Goal: Information Seeking & Learning: Learn about a topic

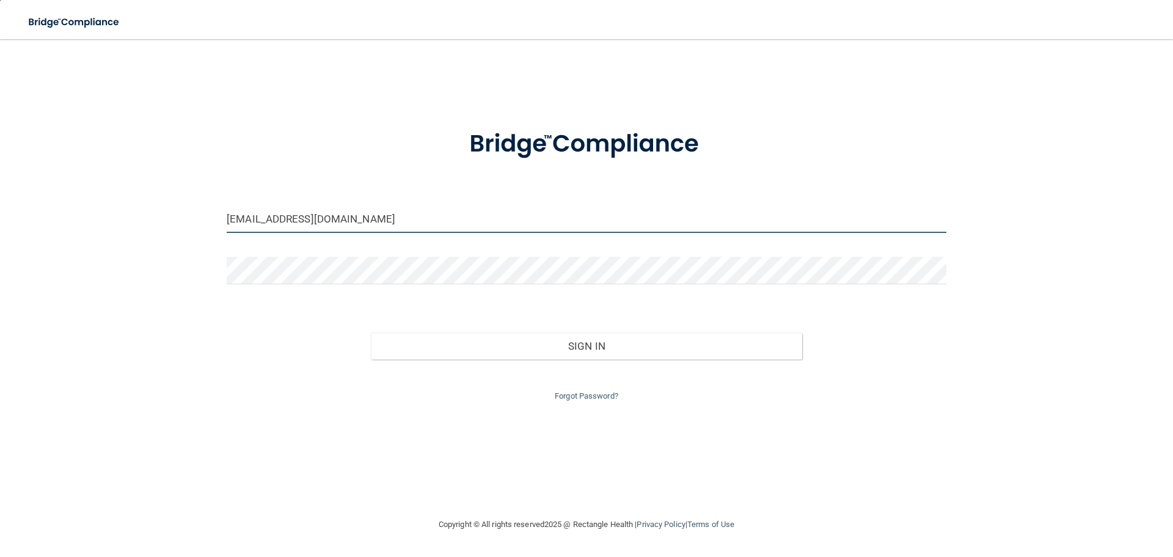
click at [340, 224] on input "schaipel@comcast.net" at bounding box center [587, 218] width 720 height 27
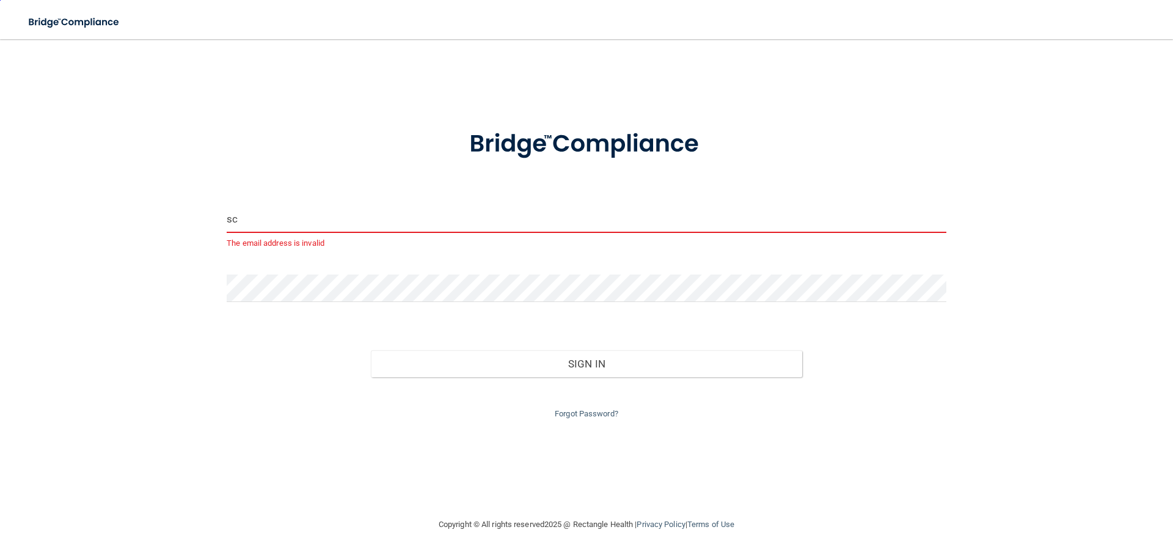
type input "s"
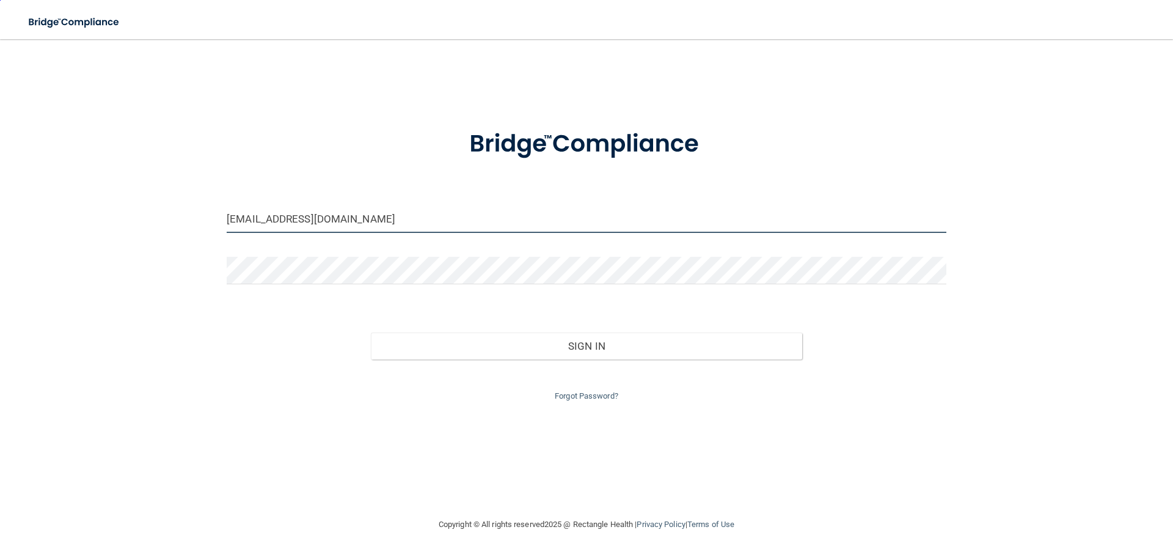
type input "[EMAIL_ADDRESS][DOMAIN_NAME]"
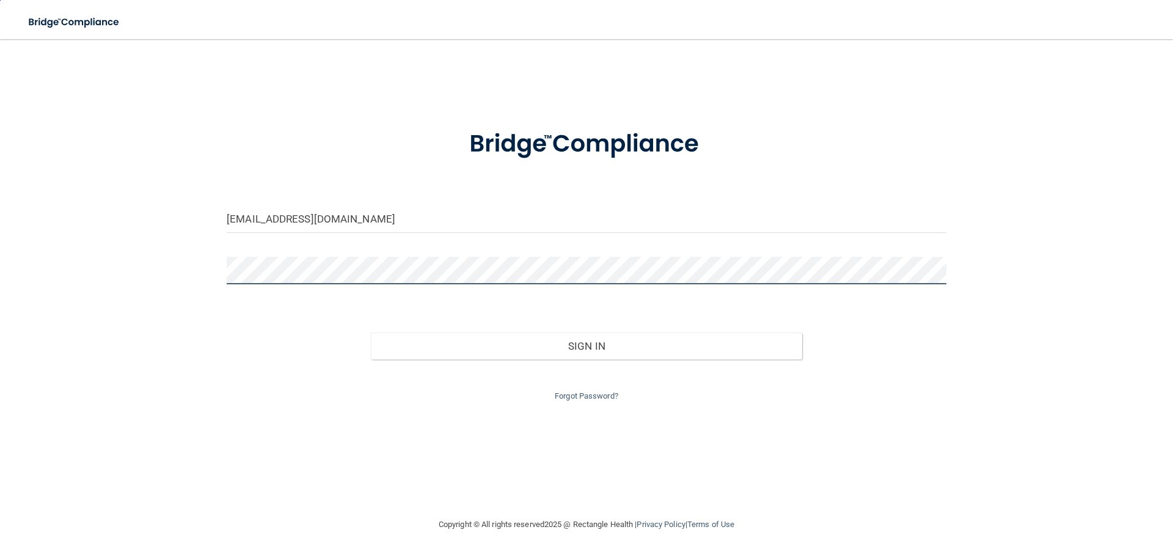
click at [371, 332] on button "Sign In" at bounding box center [587, 345] width 432 height 27
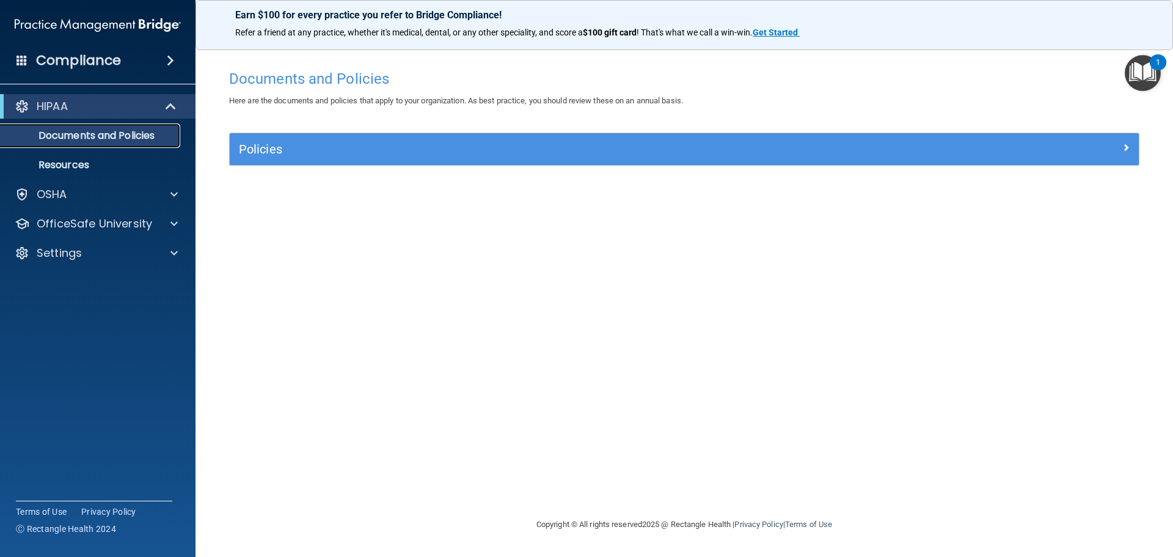
click at [76, 134] on p "Documents and Policies" at bounding box center [91, 136] width 167 height 12
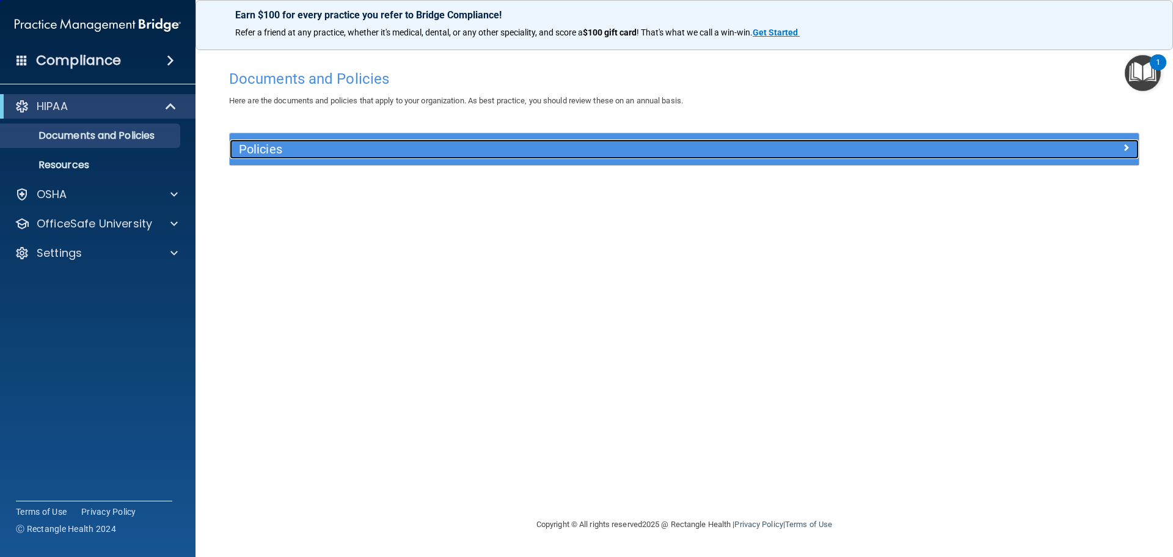
click at [1093, 150] on div at bounding box center [1025, 146] width 227 height 15
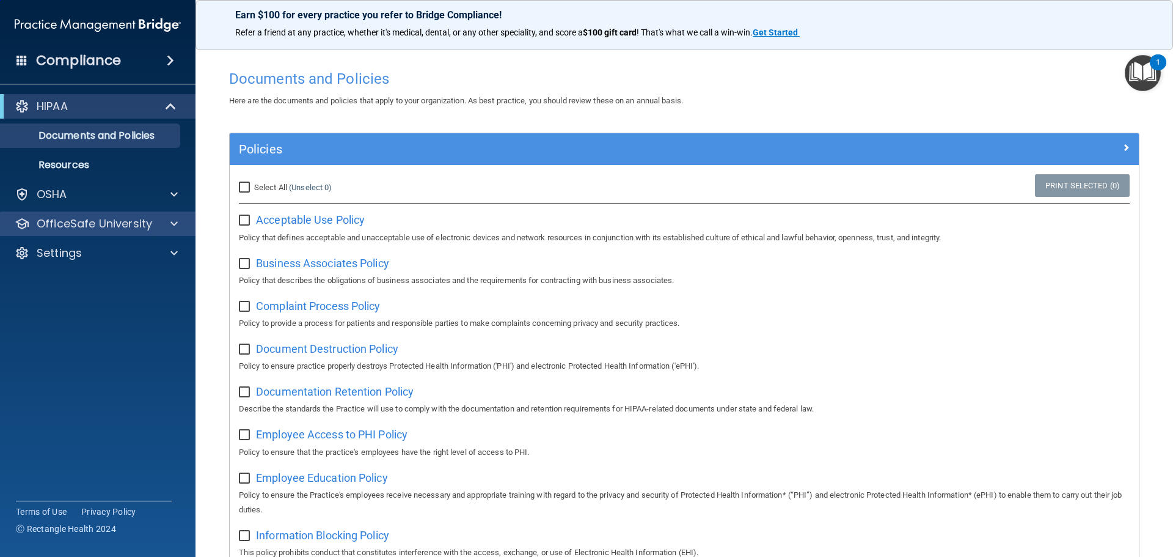
click at [177, 213] on div "OfficeSafe University" at bounding box center [98, 223] width 196 height 24
click at [163, 229] on div at bounding box center [172, 223] width 31 height 15
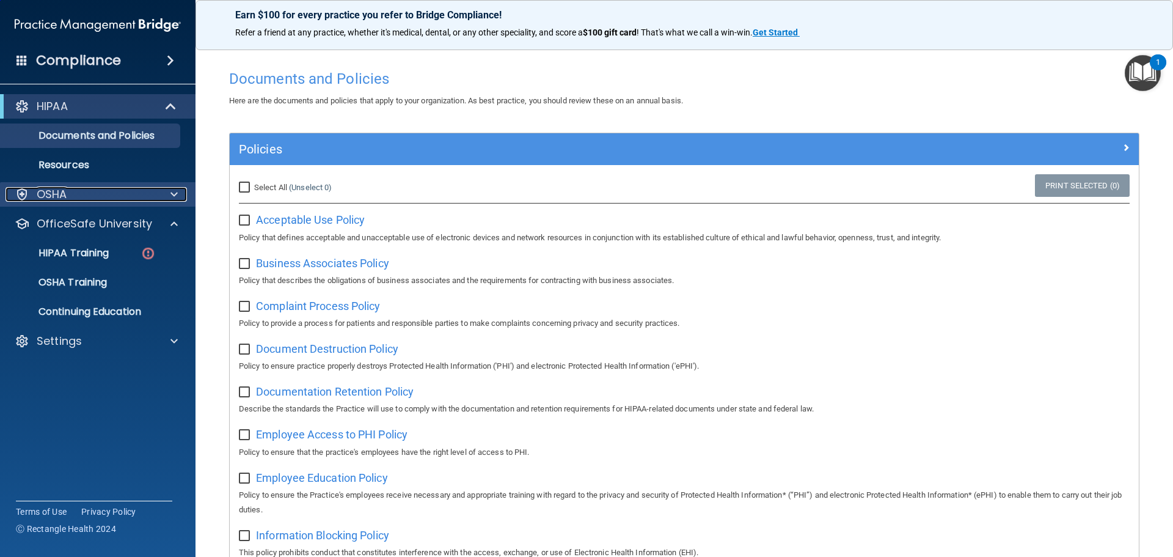
click at [147, 197] on div "OSHA" at bounding box center [81, 194] width 152 height 15
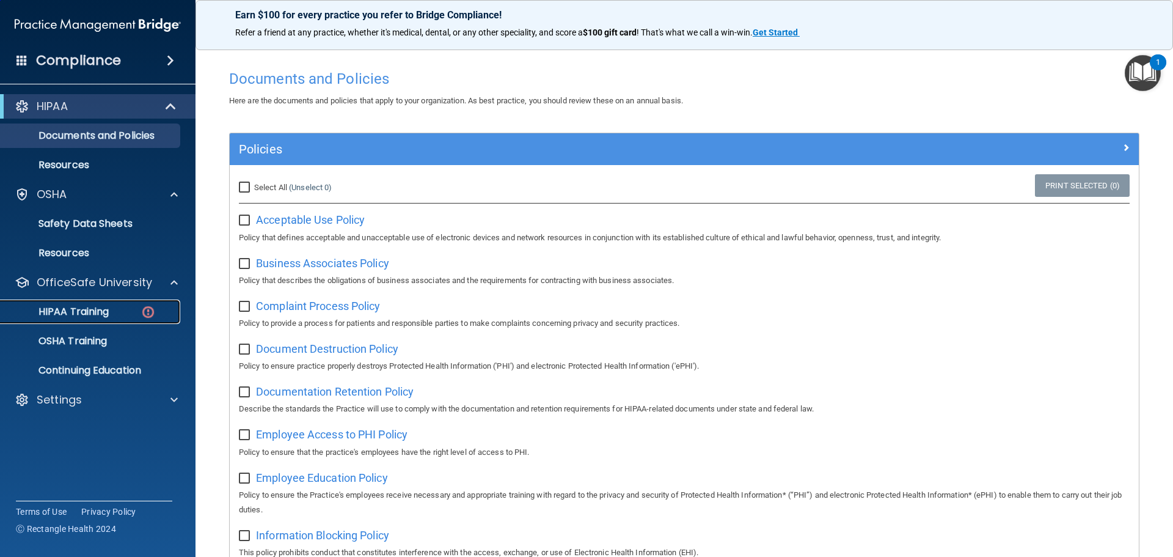
click at [86, 312] on p "HIPAA Training" at bounding box center [58, 311] width 101 height 12
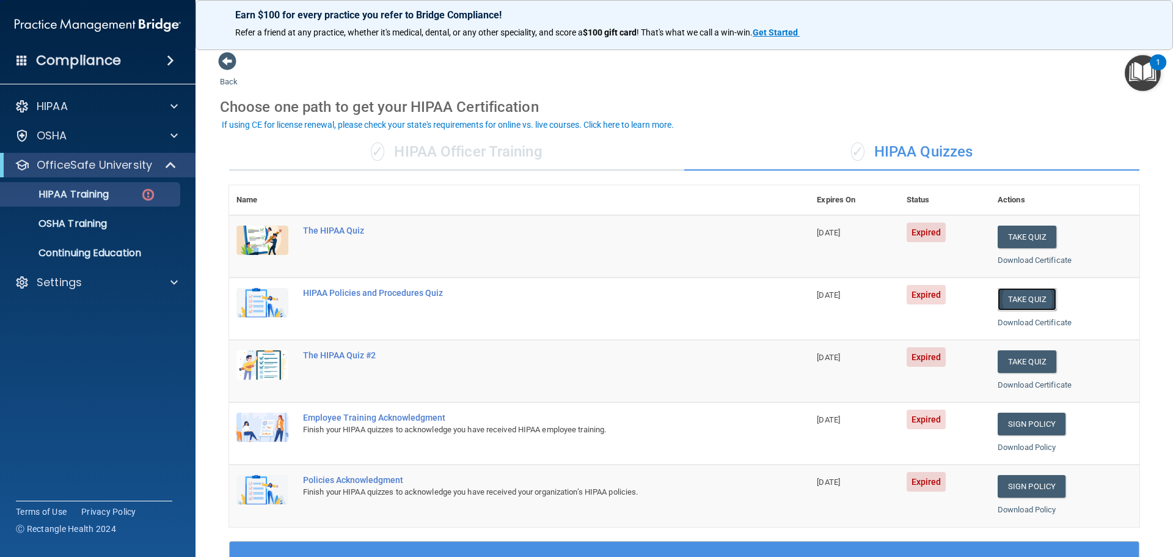
click at [1019, 306] on button "Take Quiz" at bounding box center [1027, 299] width 59 height 23
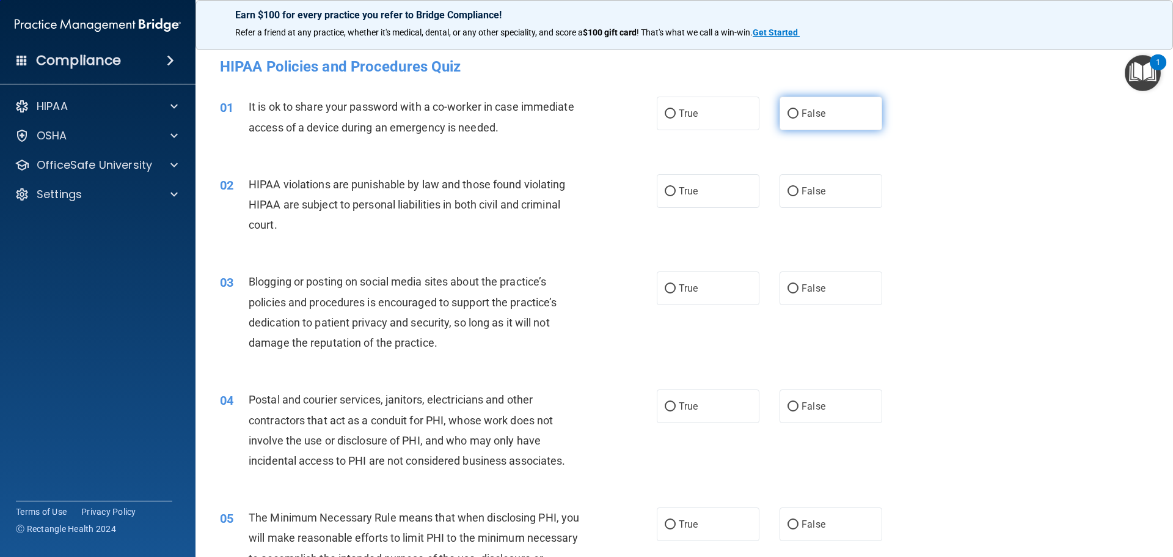
click at [826, 114] on label "False" at bounding box center [831, 114] width 103 height 34
click at [799, 114] on input "False" at bounding box center [793, 113] width 11 height 9
radio input "true"
click at [724, 197] on label "True" at bounding box center [708, 191] width 103 height 34
click at [676, 196] on input "True" at bounding box center [670, 191] width 11 height 9
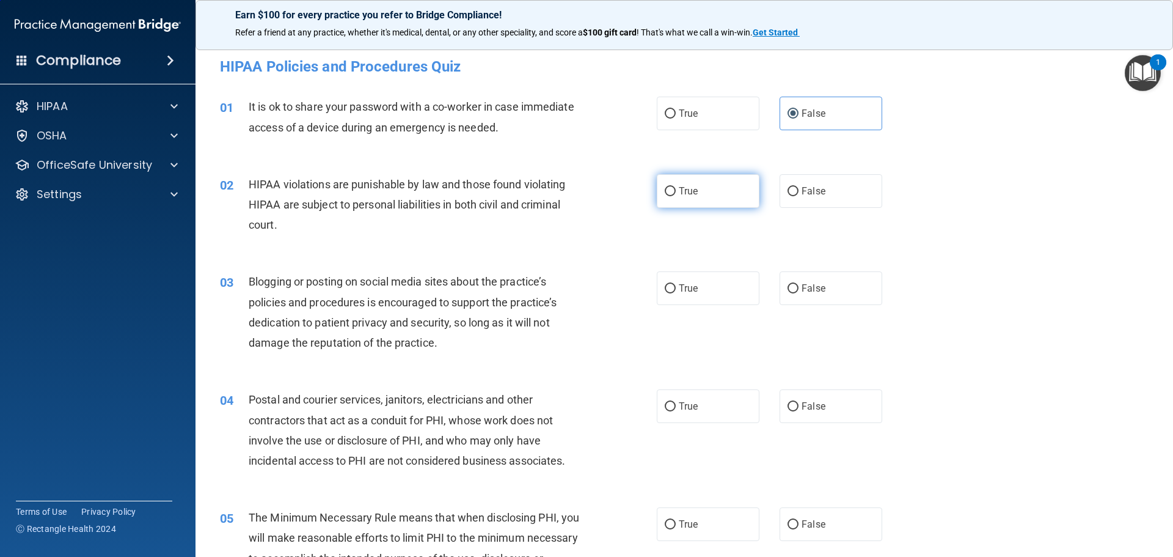
radio input "true"
click at [806, 290] on span "False" at bounding box center [814, 288] width 24 height 12
click at [799, 290] on input "False" at bounding box center [793, 288] width 11 height 9
radio input "true"
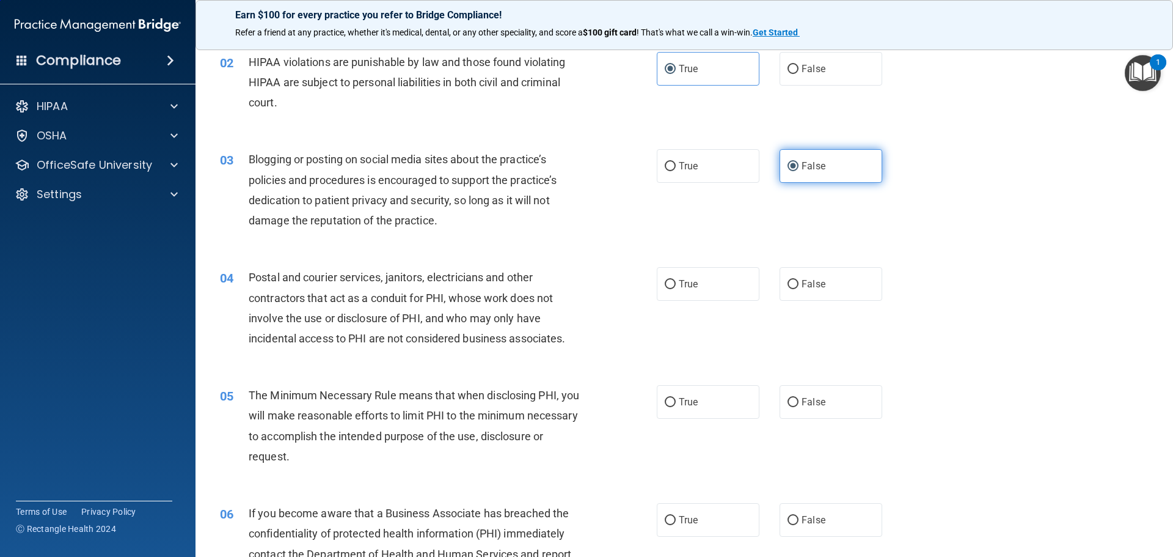
scroll to position [183, 0]
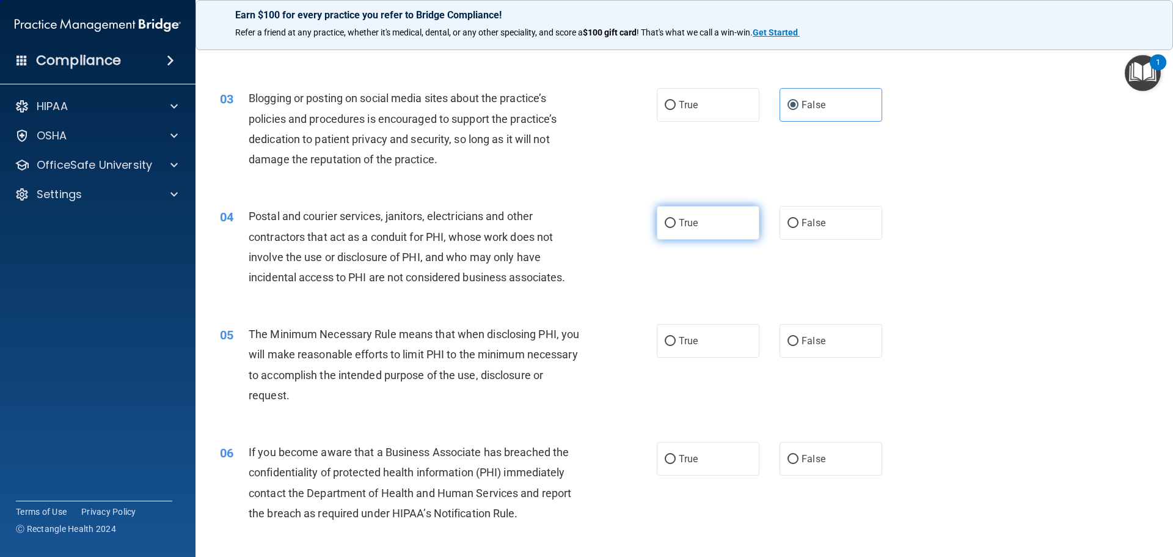
click at [702, 228] on label "True" at bounding box center [708, 223] width 103 height 34
click at [676, 228] on input "True" at bounding box center [670, 223] width 11 height 9
radio input "true"
click at [709, 340] on label "True" at bounding box center [708, 341] width 103 height 34
click at [676, 340] on input "True" at bounding box center [670, 341] width 11 height 9
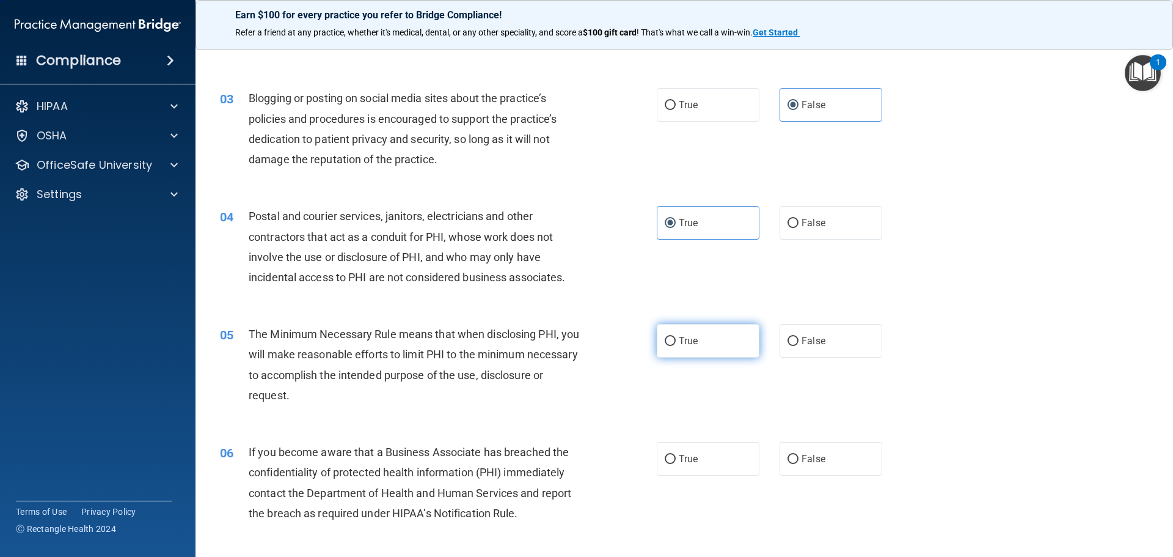
radio input "true"
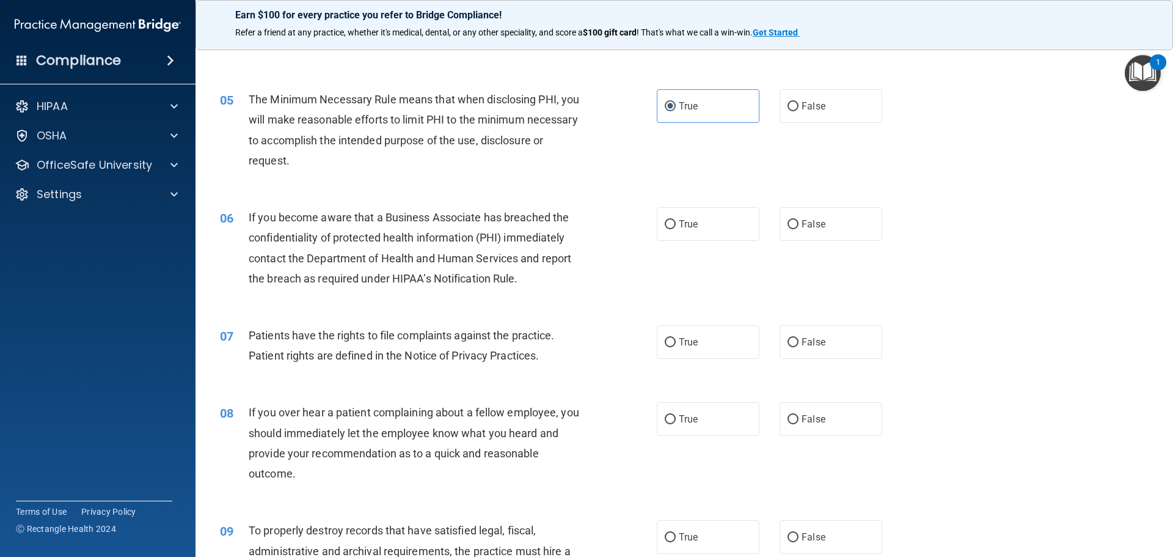
scroll to position [428, 0]
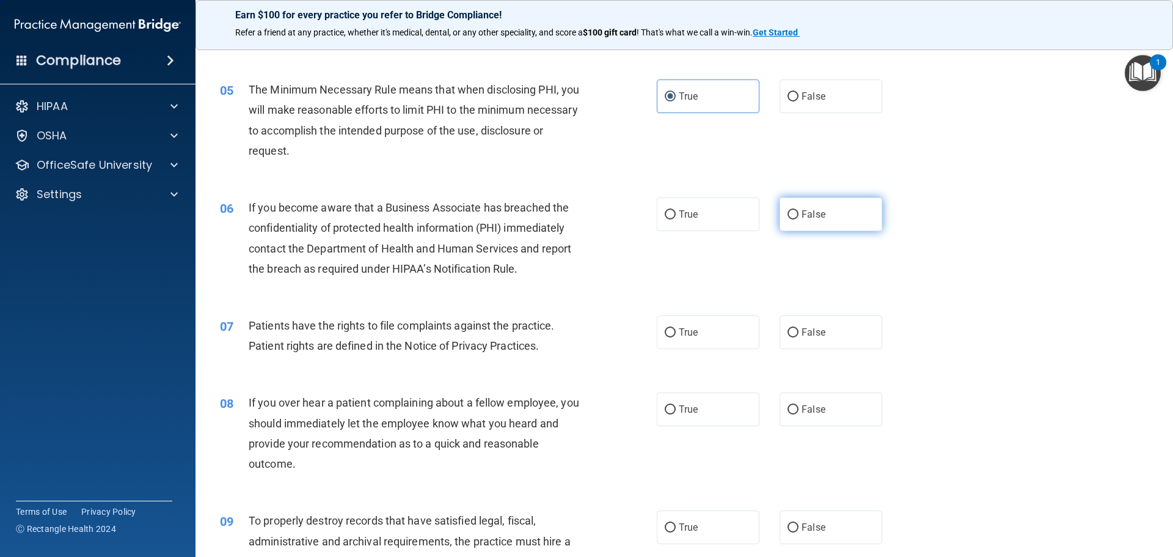
click at [828, 217] on label "False" at bounding box center [831, 214] width 103 height 34
click at [799, 217] on input "False" at bounding box center [793, 214] width 11 height 9
radio input "true"
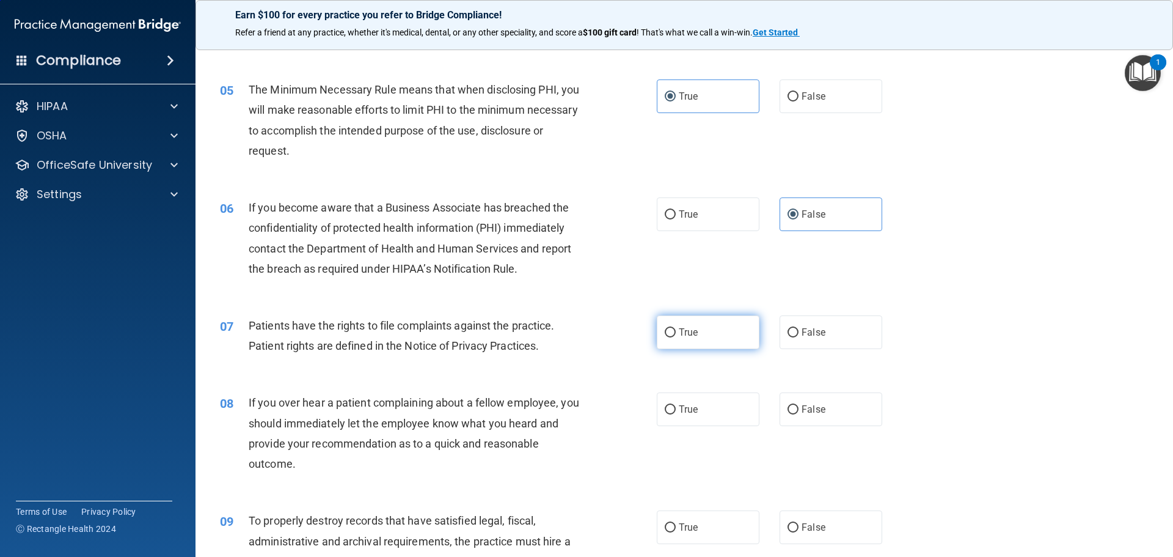
click at [731, 328] on label "True" at bounding box center [708, 332] width 103 height 34
click at [676, 328] on input "True" at bounding box center [670, 332] width 11 height 9
radio input "true"
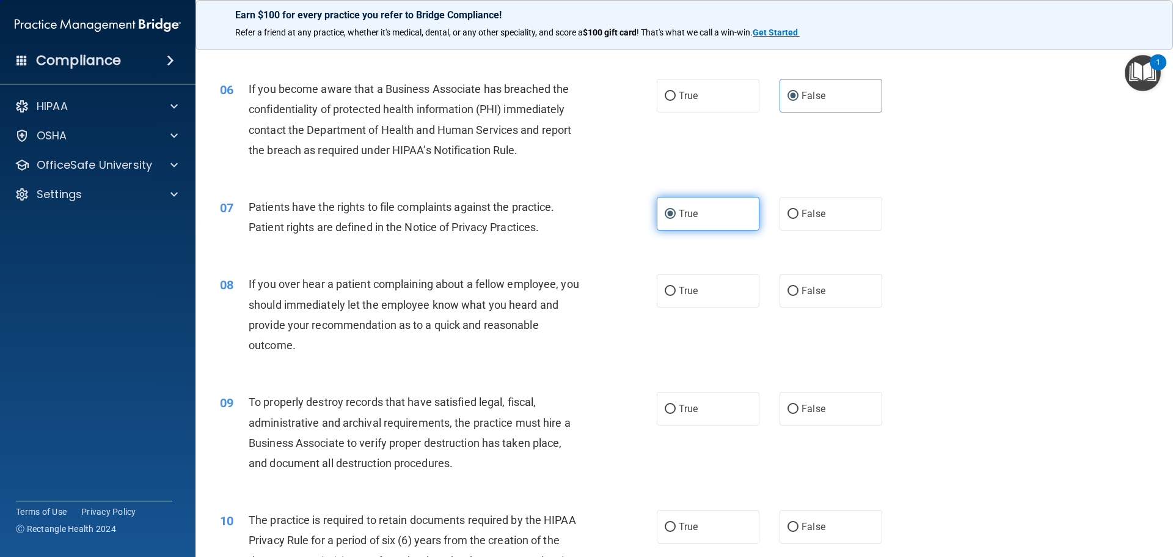
scroll to position [550, 0]
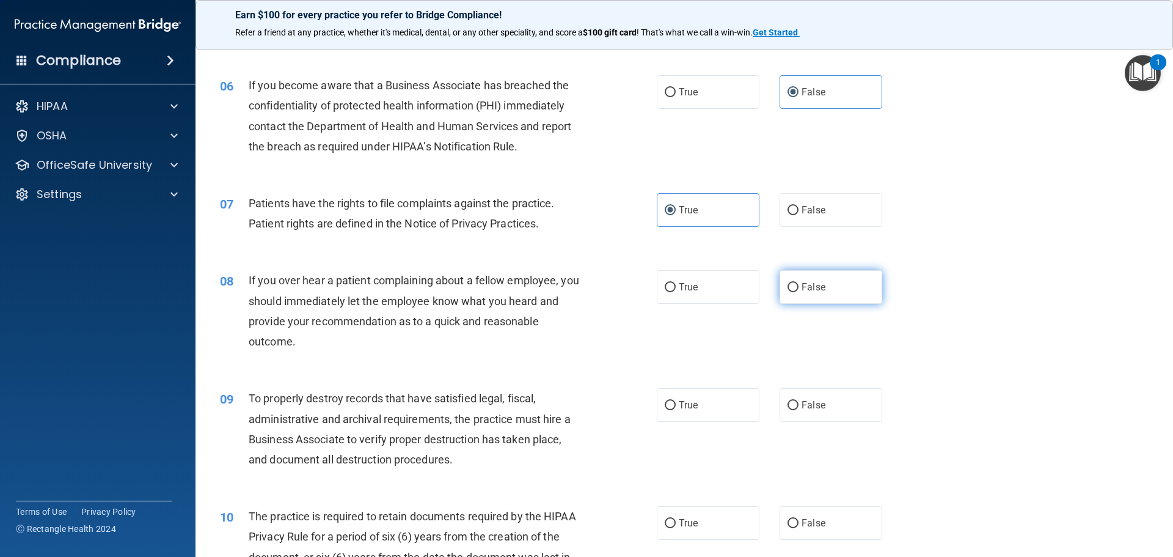
click at [830, 290] on label "False" at bounding box center [831, 287] width 103 height 34
click at [799, 290] on input "False" at bounding box center [793, 287] width 11 height 9
radio input "true"
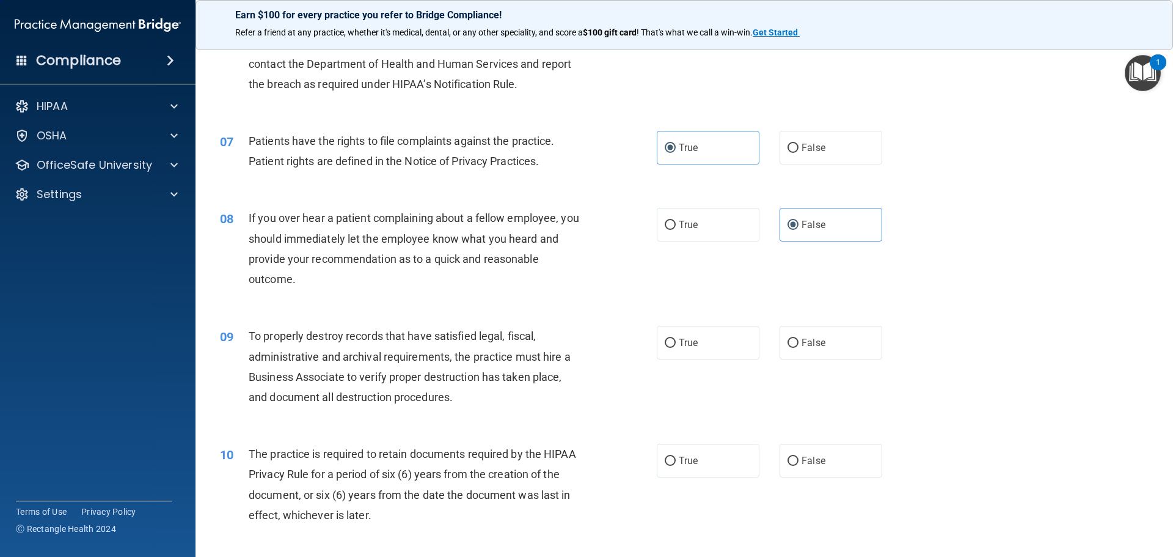
scroll to position [672, 0]
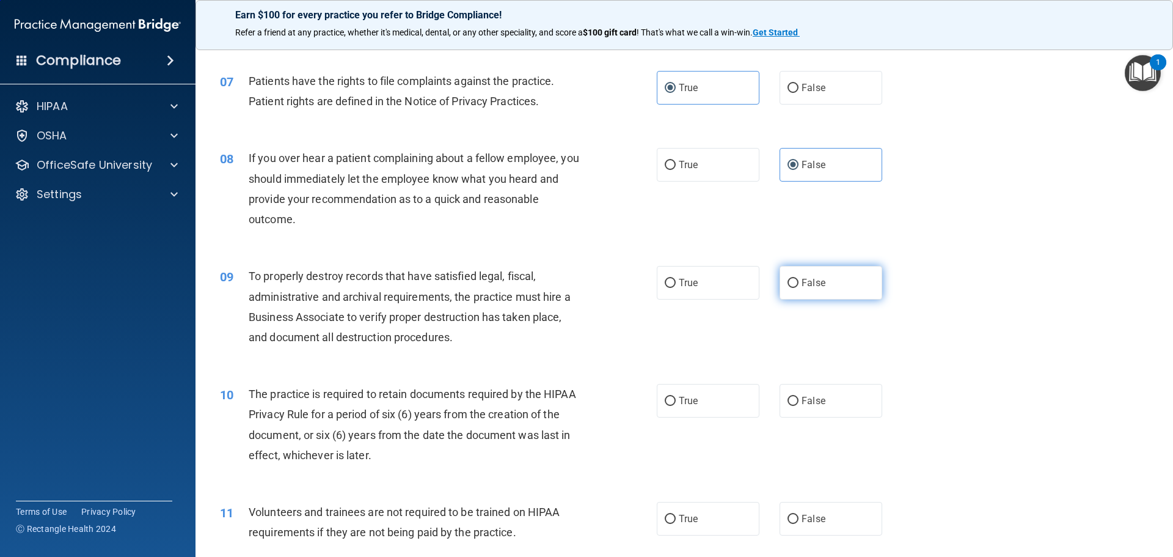
click at [823, 283] on label "False" at bounding box center [831, 283] width 103 height 34
click at [799, 283] on input "False" at bounding box center [793, 283] width 11 height 9
radio input "true"
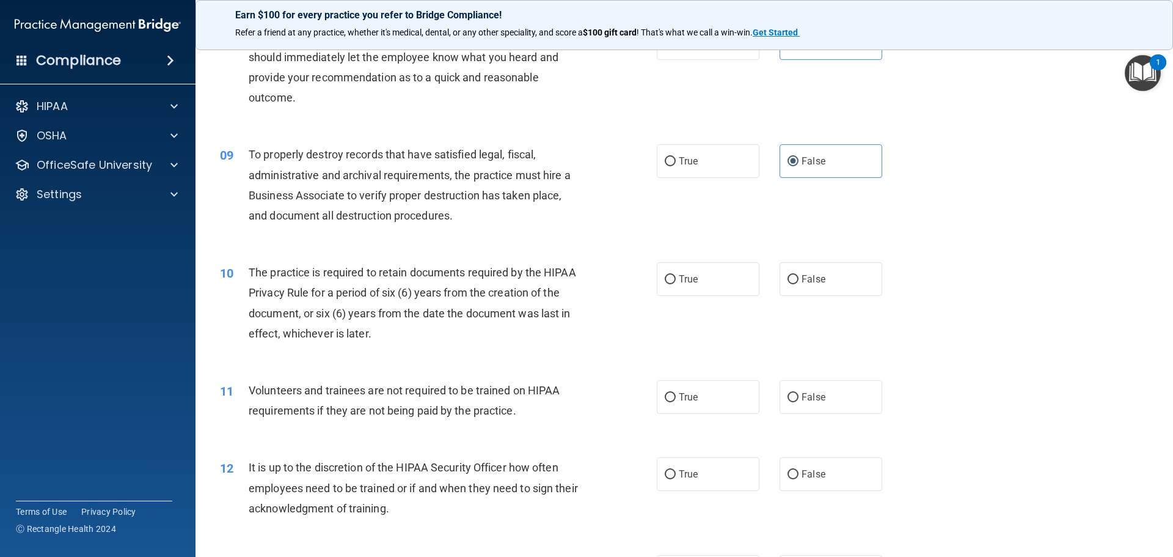
scroll to position [794, 0]
click at [692, 279] on span "True" at bounding box center [688, 278] width 19 height 12
click at [676, 279] on input "True" at bounding box center [670, 278] width 11 height 9
radio input "true"
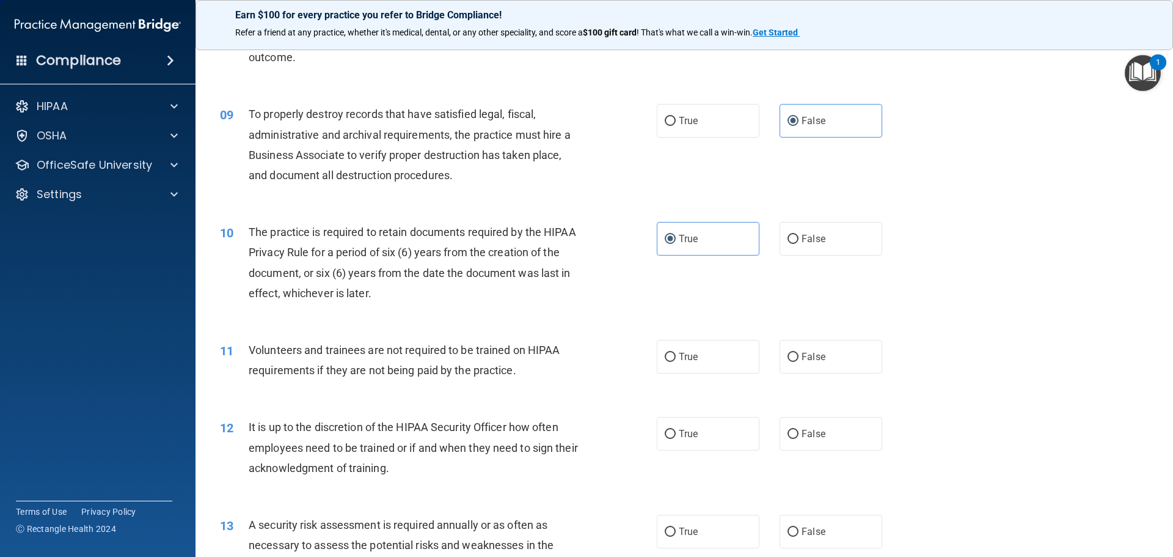
scroll to position [855, 0]
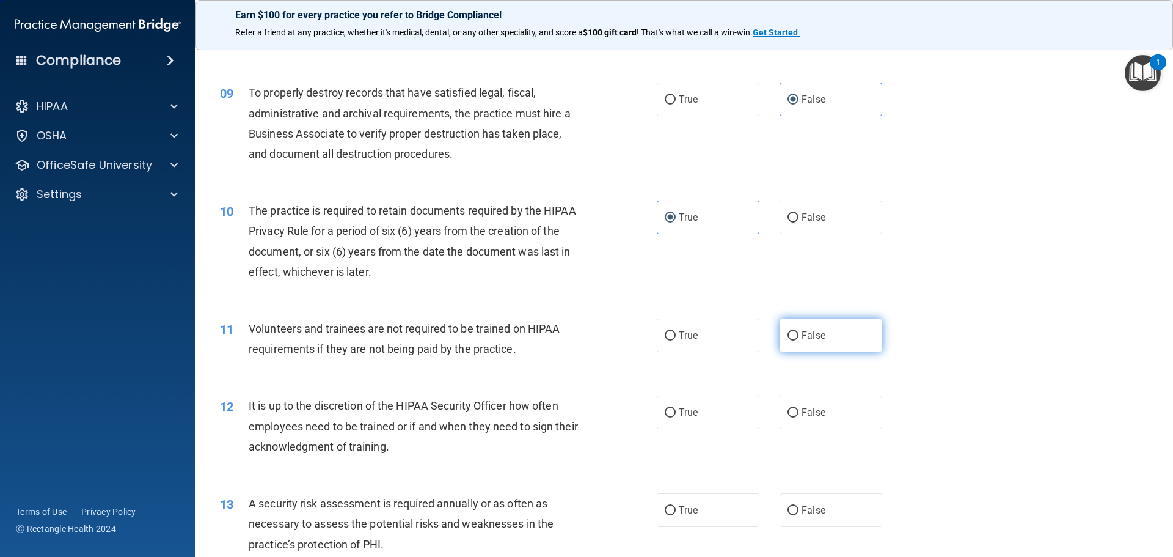
click at [843, 333] on label "False" at bounding box center [831, 335] width 103 height 34
click at [799, 333] on input "False" at bounding box center [793, 335] width 11 height 9
radio input "true"
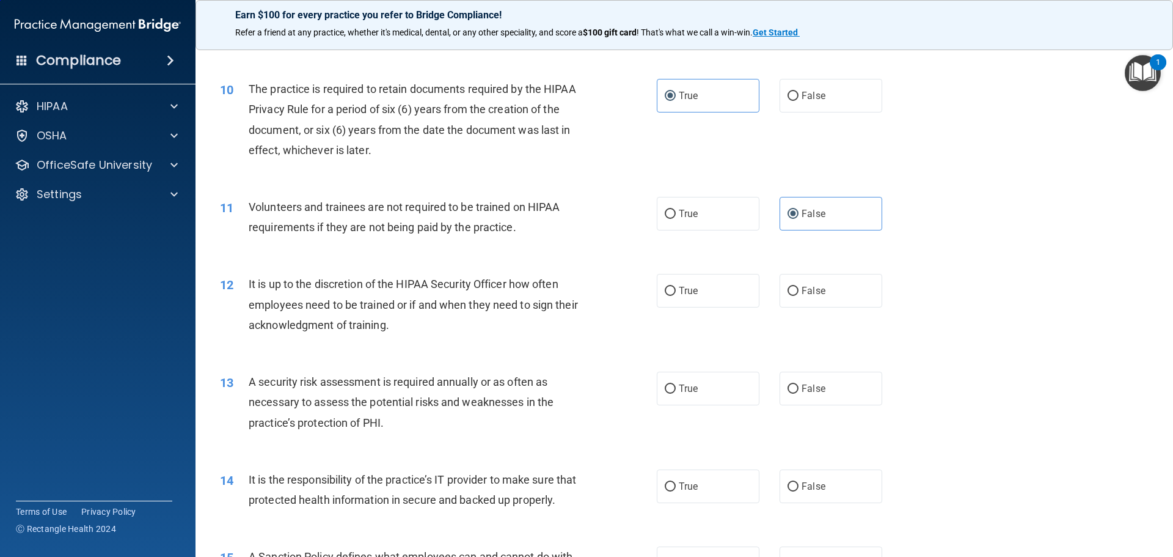
scroll to position [978, 0]
click at [830, 291] on label "False" at bounding box center [831, 290] width 103 height 34
click at [799, 291] on input "False" at bounding box center [793, 290] width 11 height 9
radio input "true"
click at [687, 397] on label "True" at bounding box center [708, 388] width 103 height 34
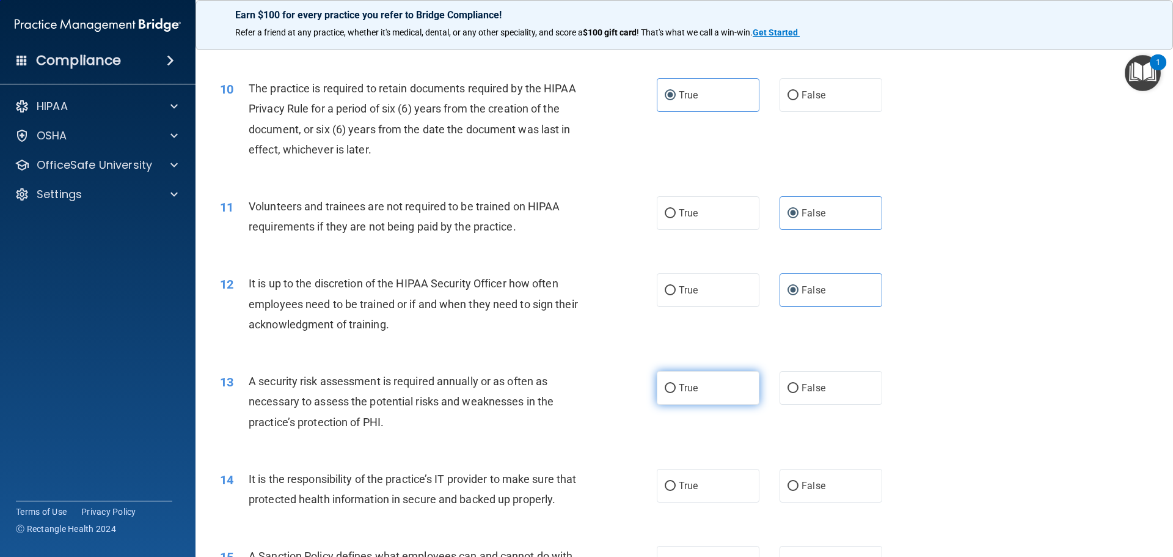
click at [676, 393] on input "True" at bounding box center [670, 388] width 11 height 9
radio input "true"
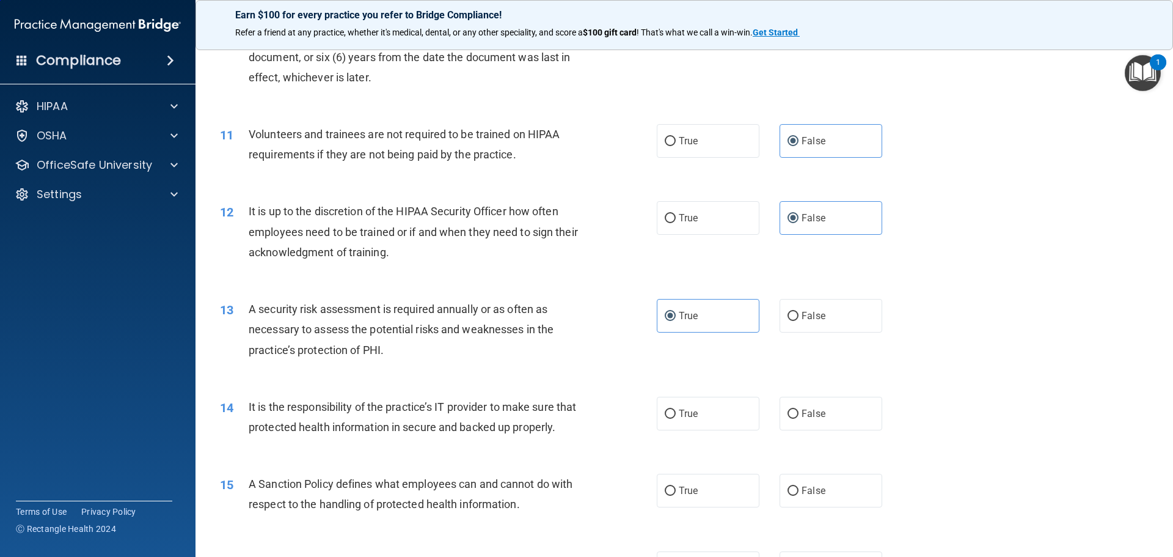
scroll to position [1161, 0]
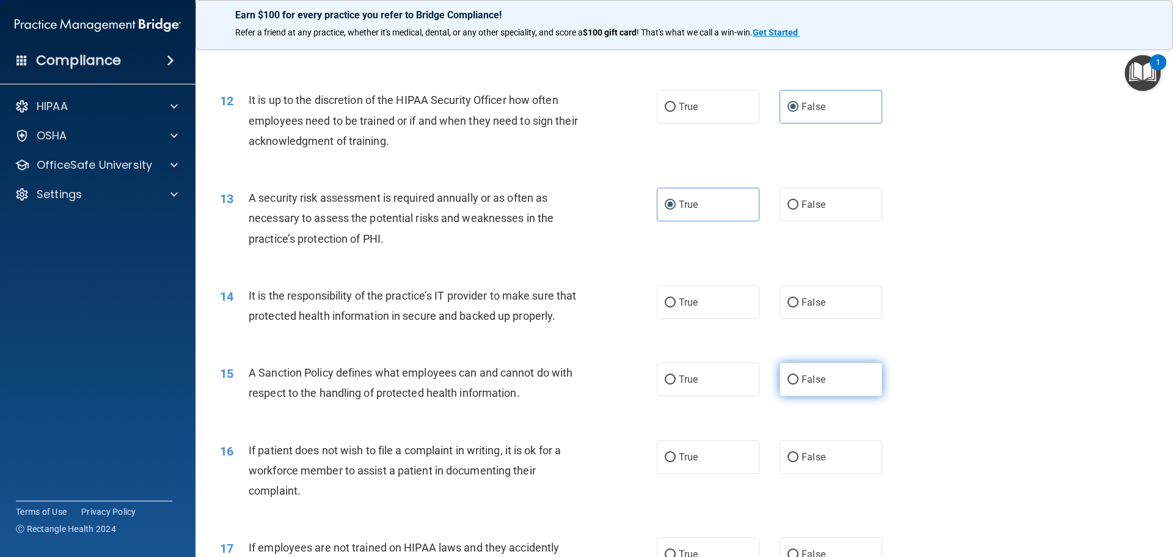
click at [816, 385] on span "False" at bounding box center [814, 379] width 24 height 12
click at [799, 384] on input "False" at bounding box center [793, 379] width 11 height 9
radio input "true"
click at [813, 306] on span "False" at bounding box center [814, 302] width 24 height 12
click at [799, 306] on input "False" at bounding box center [793, 302] width 11 height 9
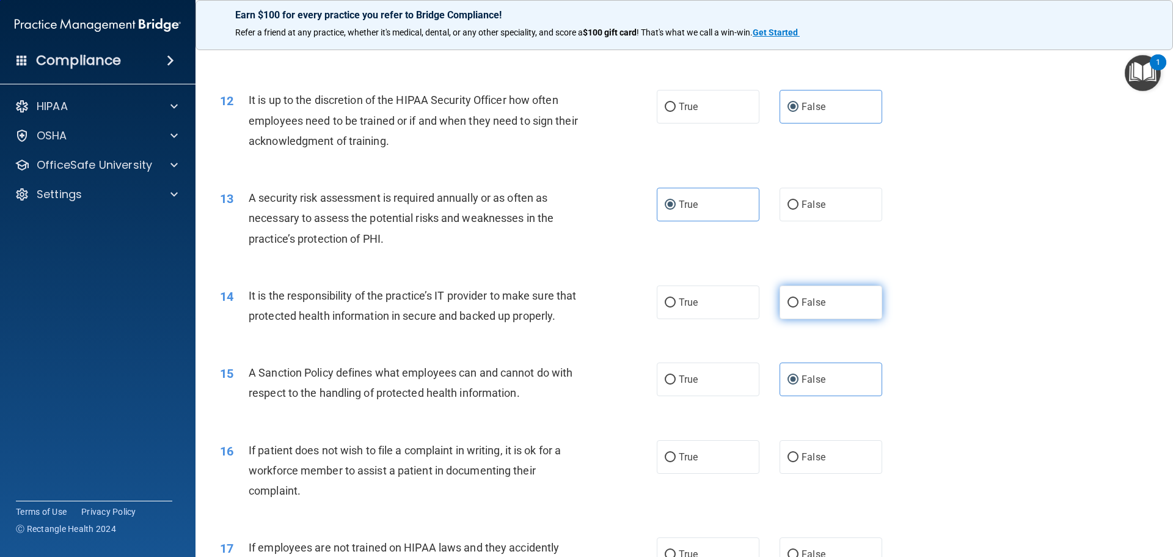
radio input "true"
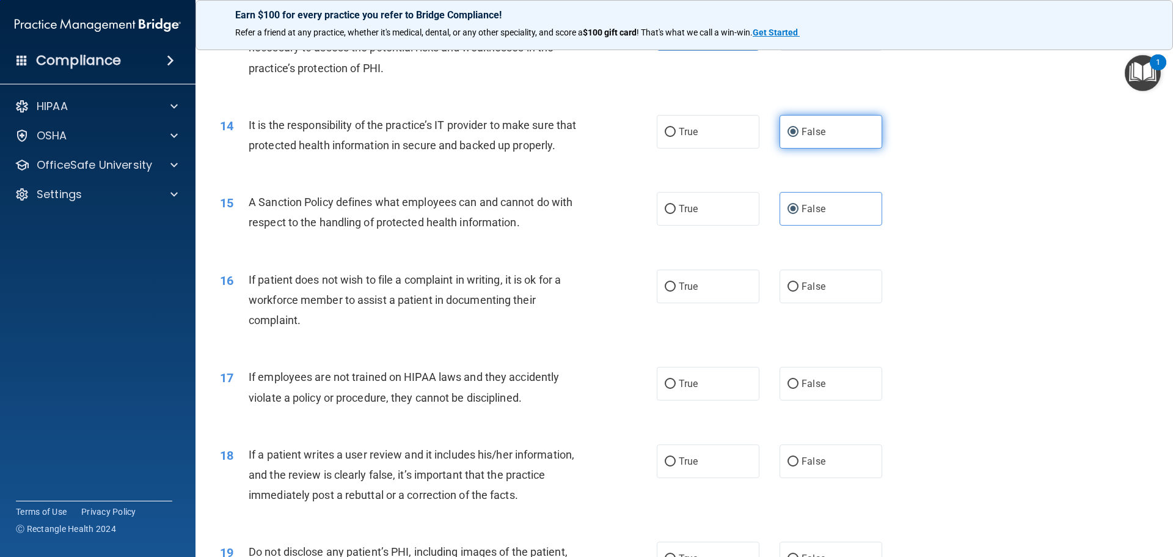
scroll to position [1405, 0]
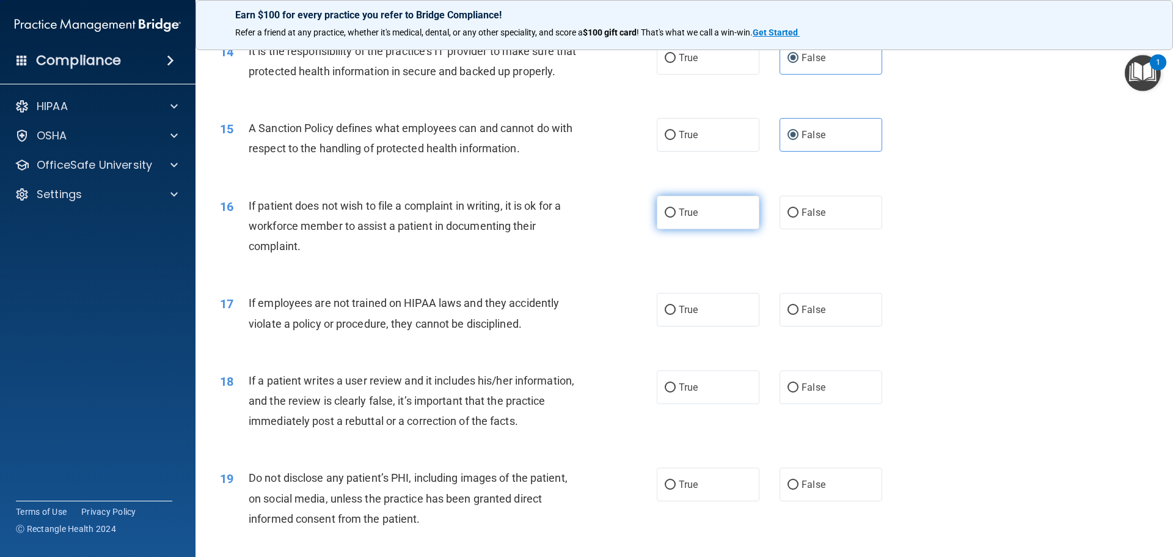
click at [722, 229] on label "True" at bounding box center [708, 213] width 103 height 34
click at [676, 218] on input "True" at bounding box center [670, 212] width 11 height 9
radio input "true"
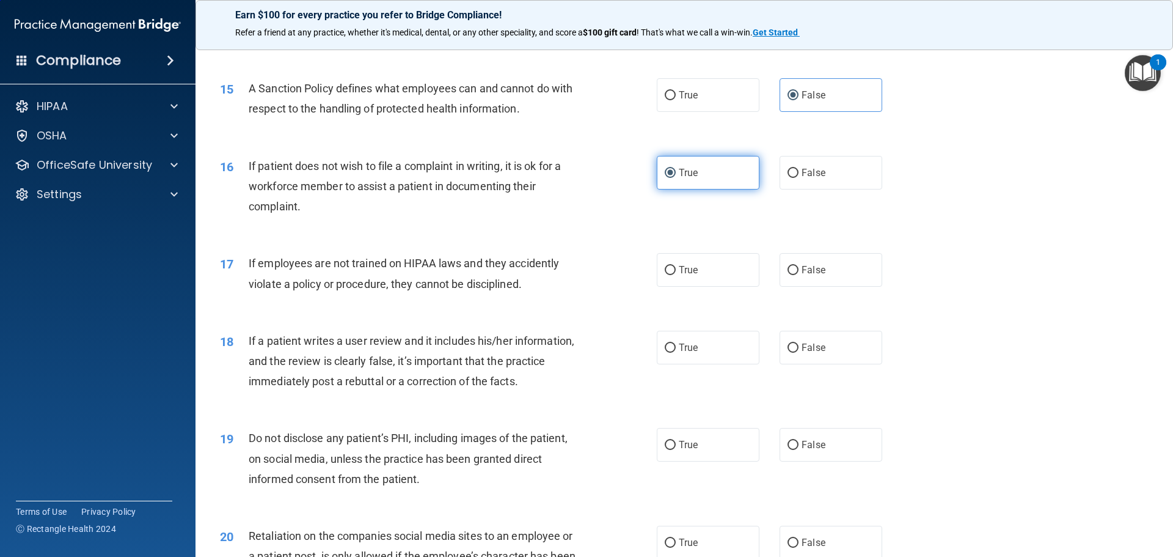
scroll to position [1466, 0]
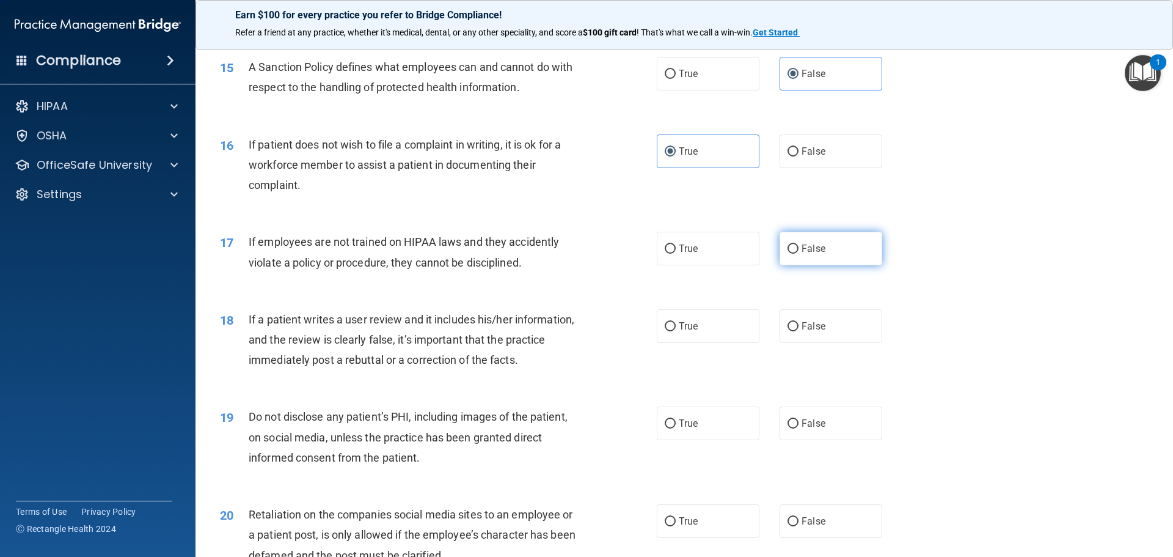
click at [804, 265] on label "False" at bounding box center [831, 249] width 103 height 34
click at [799, 254] on input "False" at bounding box center [793, 248] width 11 height 9
radio input "true"
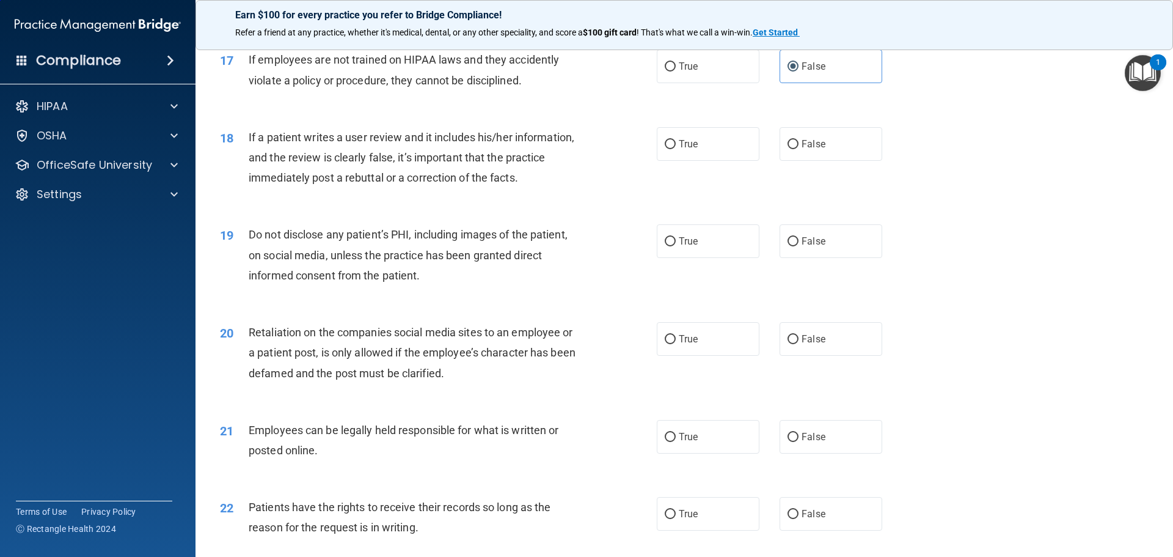
scroll to position [1650, 0]
click at [792, 145] on div "18 If a patient writes a user review and it includes his/her information, and t…" at bounding box center [684, 160] width 947 height 98
click at [821, 159] on label "False" at bounding box center [831, 143] width 103 height 34
click at [799, 148] on input "False" at bounding box center [793, 143] width 11 height 9
radio input "true"
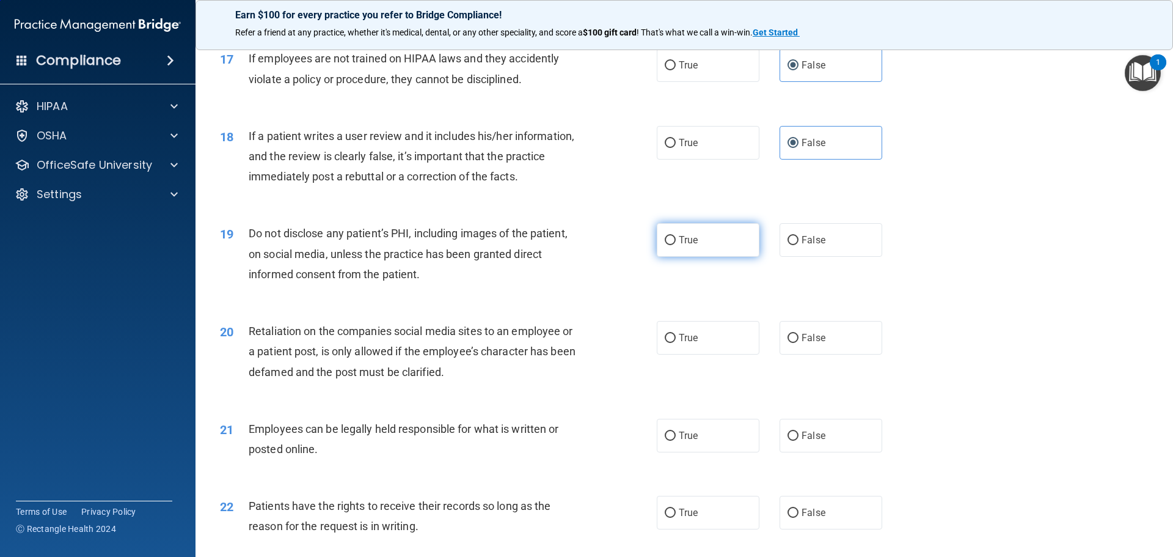
click at [696, 257] on label "True" at bounding box center [708, 240] width 103 height 34
click at [676, 245] on input "True" at bounding box center [670, 240] width 11 height 9
radio input "true"
click at [802, 343] on span "False" at bounding box center [814, 338] width 24 height 12
click at [799, 343] on input "False" at bounding box center [793, 338] width 11 height 9
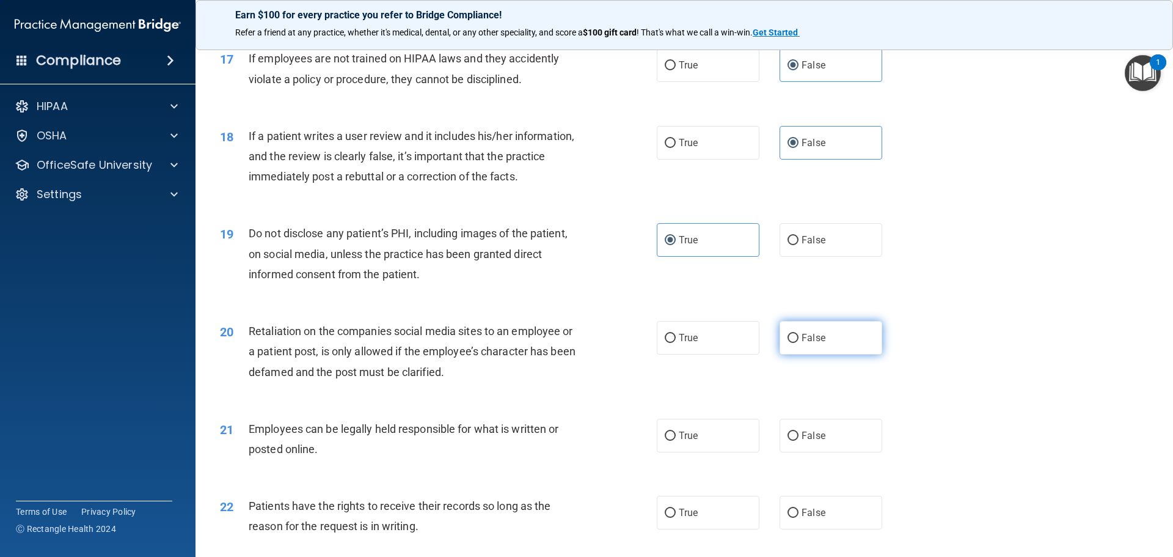
radio input "true"
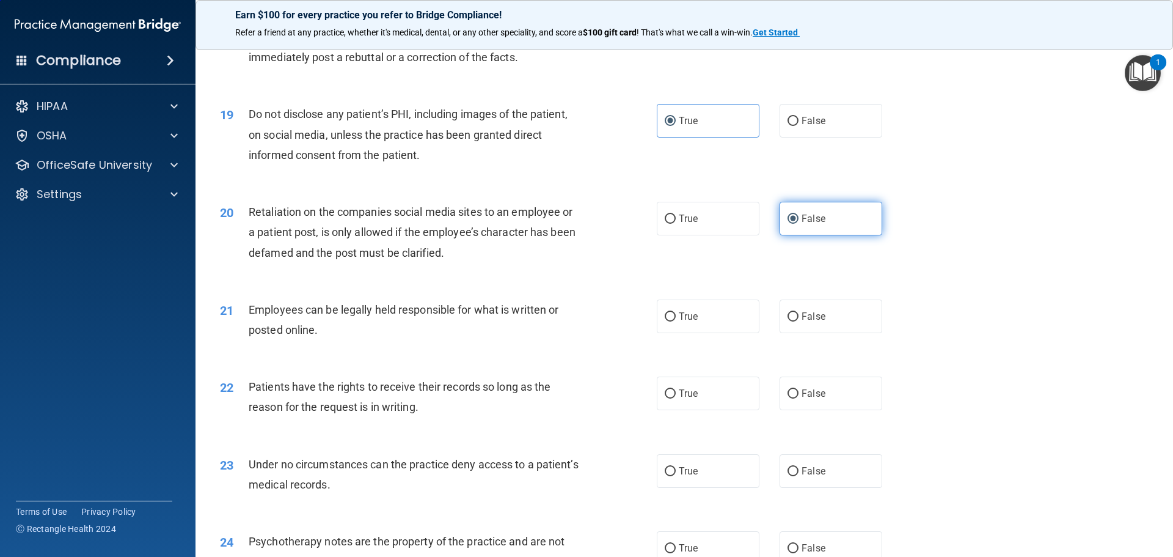
scroll to position [1772, 0]
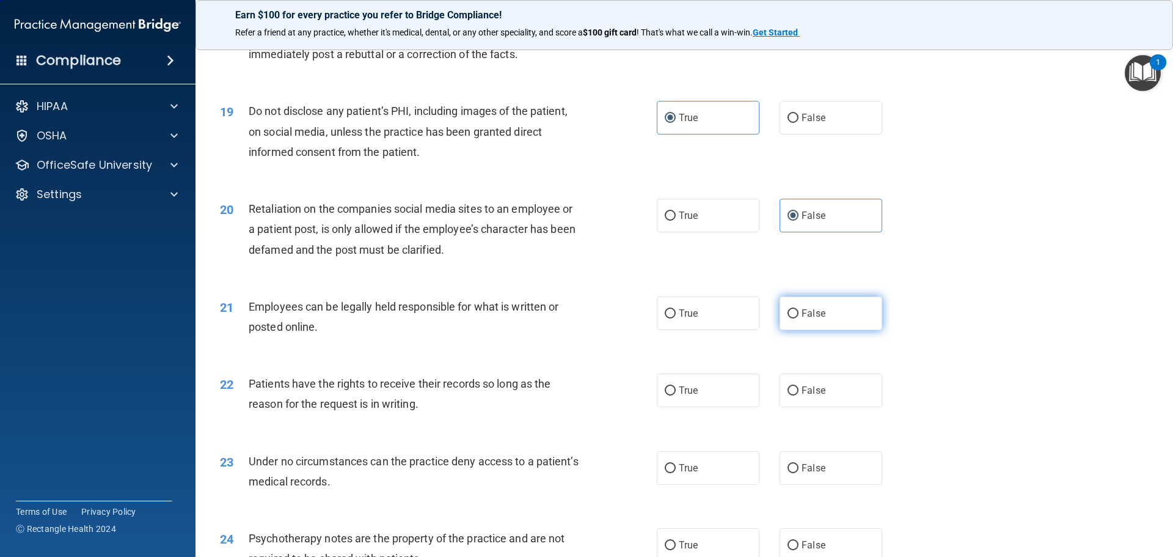
click at [798, 330] on label "False" at bounding box center [831, 313] width 103 height 34
click at [798, 318] on input "False" at bounding box center [793, 313] width 11 height 9
radio input "true"
click at [736, 330] on label "True" at bounding box center [708, 313] width 103 height 34
click at [676, 318] on input "True" at bounding box center [670, 313] width 11 height 9
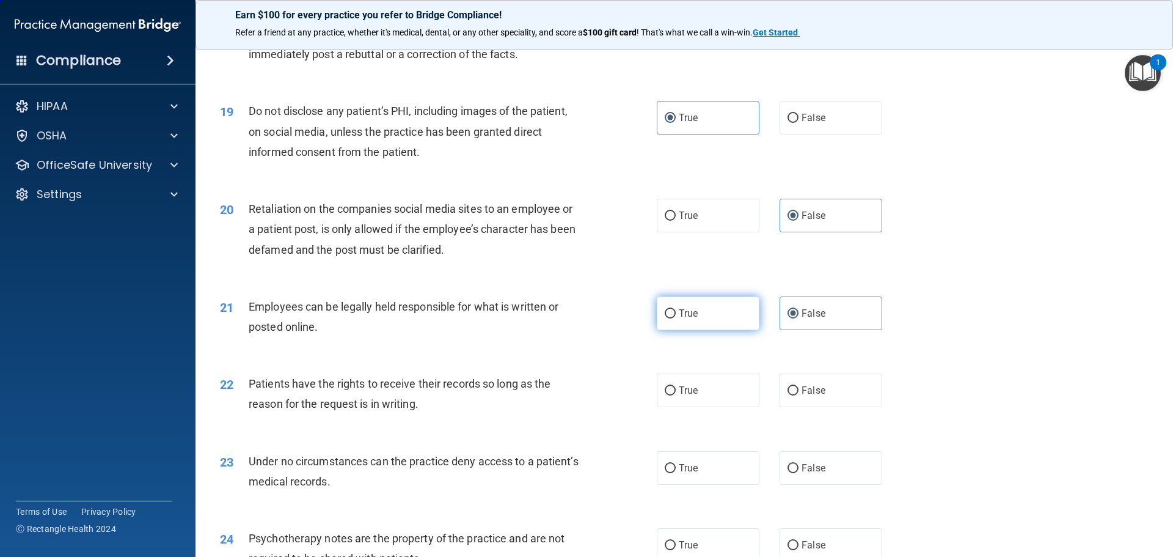
radio input "true"
radio input "false"
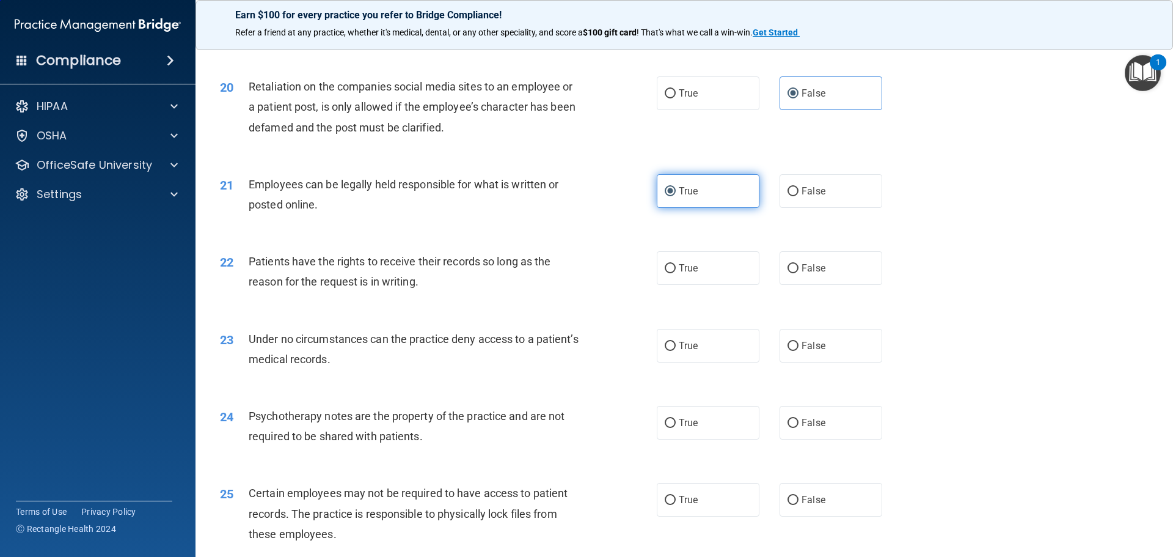
scroll to position [1955, 0]
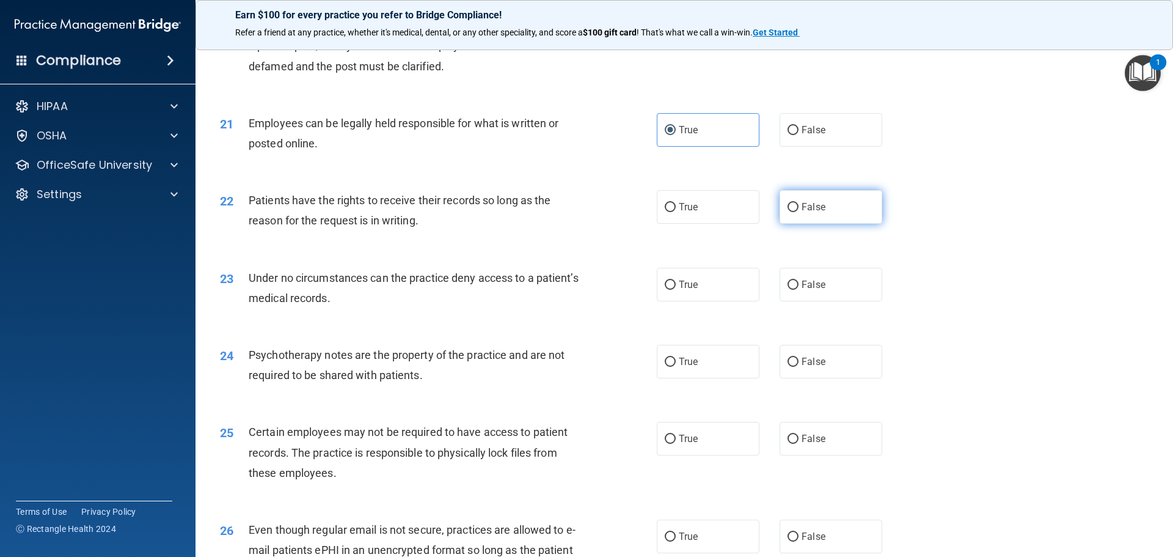
click at [803, 213] on span "False" at bounding box center [814, 207] width 24 height 12
click at [799, 212] on input "False" at bounding box center [793, 207] width 11 height 9
radio input "true"
click at [800, 301] on label "False" at bounding box center [831, 285] width 103 height 34
click at [799, 290] on input "False" at bounding box center [793, 284] width 11 height 9
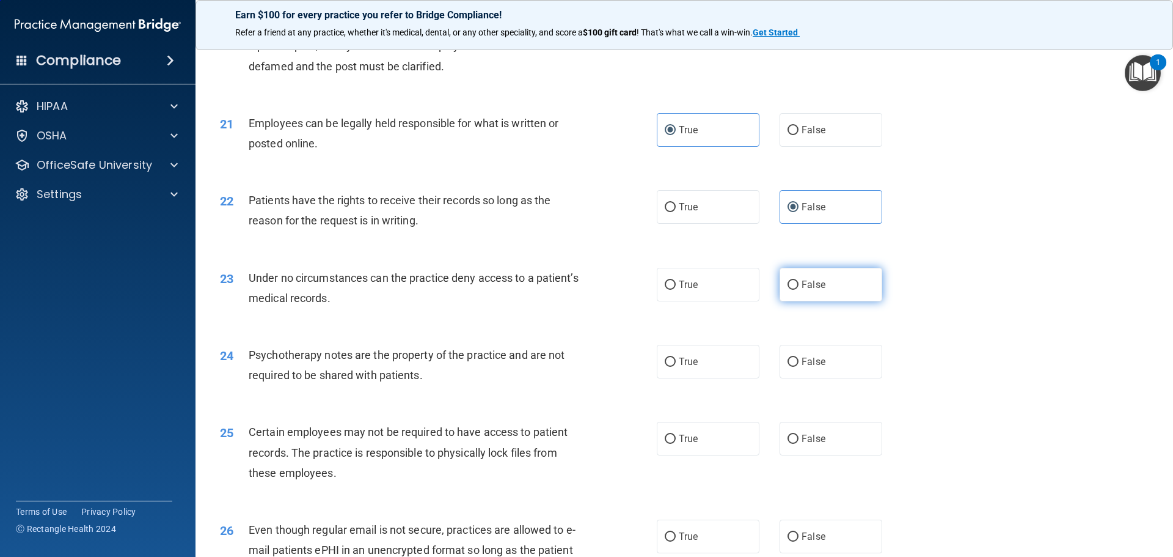
radio input "true"
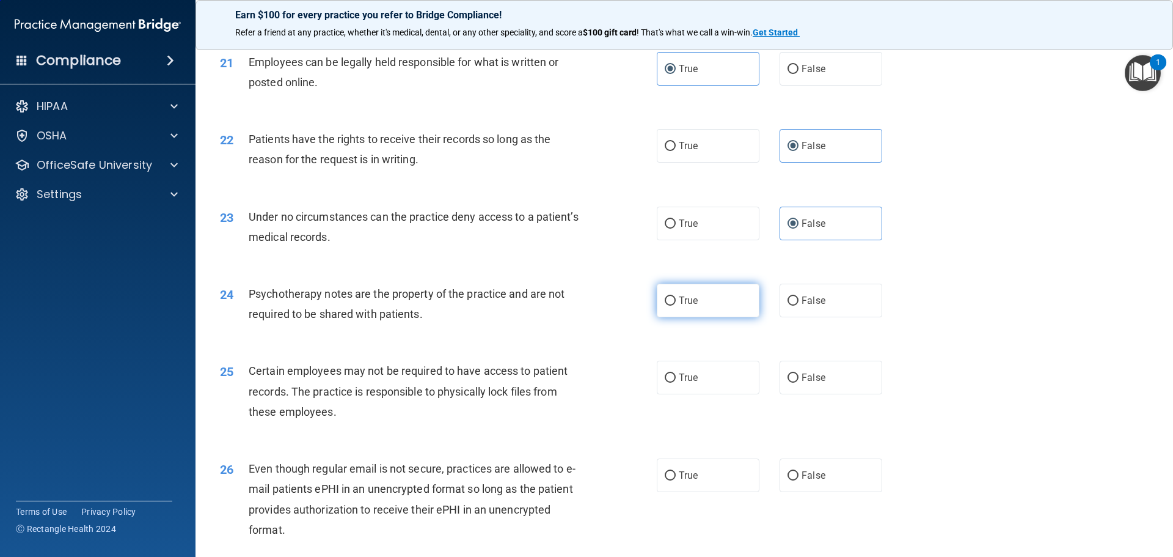
click at [722, 317] on label "True" at bounding box center [708, 300] width 103 height 34
click at [676, 305] on input "True" at bounding box center [670, 300] width 11 height 9
radio input "true"
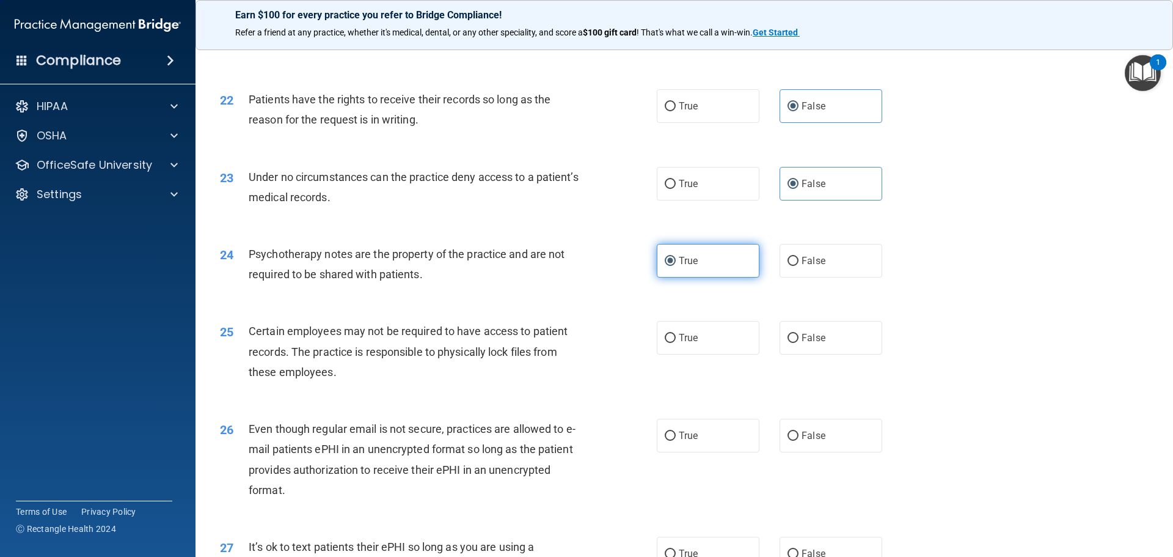
scroll to position [2077, 0]
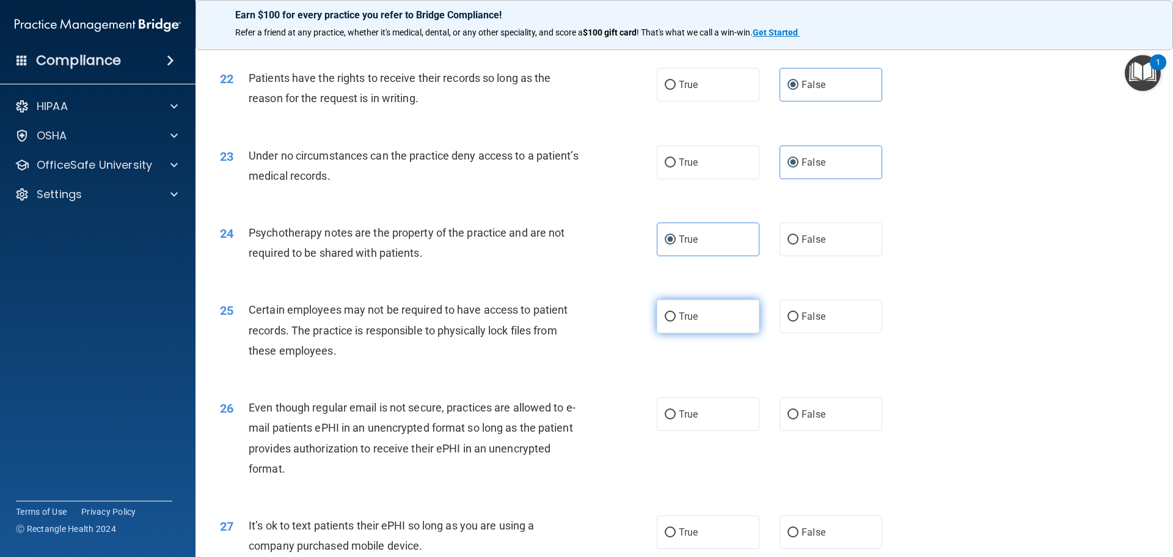
click at [715, 332] on label "True" at bounding box center [708, 316] width 103 height 34
click at [676, 321] on input "True" at bounding box center [670, 316] width 11 height 9
radio input "true"
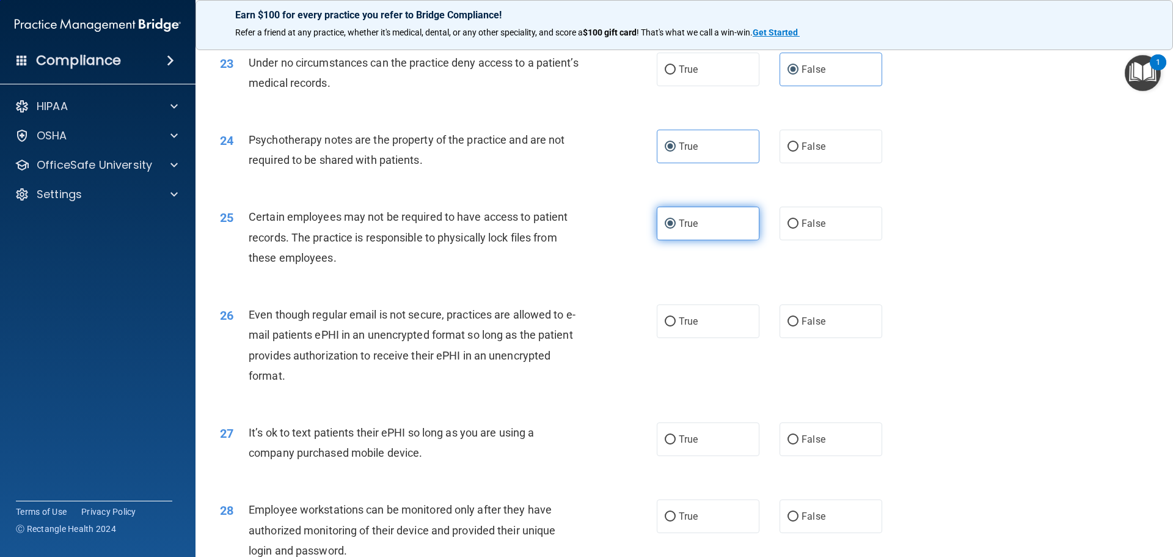
scroll to position [2200, 0]
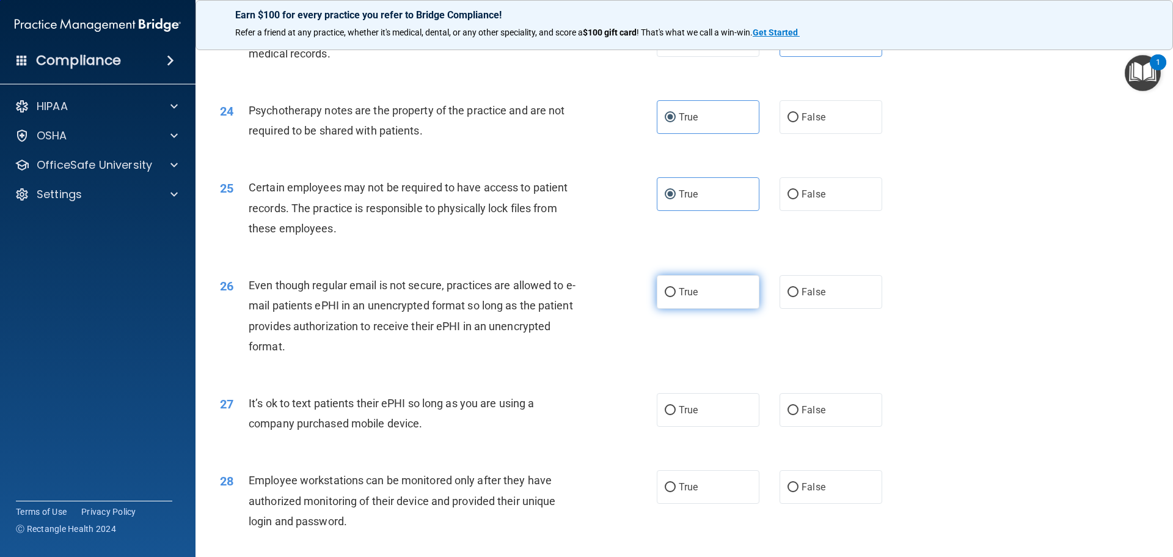
click at [714, 309] on label "True" at bounding box center [708, 292] width 103 height 34
click at [676, 297] on input "True" at bounding box center [670, 292] width 11 height 9
radio input "true"
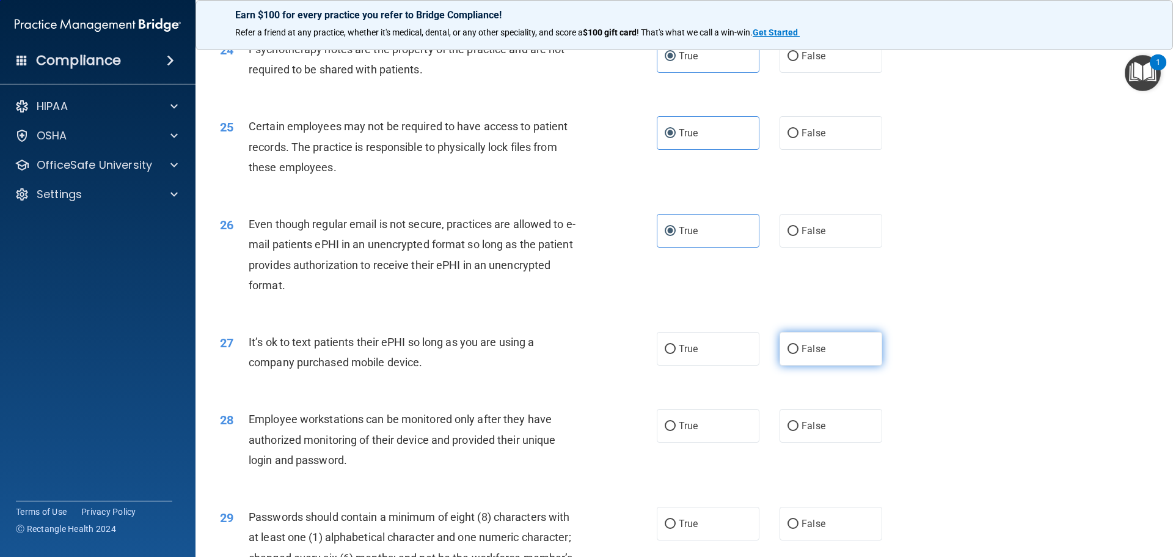
click at [803, 354] on span "False" at bounding box center [814, 349] width 24 height 12
click at [799, 354] on input "False" at bounding box center [793, 349] width 11 height 9
radio input "true"
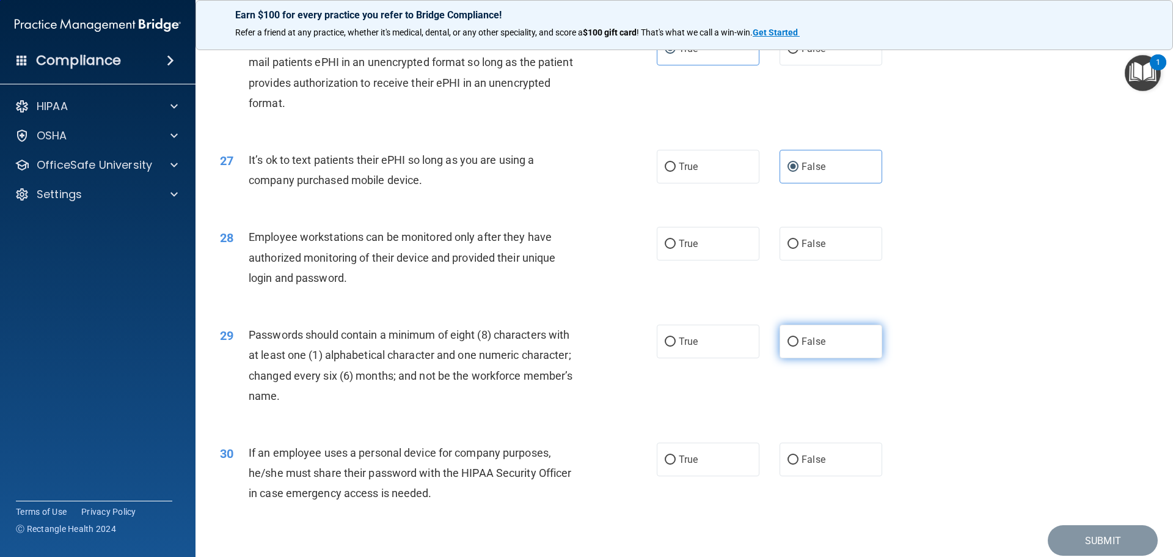
scroll to position [2444, 0]
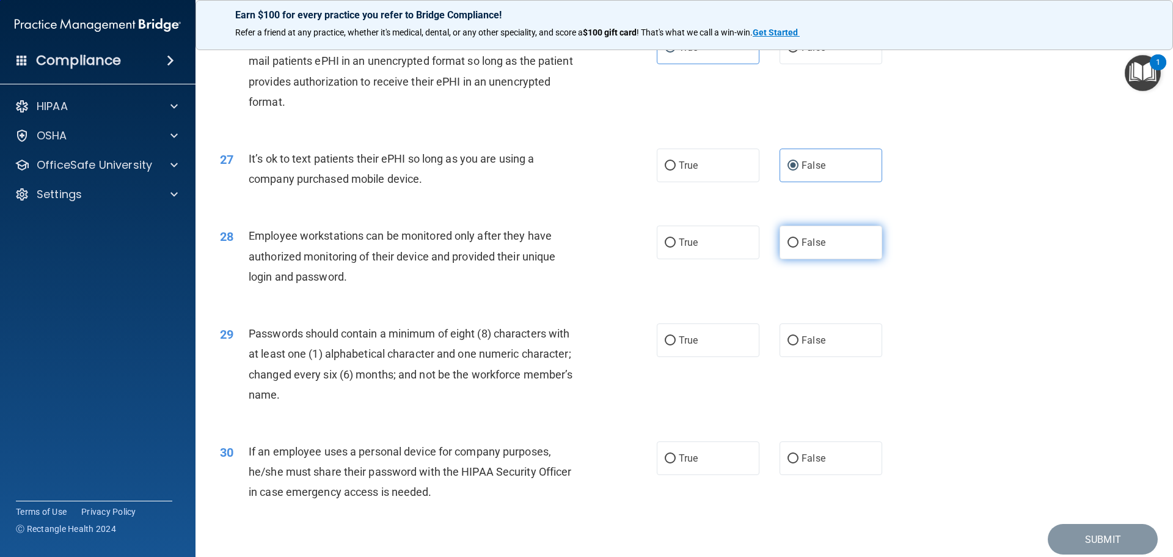
click at [805, 259] on label "False" at bounding box center [831, 242] width 103 height 34
click at [799, 247] on input "False" at bounding box center [793, 242] width 11 height 9
radio input "true"
click at [687, 346] on span "True" at bounding box center [688, 340] width 19 height 12
click at [676, 345] on input "True" at bounding box center [670, 340] width 11 height 9
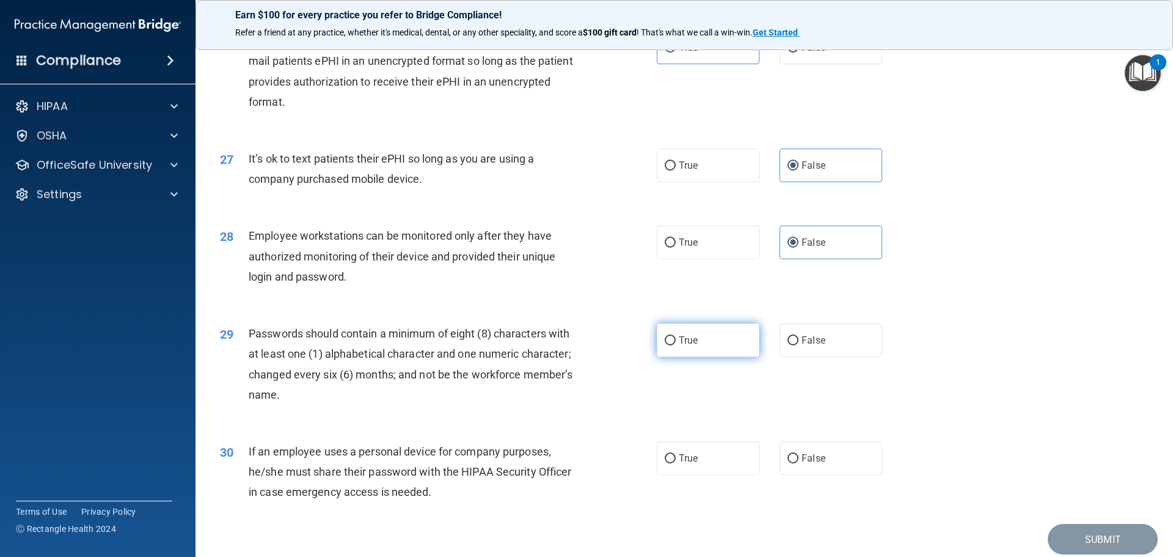
radio input "true"
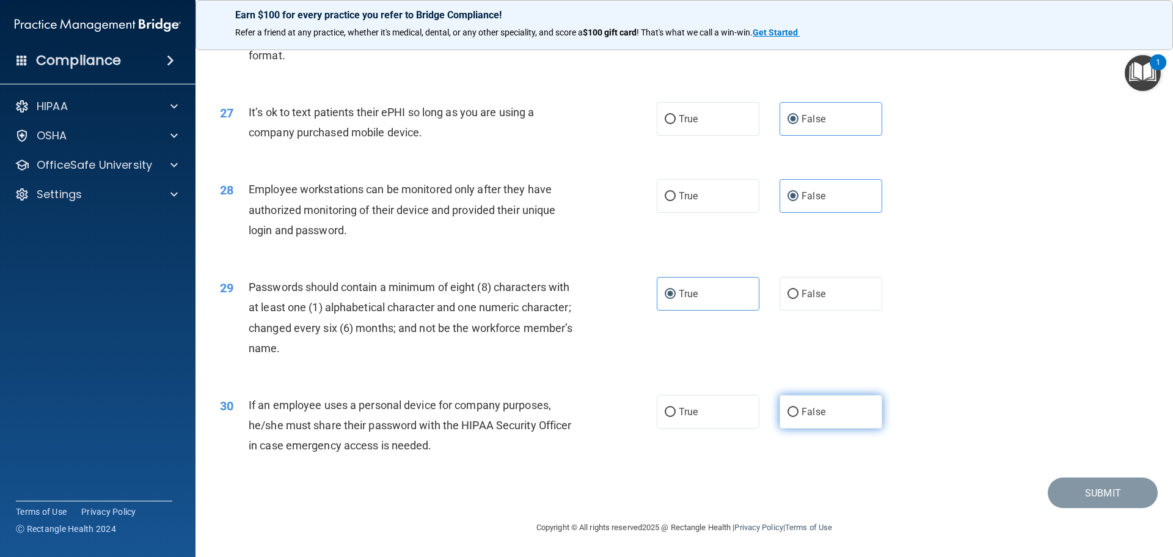
scroll to position [2511, 0]
click at [832, 418] on label "False" at bounding box center [831, 412] width 103 height 34
click at [799, 417] on input "False" at bounding box center [793, 412] width 11 height 9
radio input "true"
drag, startPoint x: 1095, startPoint y: 488, endPoint x: 1080, endPoint y: 491, distance: 15.6
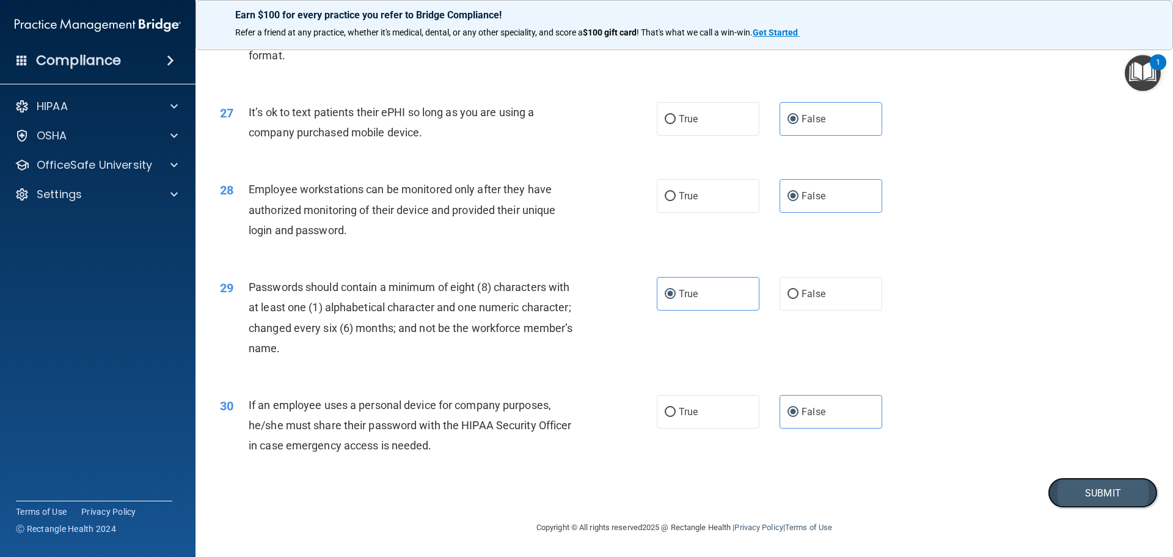
click at [1095, 491] on button "Submit" at bounding box center [1103, 492] width 110 height 31
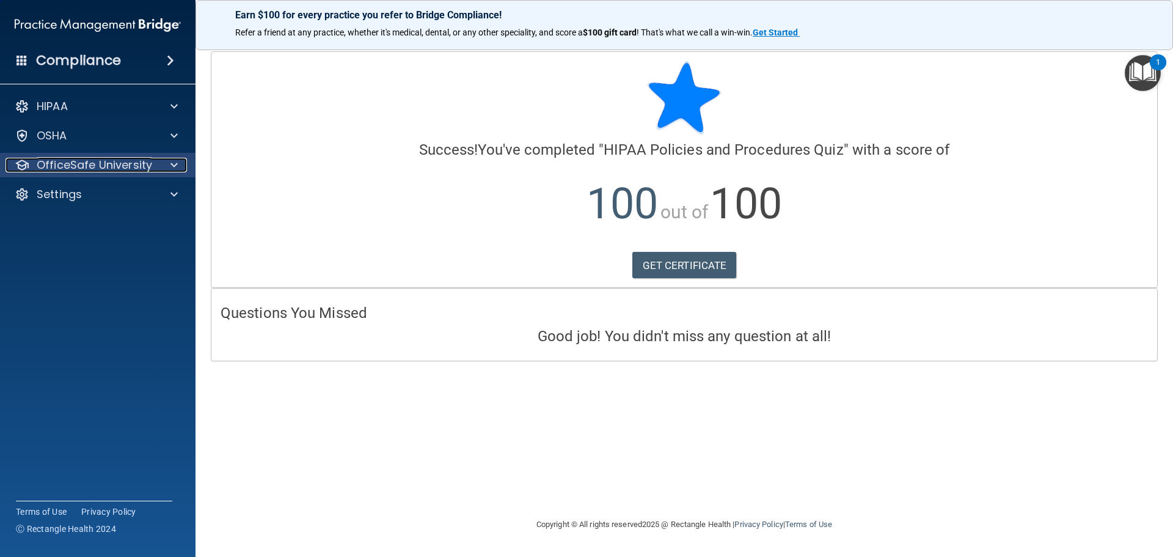
click at [172, 164] on span at bounding box center [173, 165] width 7 height 15
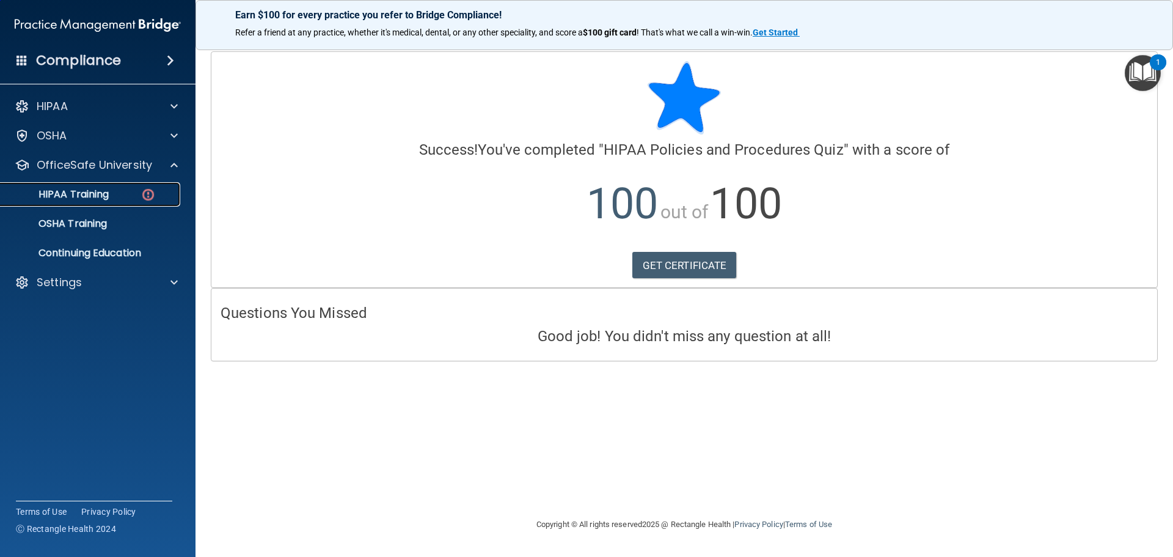
click at [141, 191] on img at bounding box center [148, 194] width 15 height 15
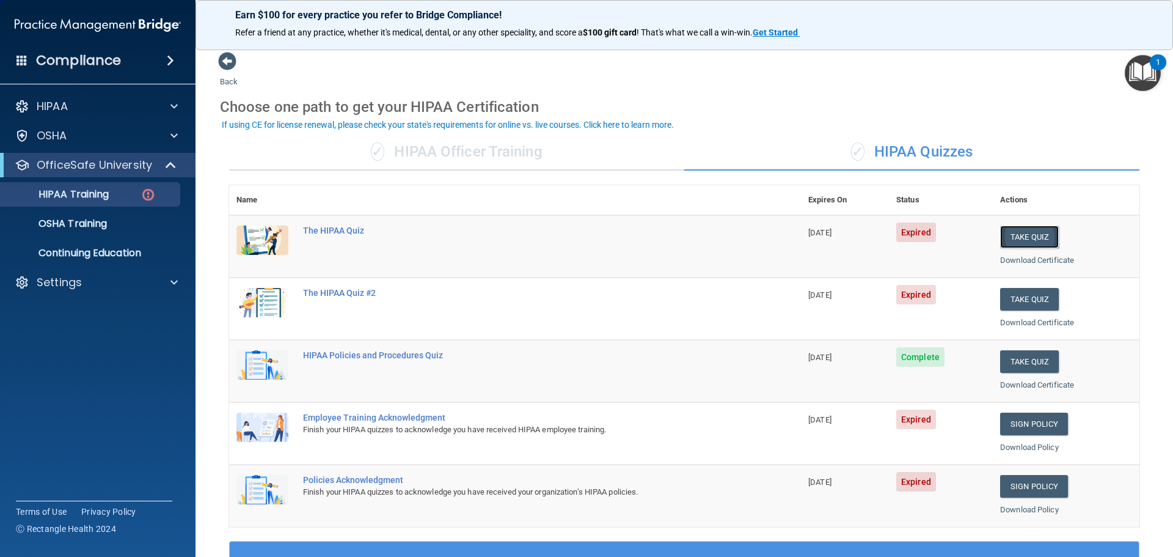
click at [1029, 236] on button "Take Quiz" at bounding box center [1029, 236] width 59 height 23
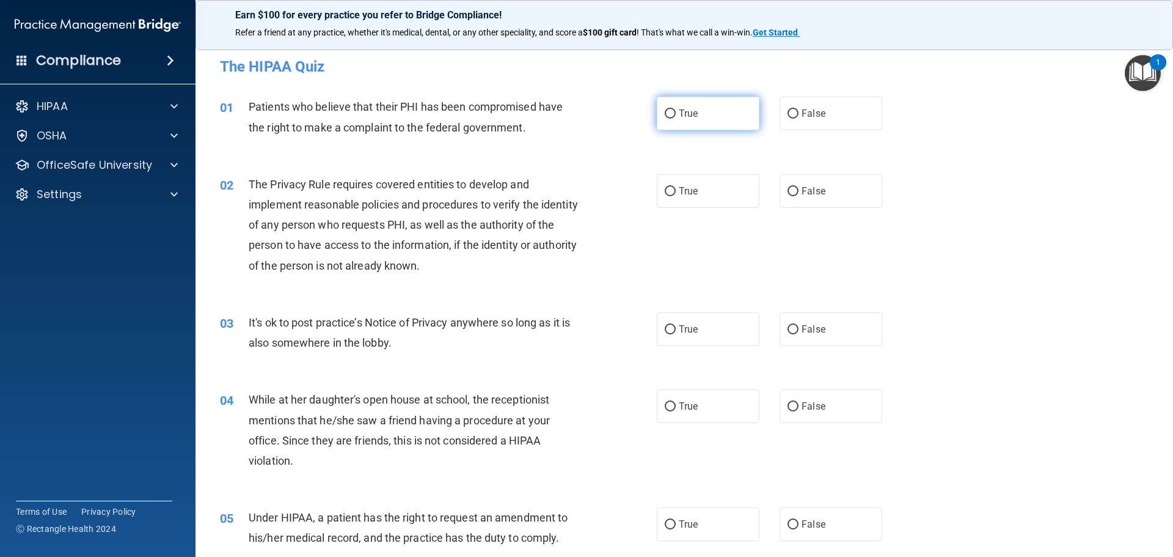
click at [733, 115] on label "True" at bounding box center [708, 114] width 103 height 34
click at [676, 115] on input "True" at bounding box center [670, 113] width 11 height 9
radio input "true"
click at [708, 187] on label "True" at bounding box center [708, 191] width 103 height 34
click at [676, 187] on input "True" at bounding box center [670, 191] width 11 height 9
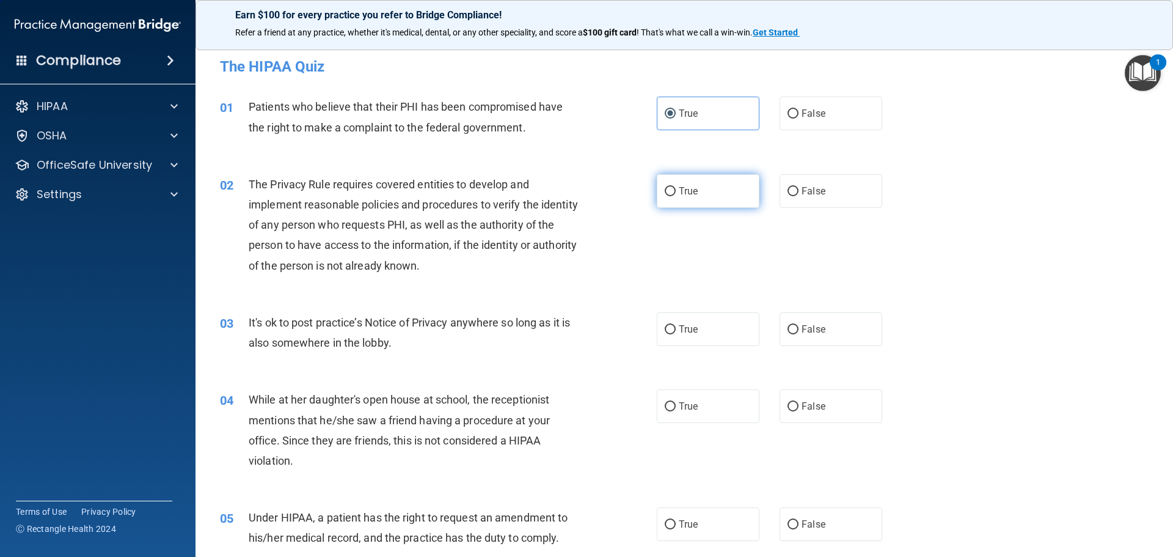
radio input "true"
click at [844, 321] on label "False" at bounding box center [831, 329] width 103 height 34
click at [799, 325] on input "False" at bounding box center [793, 329] width 11 height 9
radio input "true"
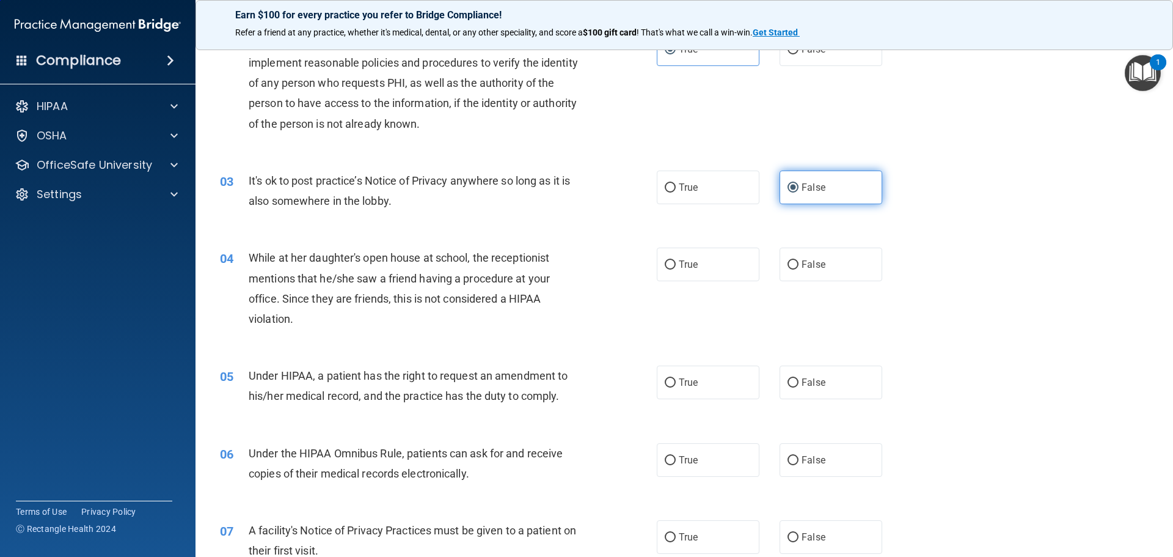
scroll to position [183, 0]
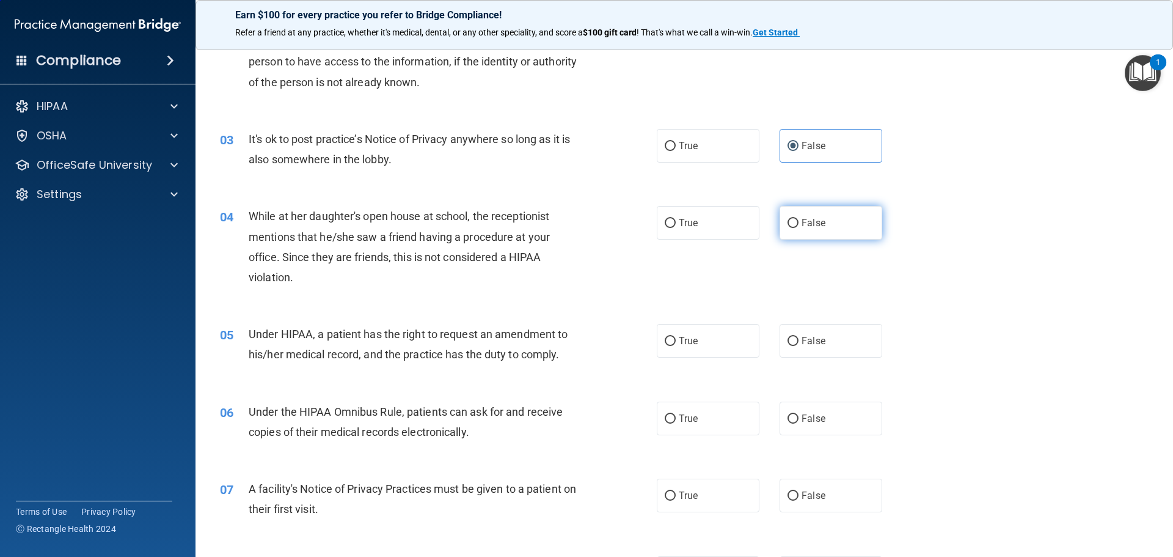
click at [827, 236] on label "False" at bounding box center [831, 223] width 103 height 34
click at [799, 228] on input "False" at bounding box center [793, 223] width 11 height 9
radio input "true"
click at [821, 337] on label "False" at bounding box center [831, 341] width 103 height 34
click at [799, 337] on input "False" at bounding box center [793, 341] width 11 height 9
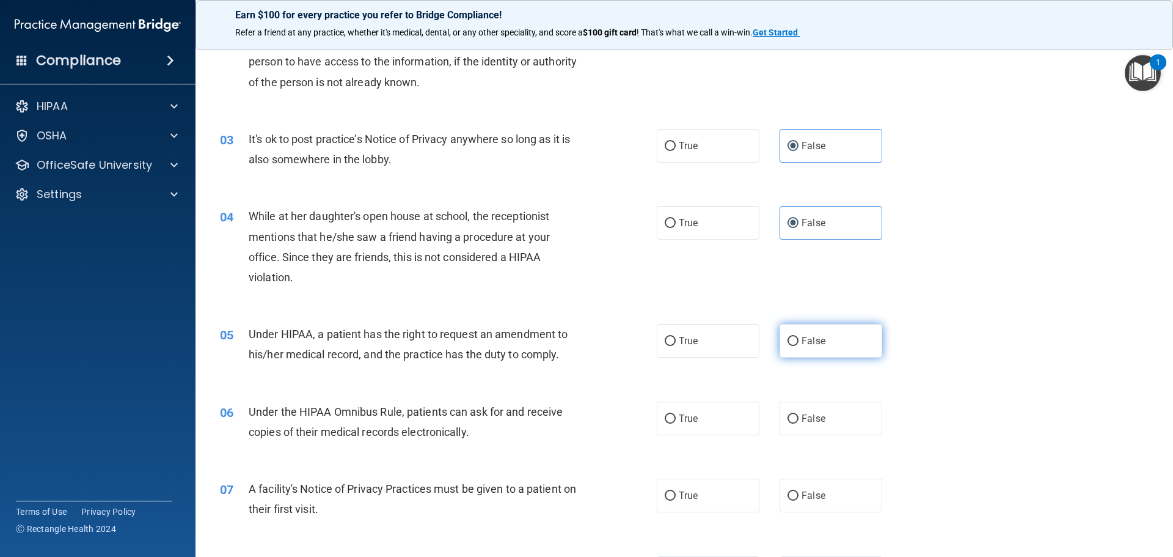
radio input "true"
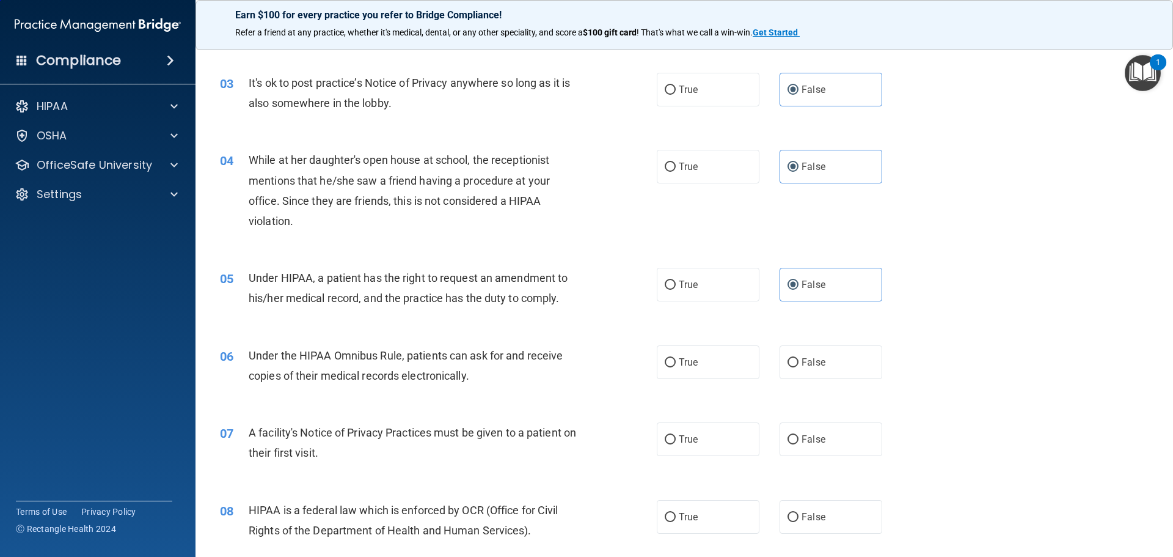
scroll to position [305, 0]
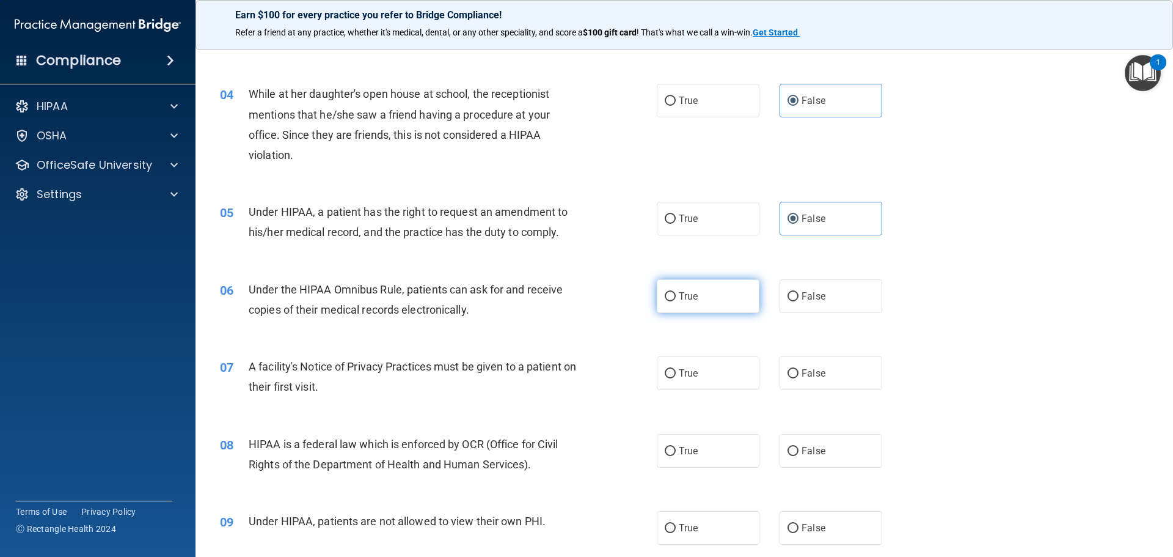
click at [716, 297] on label "True" at bounding box center [708, 296] width 103 height 34
click at [676, 297] on input "True" at bounding box center [670, 296] width 11 height 9
radio input "true"
click at [703, 370] on label "True" at bounding box center [708, 373] width 103 height 34
click at [676, 370] on input "True" at bounding box center [670, 373] width 11 height 9
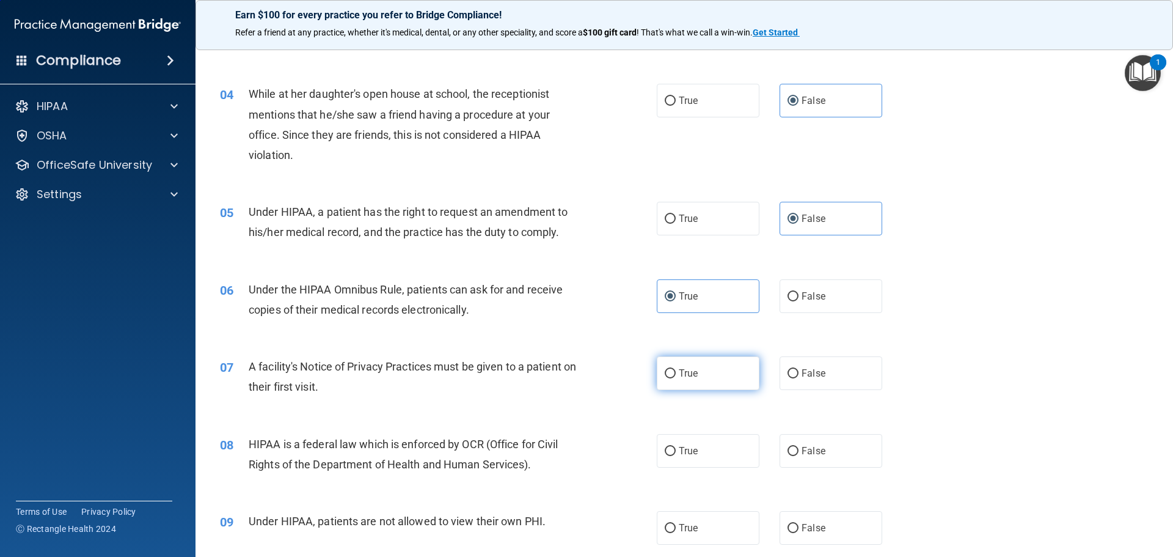
radio input "true"
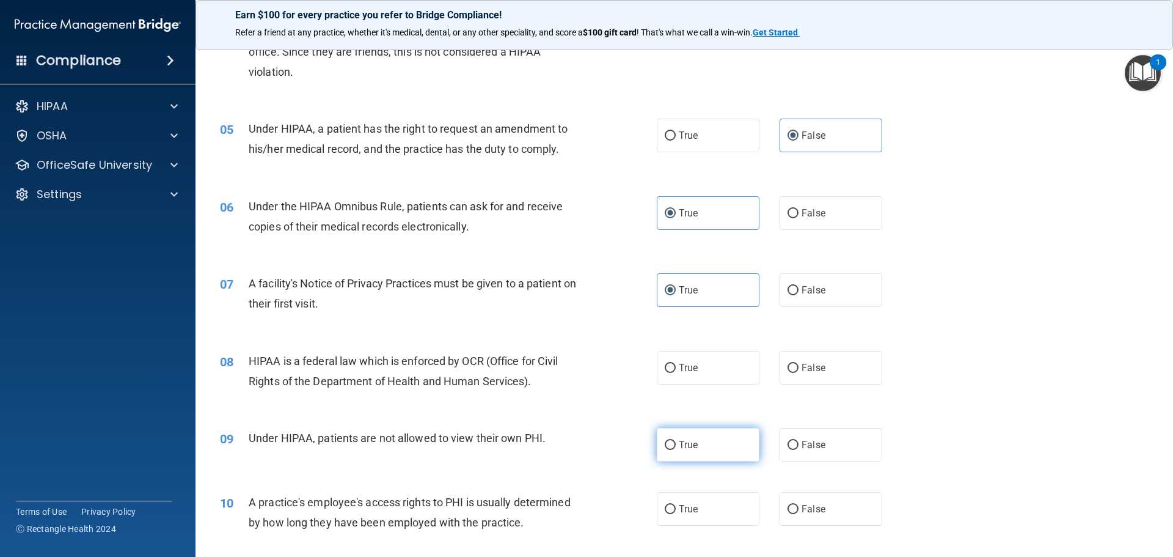
scroll to position [489, 0]
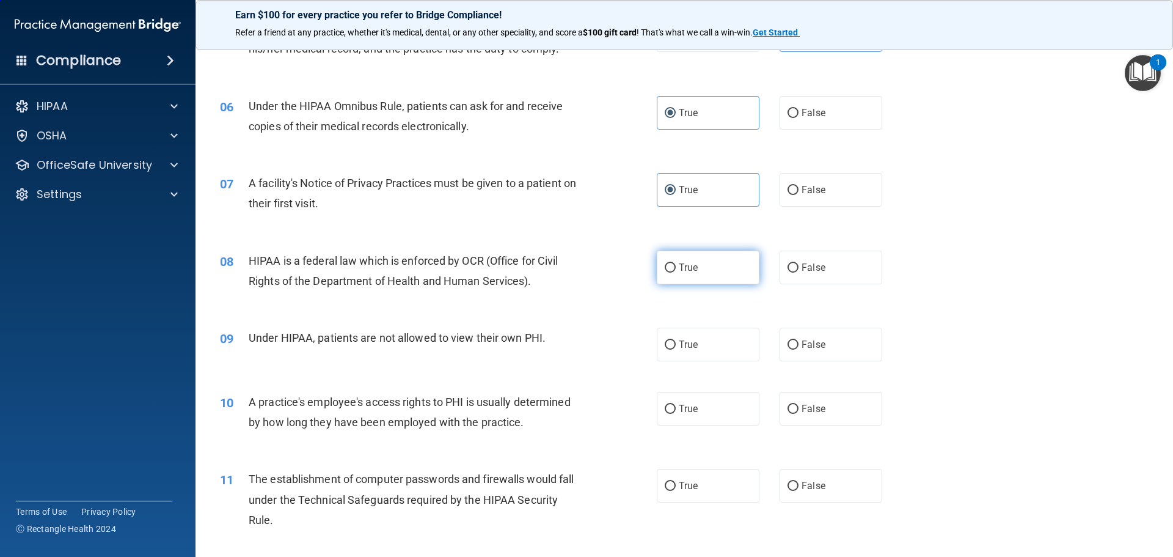
click at [710, 277] on label "True" at bounding box center [708, 268] width 103 height 34
click at [676, 272] on input "True" at bounding box center [670, 267] width 11 height 9
radio input "true"
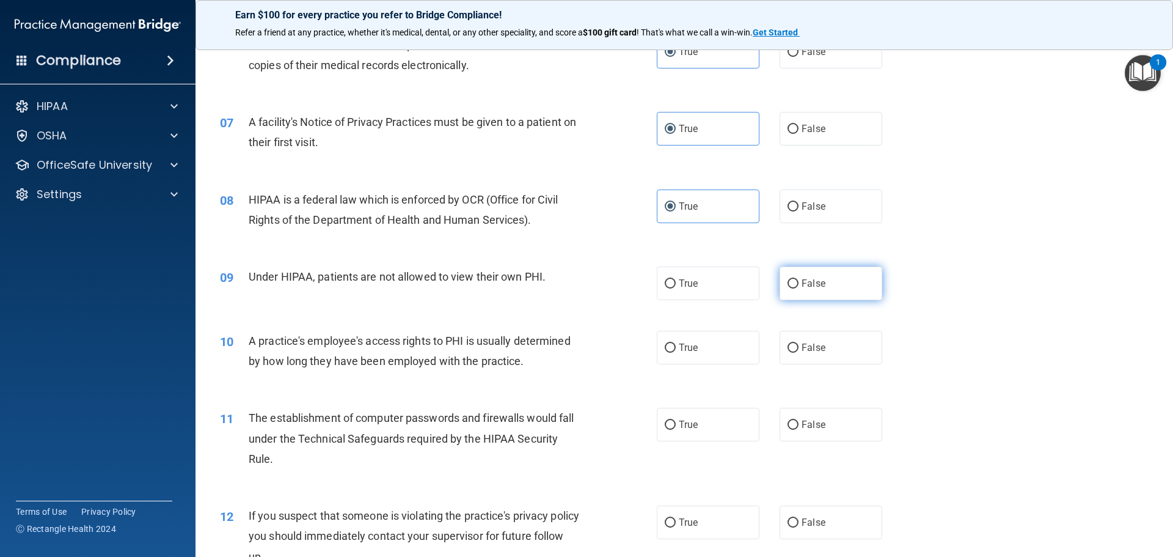
click at [807, 294] on label "False" at bounding box center [831, 283] width 103 height 34
click at [799, 288] on input "False" at bounding box center [793, 283] width 11 height 9
radio input "true"
click at [807, 343] on span "False" at bounding box center [814, 348] width 24 height 12
click at [799, 343] on input "False" at bounding box center [793, 347] width 11 height 9
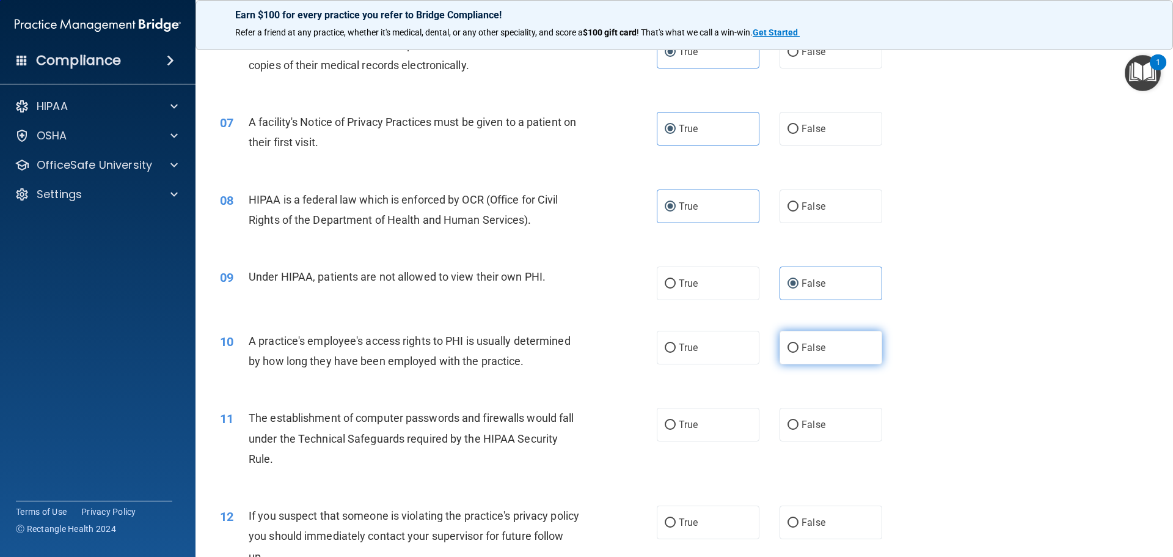
radio input "true"
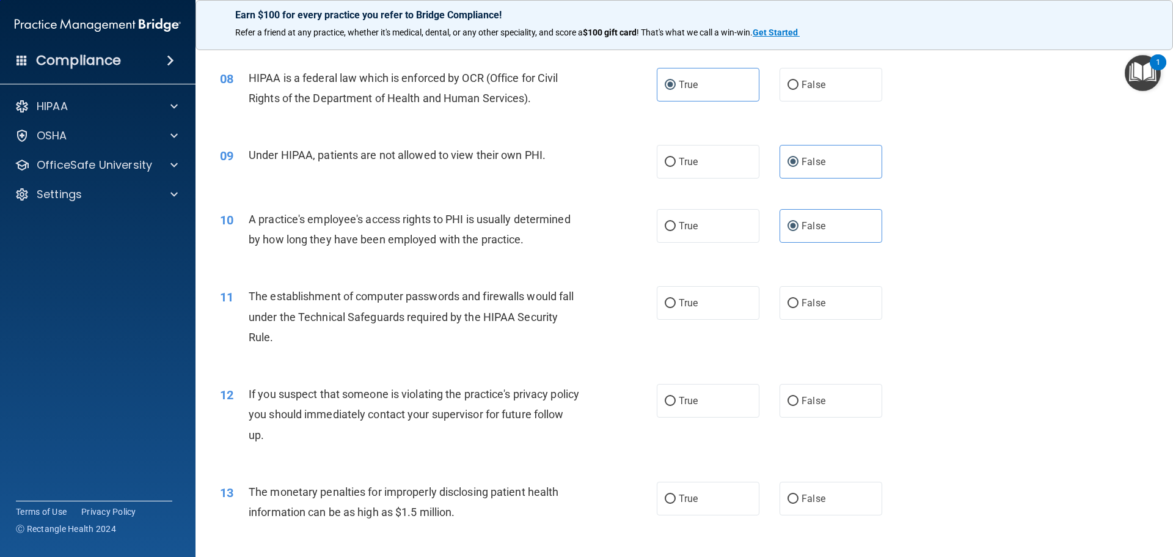
scroll to position [672, 0]
click at [696, 311] on label "True" at bounding box center [708, 302] width 103 height 34
click at [676, 307] on input "True" at bounding box center [670, 302] width 11 height 9
radio input "true"
click at [711, 384] on label "True" at bounding box center [708, 400] width 103 height 34
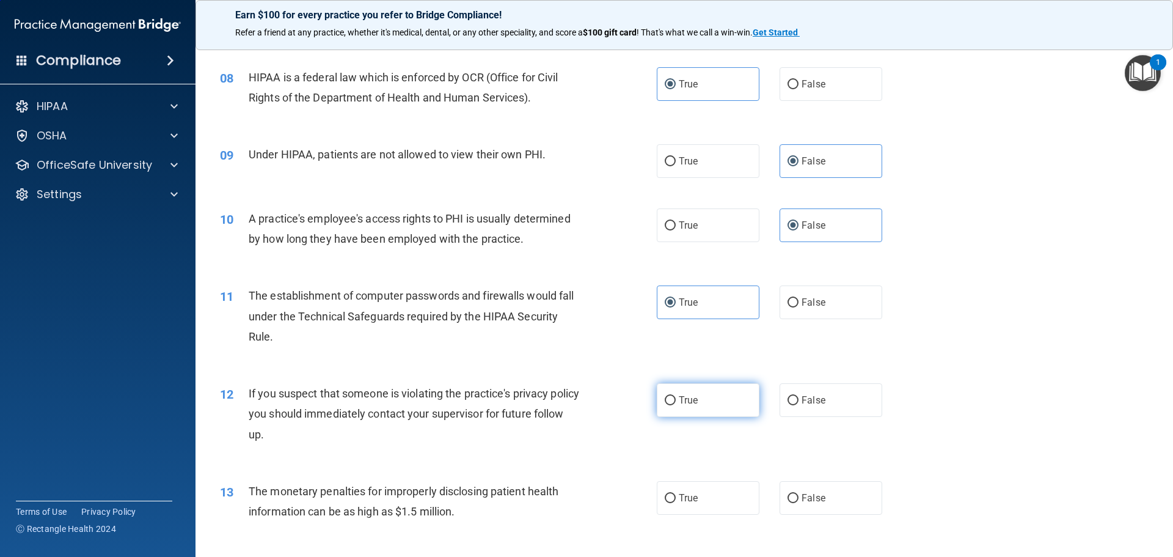
click at [676, 396] on input "True" at bounding box center [670, 400] width 11 height 9
radio input "true"
click at [715, 398] on label "True" at bounding box center [708, 400] width 103 height 34
click at [676, 398] on input "True" at bounding box center [670, 400] width 11 height 9
drag, startPoint x: 694, startPoint y: 499, endPoint x: 684, endPoint y: 499, distance: 10.4
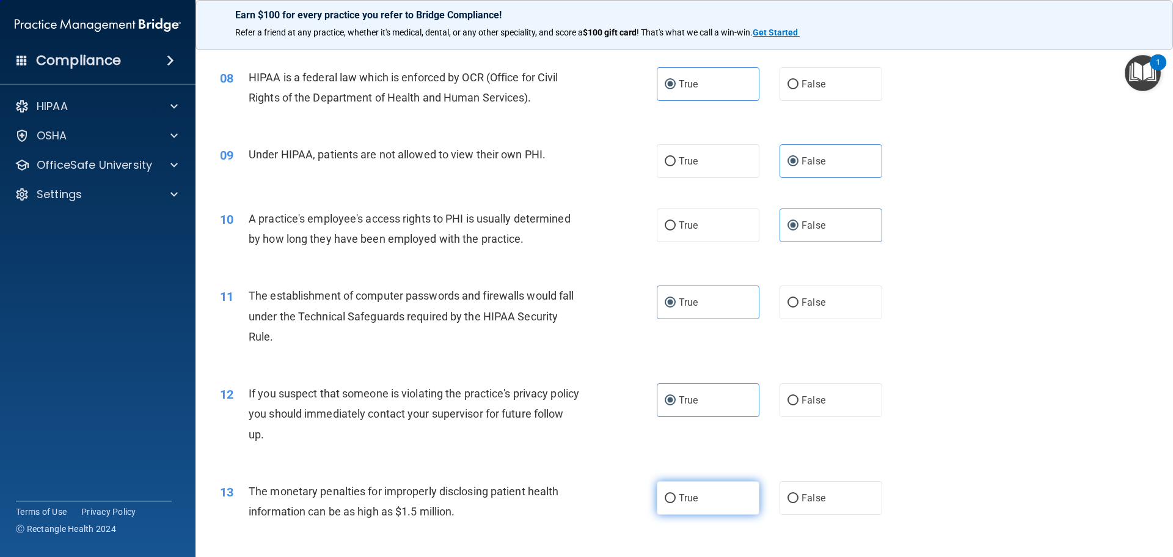
click at [693, 499] on label "True" at bounding box center [708, 498] width 103 height 34
click at [676, 499] on input "True" at bounding box center [670, 498] width 11 height 9
radio input "true"
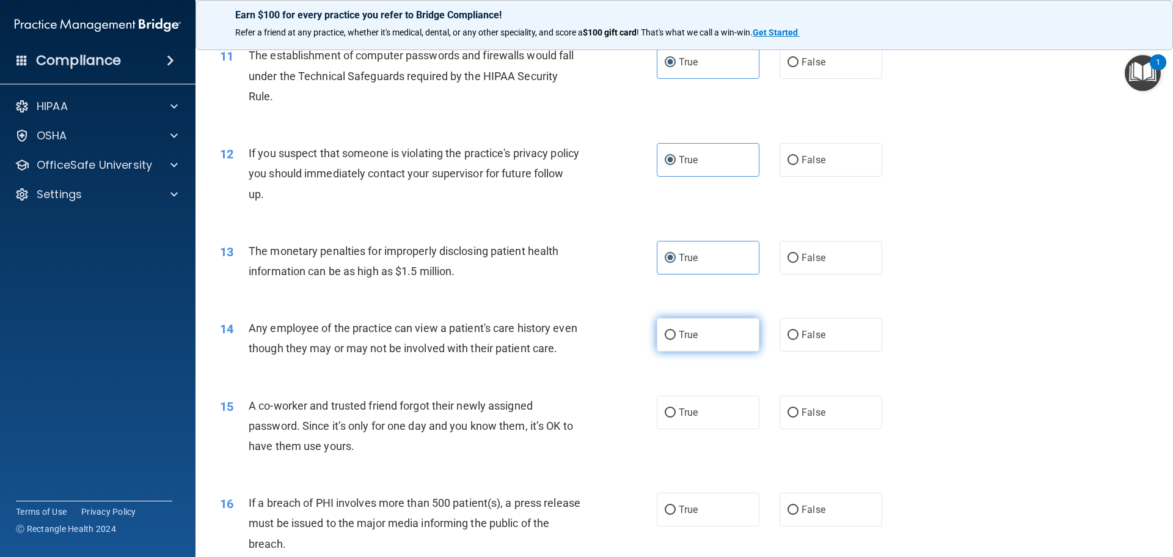
scroll to position [916, 0]
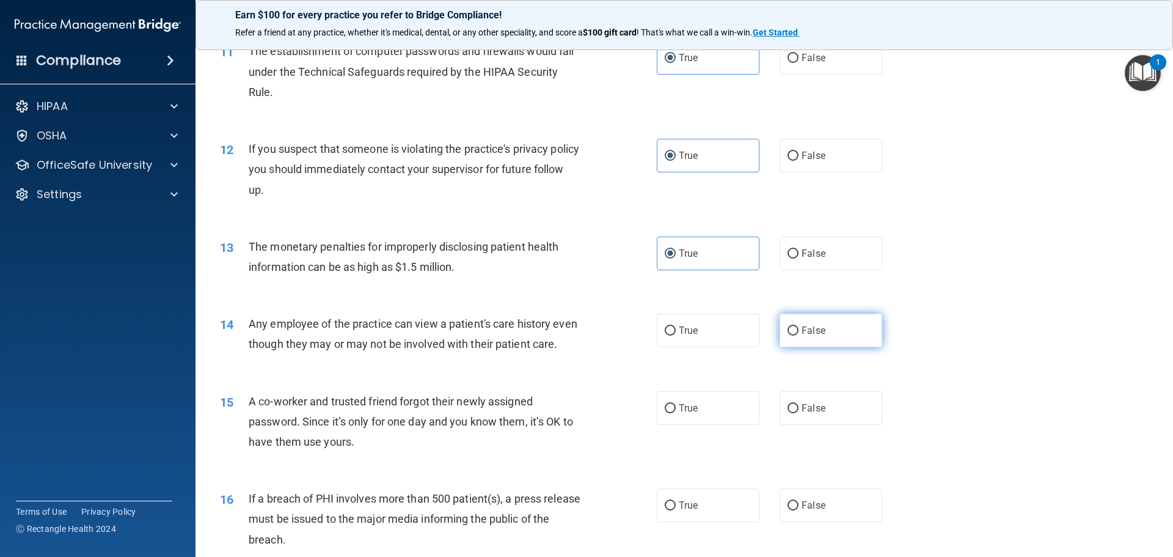
click at [823, 330] on label "False" at bounding box center [831, 330] width 103 height 34
click at [799, 330] on input "False" at bounding box center [793, 330] width 11 height 9
radio input "true"
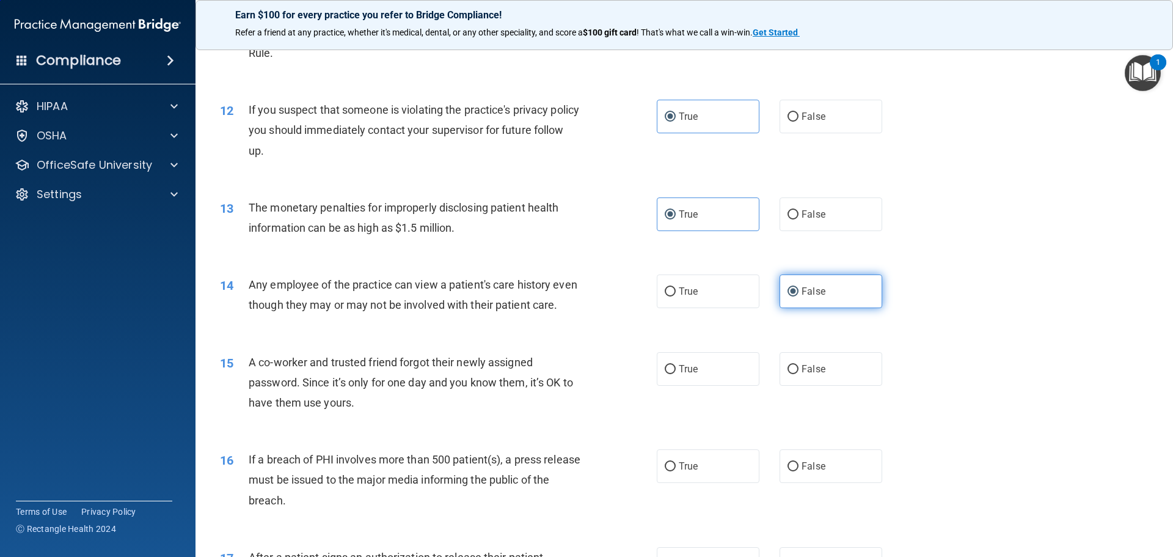
scroll to position [978, 0]
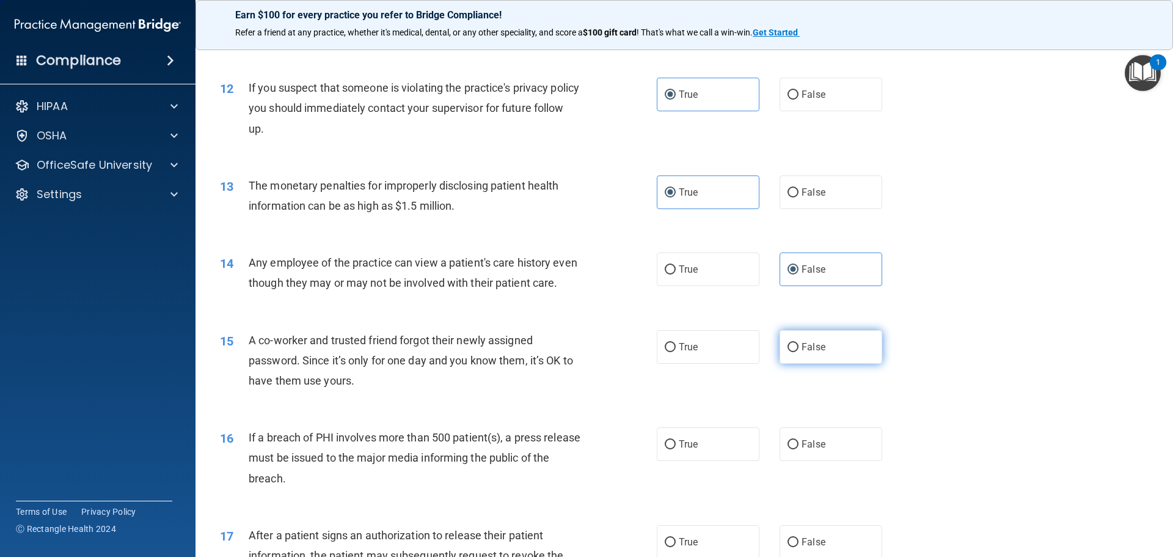
click at [827, 364] on label "False" at bounding box center [831, 347] width 103 height 34
click at [799, 352] on input "False" at bounding box center [793, 347] width 11 height 9
radio input "true"
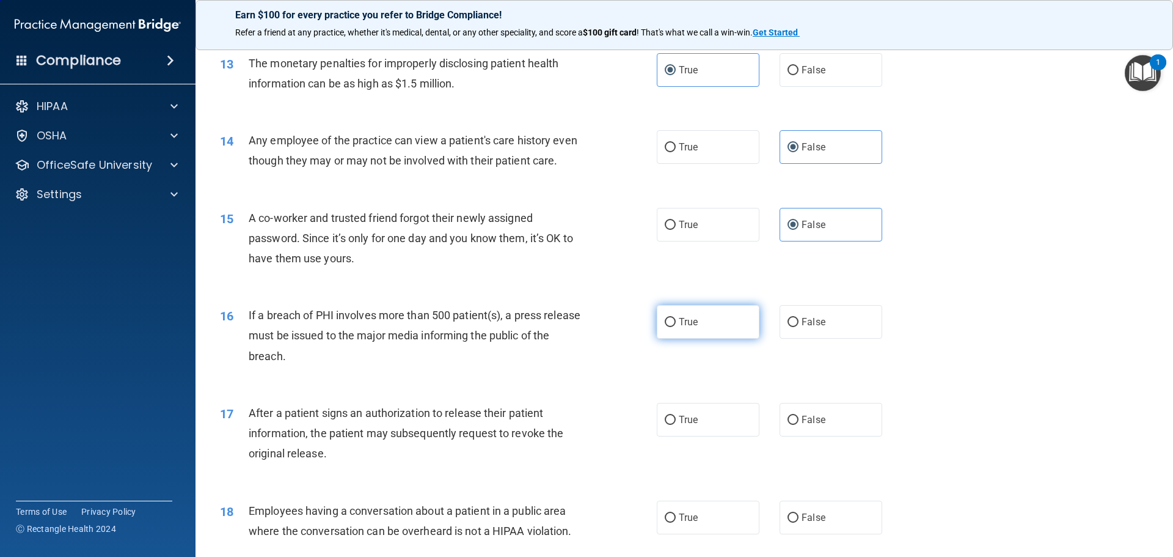
click at [674, 338] on label "True" at bounding box center [708, 322] width 103 height 34
click at [674, 327] on input "True" at bounding box center [670, 322] width 11 height 9
radio input "true"
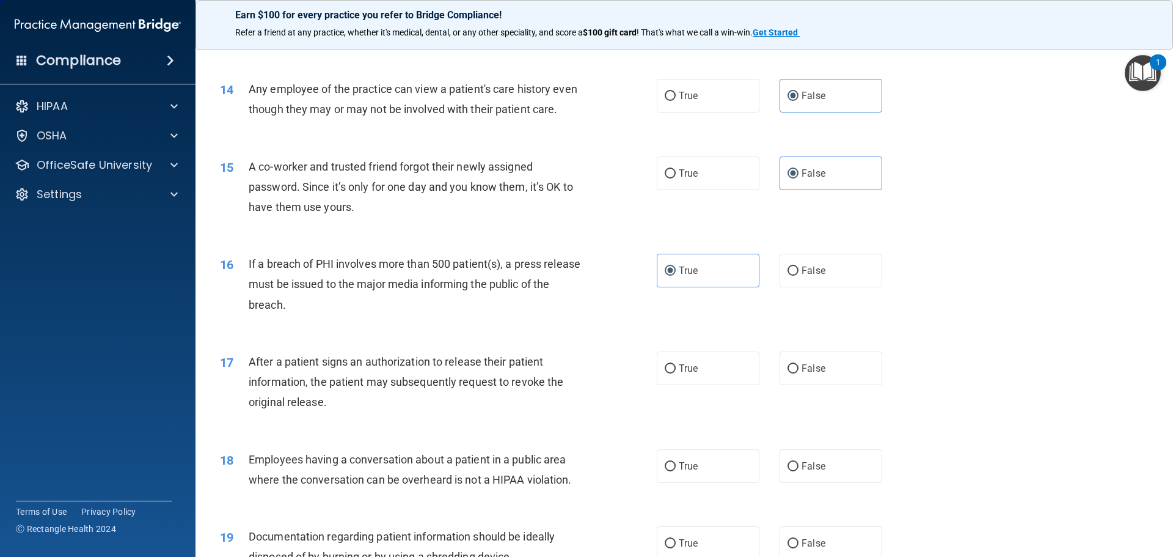
scroll to position [1222, 0]
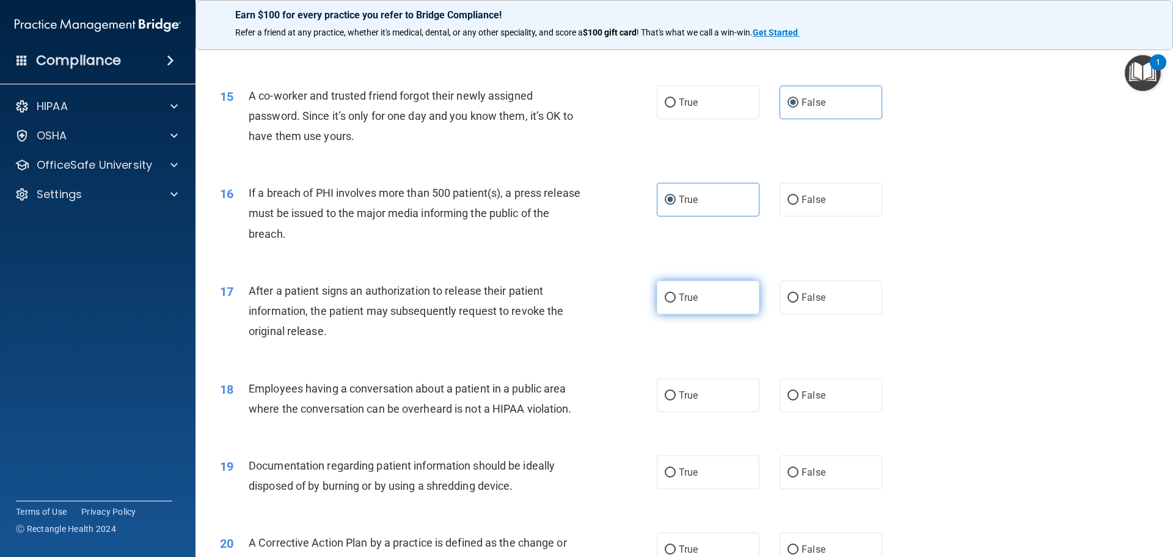
click at [712, 314] on label "True" at bounding box center [708, 297] width 103 height 34
click at [676, 302] on input "True" at bounding box center [670, 297] width 11 height 9
radio input "true"
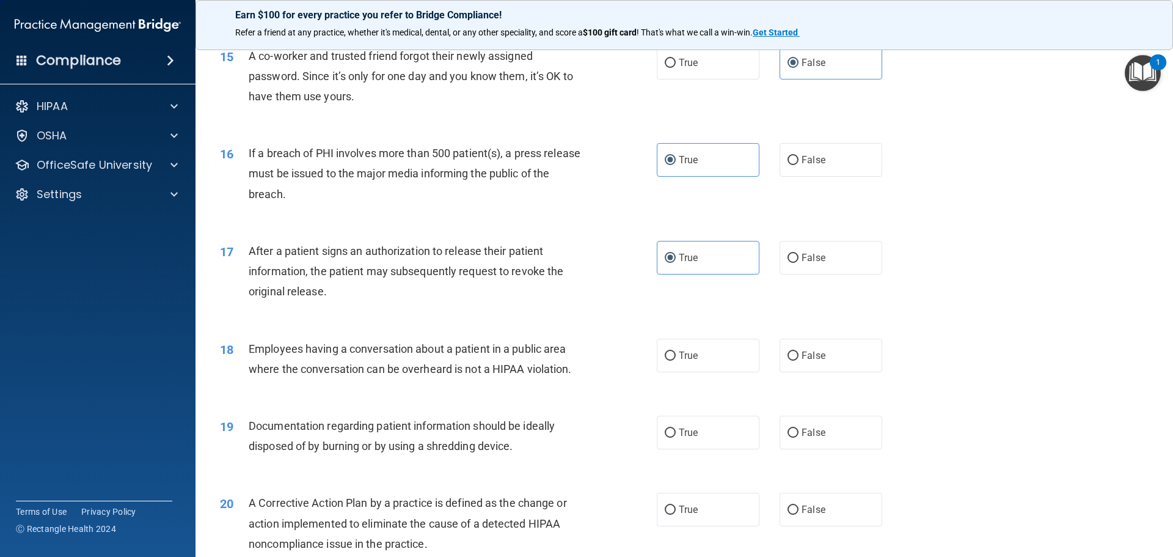
scroll to position [1283, 0]
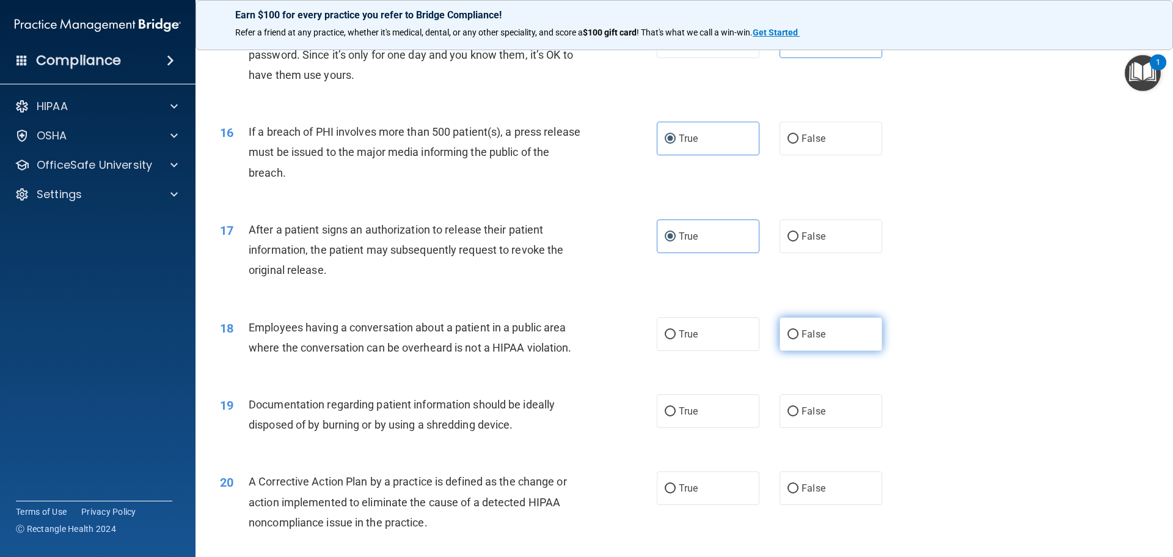
click at [839, 351] on label "False" at bounding box center [831, 334] width 103 height 34
click at [799, 339] on input "False" at bounding box center [793, 334] width 11 height 9
radio input "true"
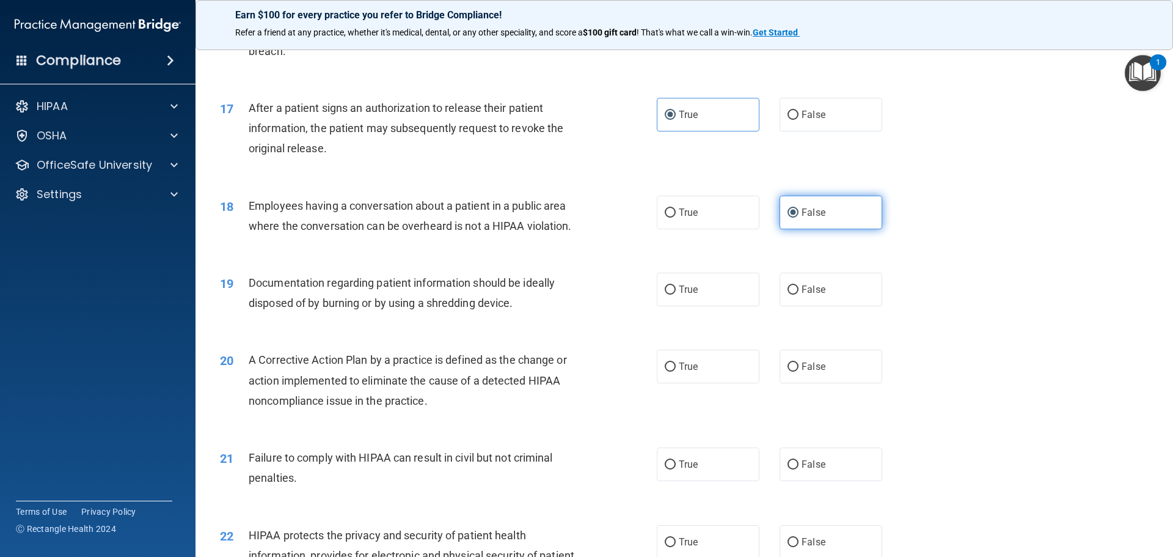
scroll to position [1405, 0]
click at [681, 301] on label "True" at bounding box center [708, 289] width 103 height 34
click at [676, 294] on input "True" at bounding box center [670, 289] width 11 height 9
radio input "true"
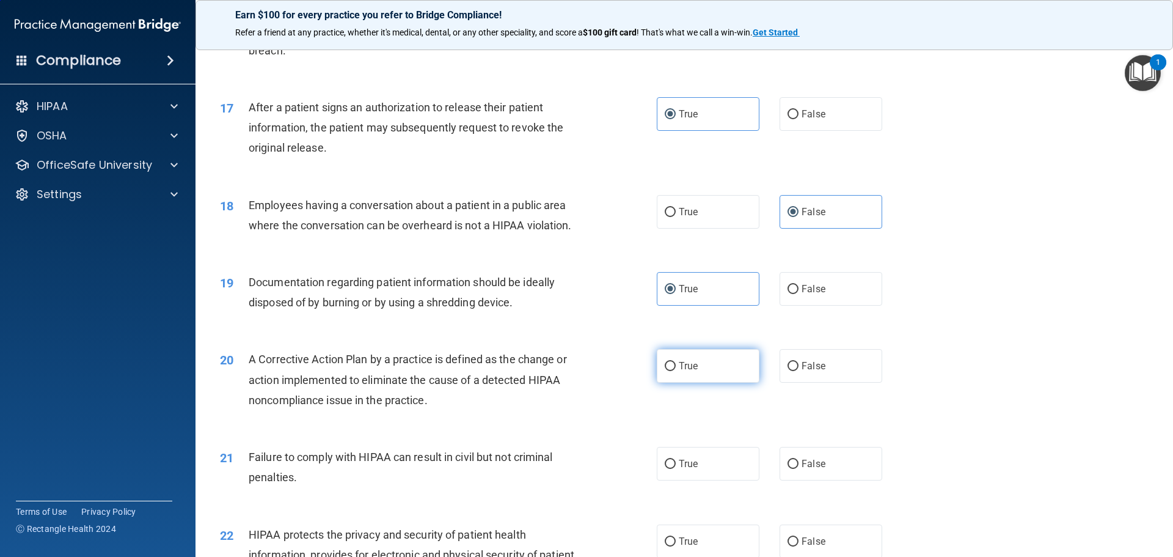
click at [687, 371] on span "True" at bounding box center [688, 366] width 19 height 12
click at [676, 371] on input "True" at bounding box center [670, 366] width 11 height 9
radio input "true"
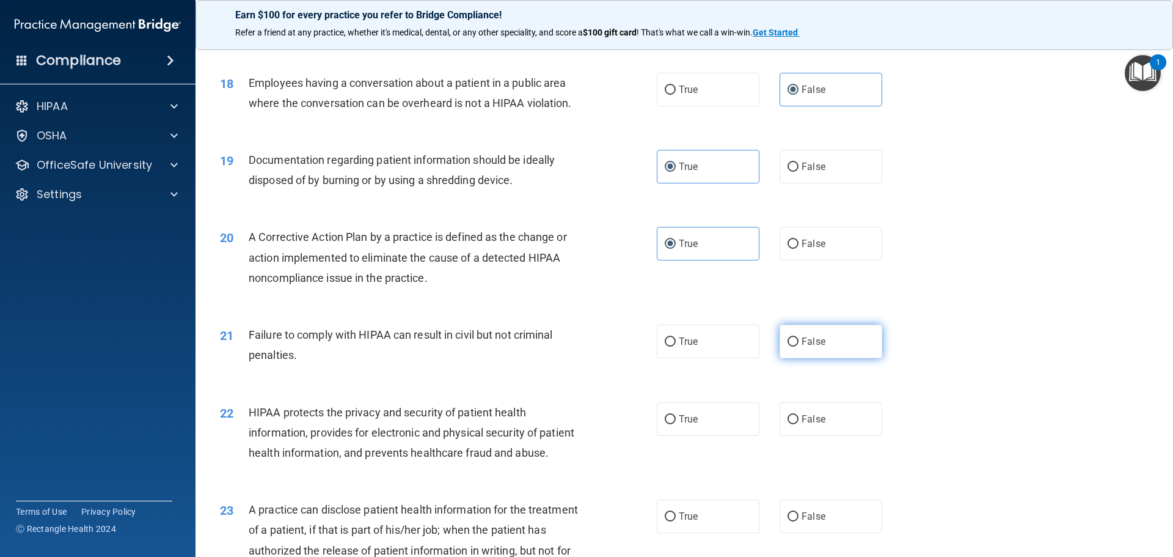
click at [825, 358] on label "False" at bounding box center [831, 341] width 103 height 34
click at [799, 346] on input "False" at bounding box center [793, 341] width 11 height 9
radio input "true"
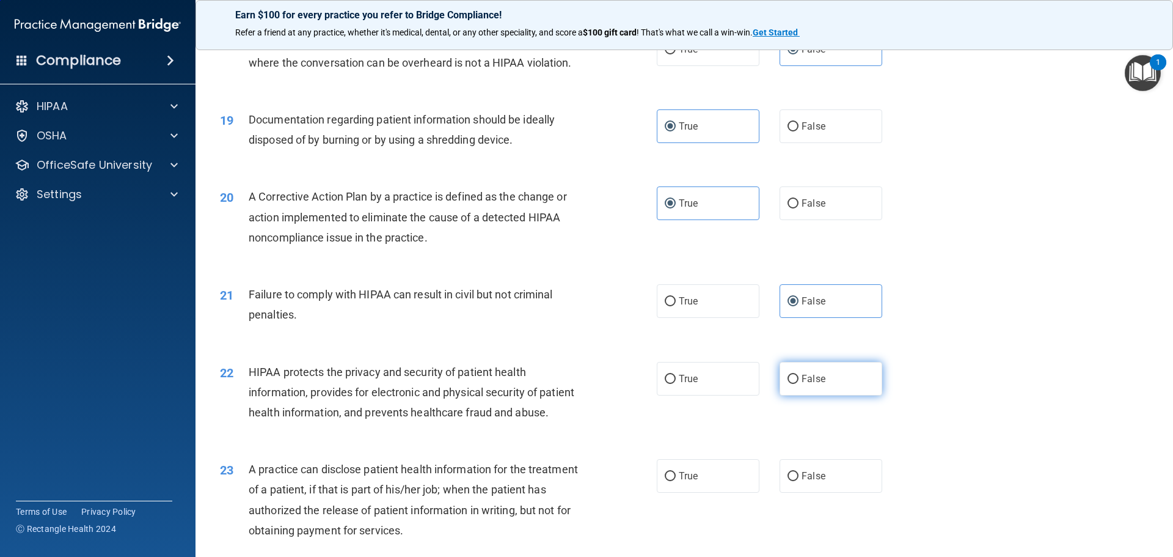
scroll to position [1589, 0]
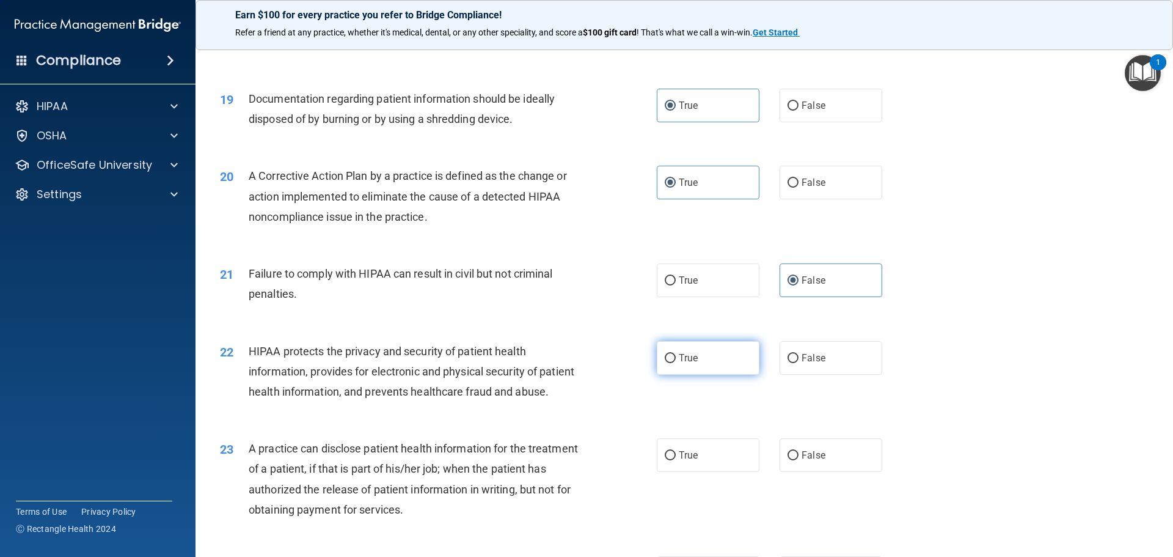
click at [722, 363] on label "True" at bounding box center [708, 358] width 103 height 34
click at [676, 363] on input "True" at bounding box center [670, 358] width 11 height 9
radio input "true"
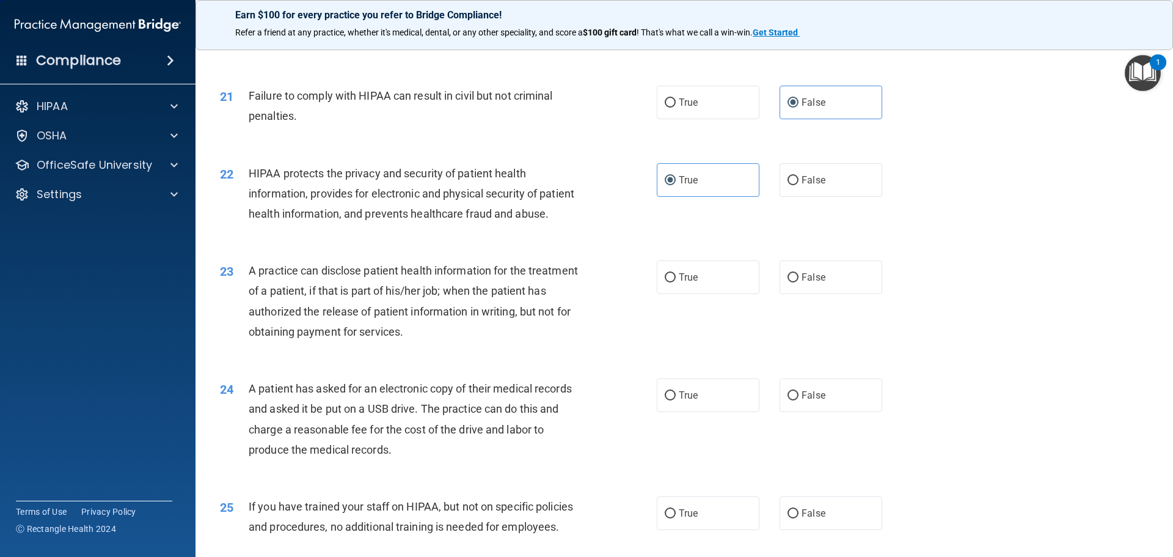
scroll to position [1772, 0]
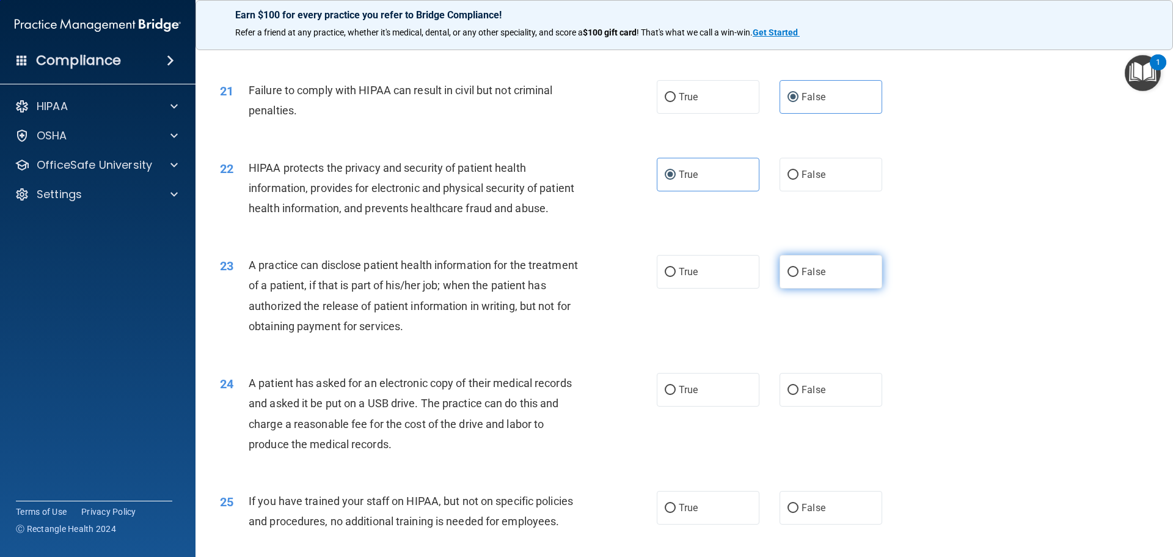
click at [837, 288] on label "False" at bounding box center [831, 272] width 103 height 34
click at [799, 277] on input "False" at bounding box center [793, 272] width 11 height 9
radio input "true"
click at [717, 406] on label "True" at bounding box center [708, 390] width 103 height 34
click at [676, 395] on input "True" at bounding box center [670, 390] width 11 height 9
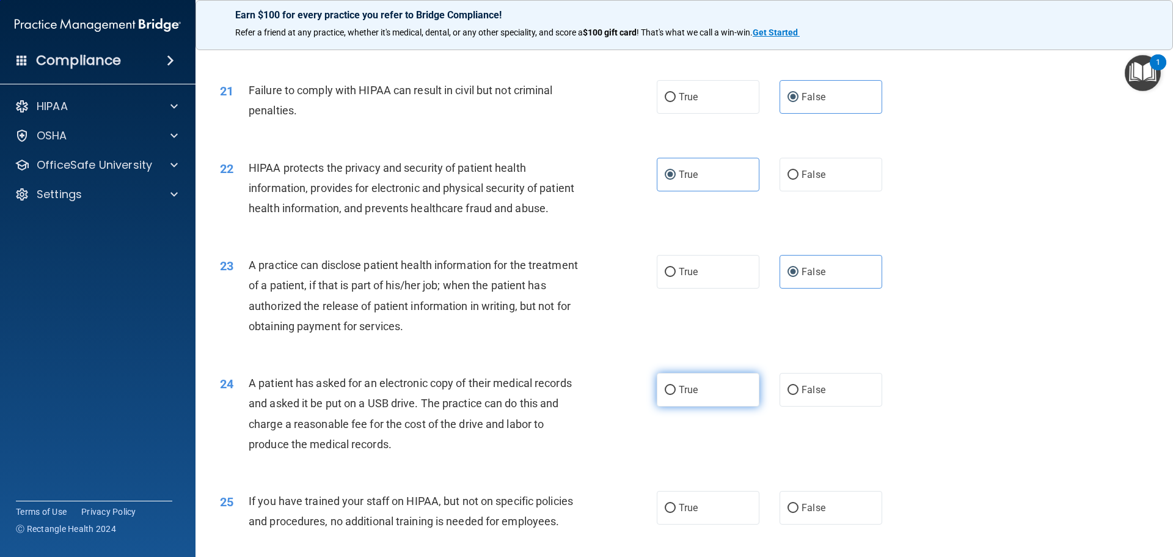
radio input "true"
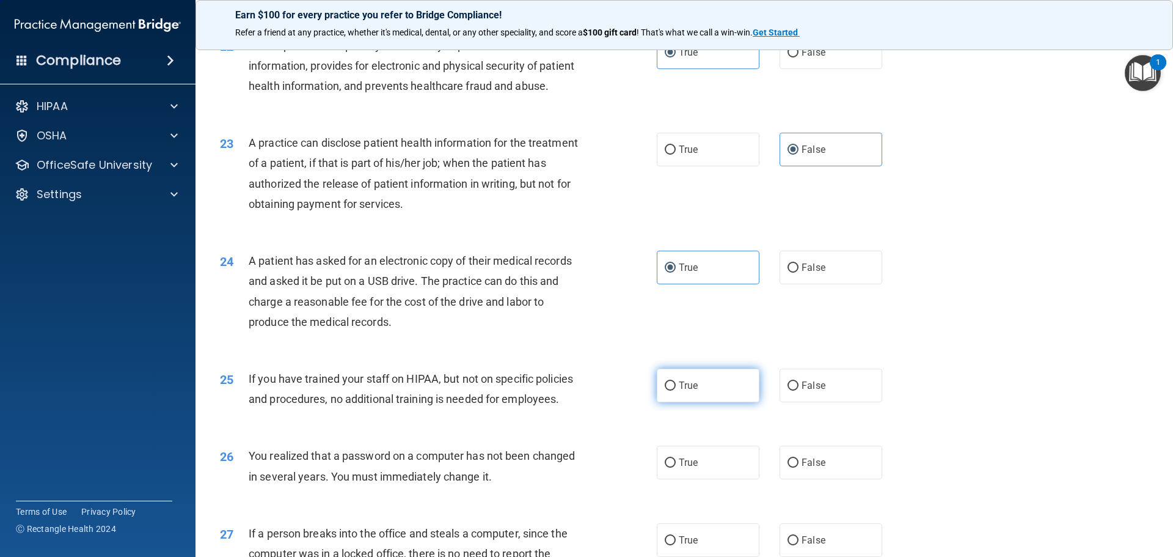
scroll to position [1955, 0]
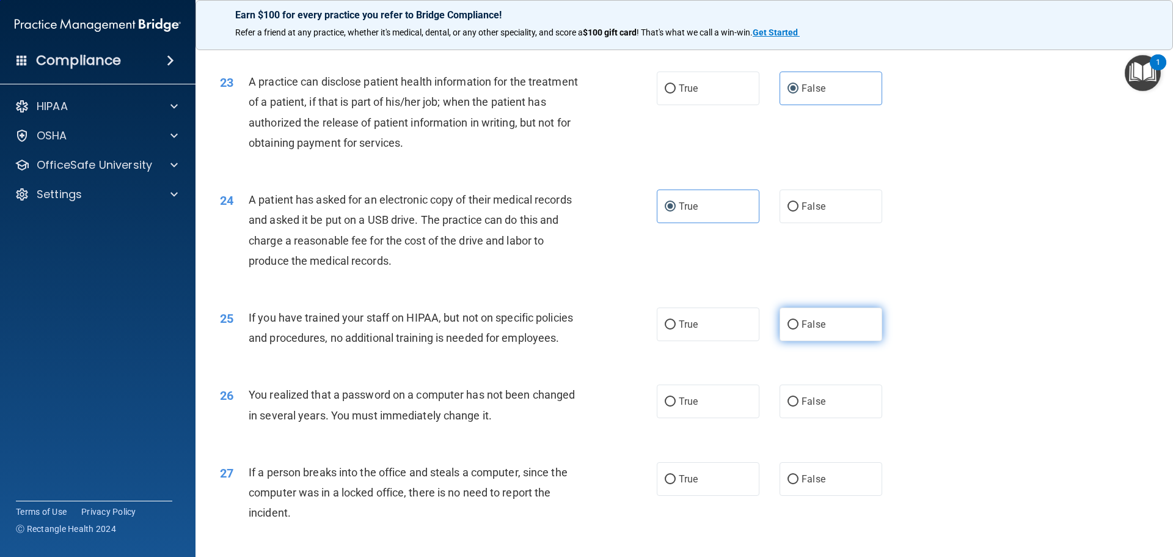
click at [792, 341] on label "False" at bounding box center [831, 324] width 103 height 34
click at [792, 329] on input "False" at bounding box center [793, 324] width 11 height 9
radio input "true"
click at [705, 418] on label "True" at bounding box center [708, 401] width 103 height 34
click at [676, 406] on input "True" at bounding box center [670, 401] width 11 height 9
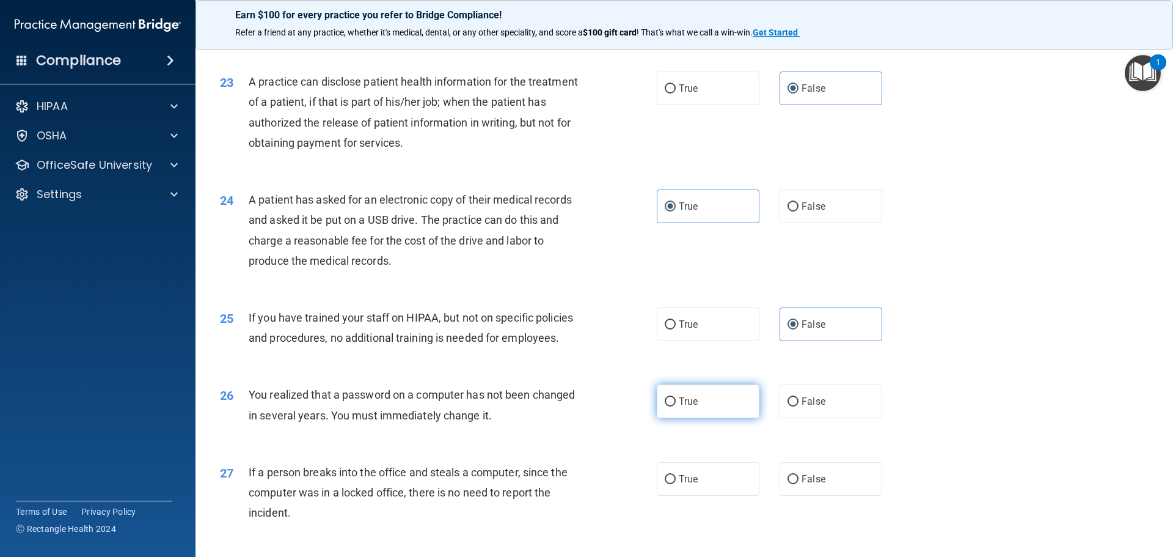
radio input "true"
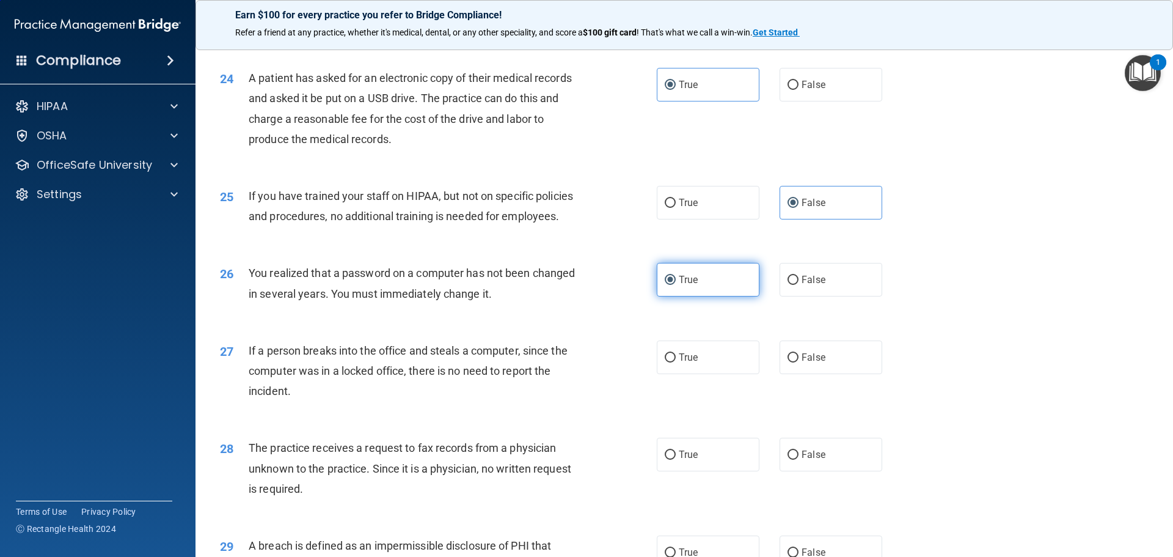
scroll to position [2077, 0]
click at [802, 362] on span "False" at bounding box center [814, 357] width 24 height 12
click at [799, 362] on input "False" at bounding box center [793, 357] width 11 height 9
radio input "true"
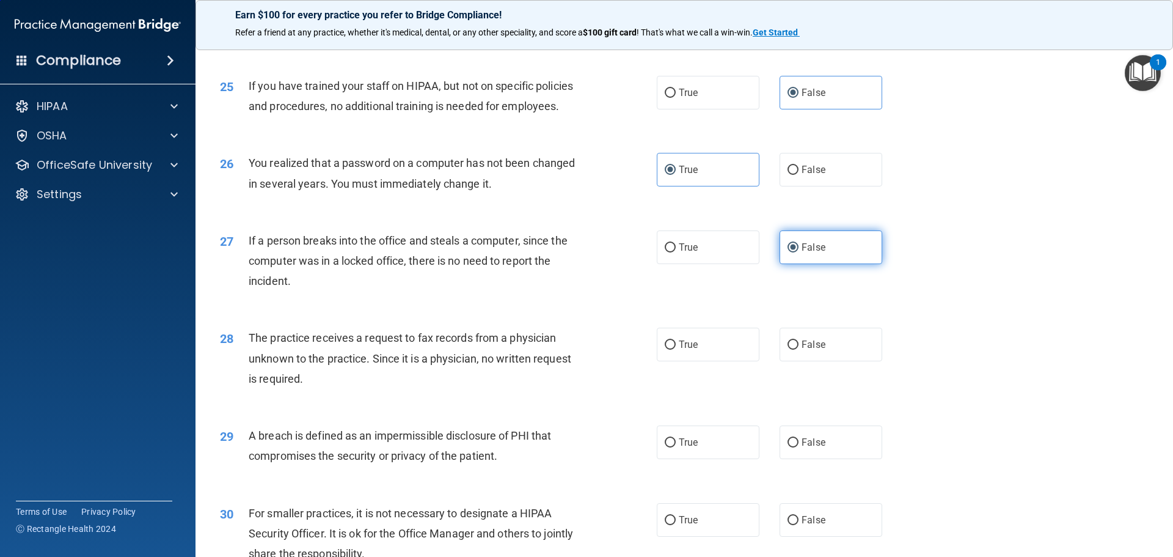
scroll to position [2200, 0]
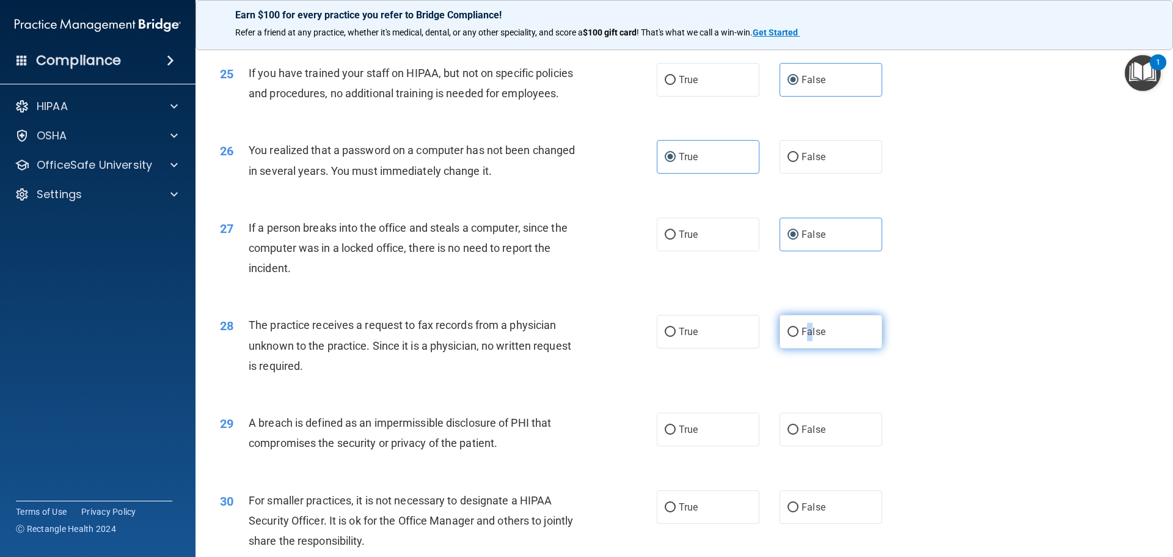
drag, startPoint x: 803, startPoint y: 371, endPoint x: 807, endPoint y: 378, distance: 6.8
click at [807, 337] on span "False" at bounding box center [814, 332] width 24 height 12
click at [799, 337] on input "False" at bounding box center [793, 331] width 11 height 9
radio input "true"
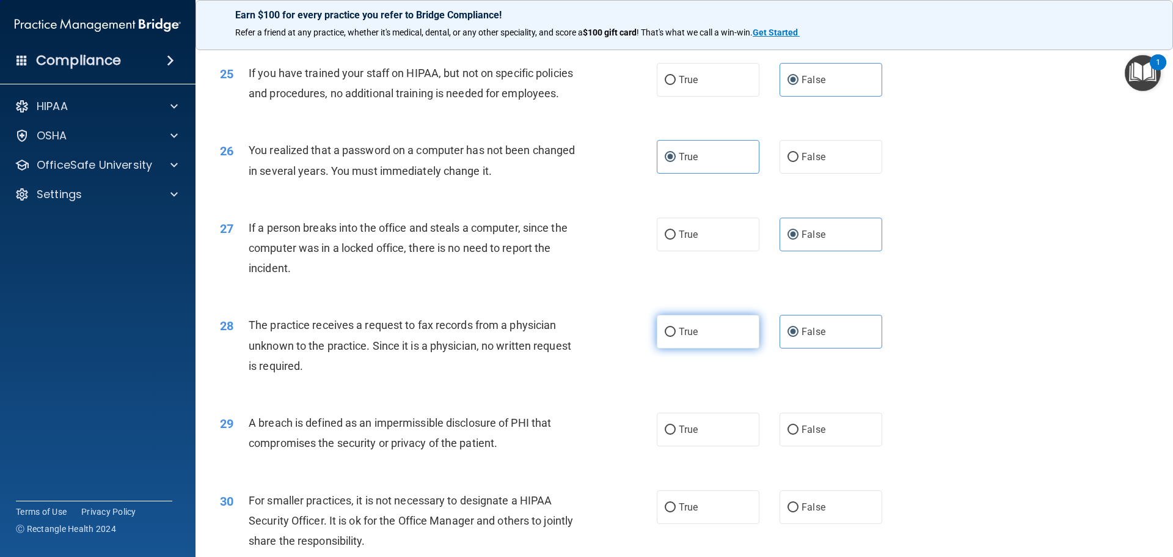
click at [732, 348] on label "True" at bounding box center [708, 332] width 103 height 34
click at [676, 337] on input "True" at bounding box center [670, 331] width 11 height 9
radio input "true"
radio input "false"
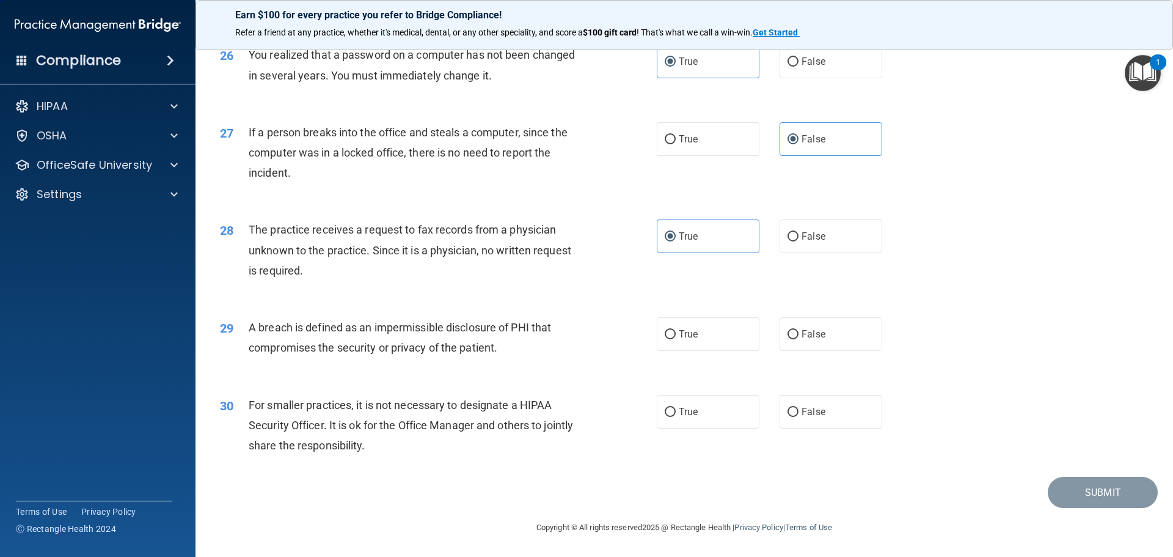
scroll to position [2335, 0]
click at [705, 345] on label "True" at bounding box center [708, 334] width 103 height 34
click at [676, 339] on input "True" at bounding box center [670, 334] width 11 height 9
radio input "true"
click at [816, 409] on span "False" at bounding box center [814, 412] width 24 height 12
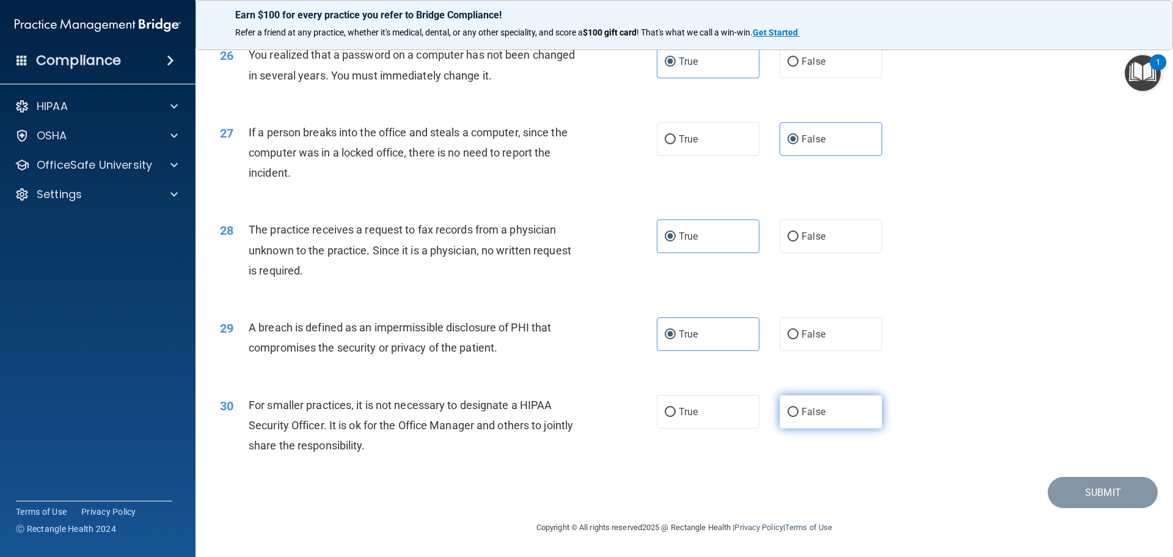
click at [799, 409] on input "False" at bounding box center [793, 412] width 11 height 9
radio input "true"
click at [1078, 517] on main "- The HIPAA Quiz This quiz doesn’t expire until 09/04/2025. Are you sure you wa…" at bounding box center [685, 298] width 978 height 518
click at [1072, 505] on button "Submit" at bounding box center [1103, 492] width 110 height 31
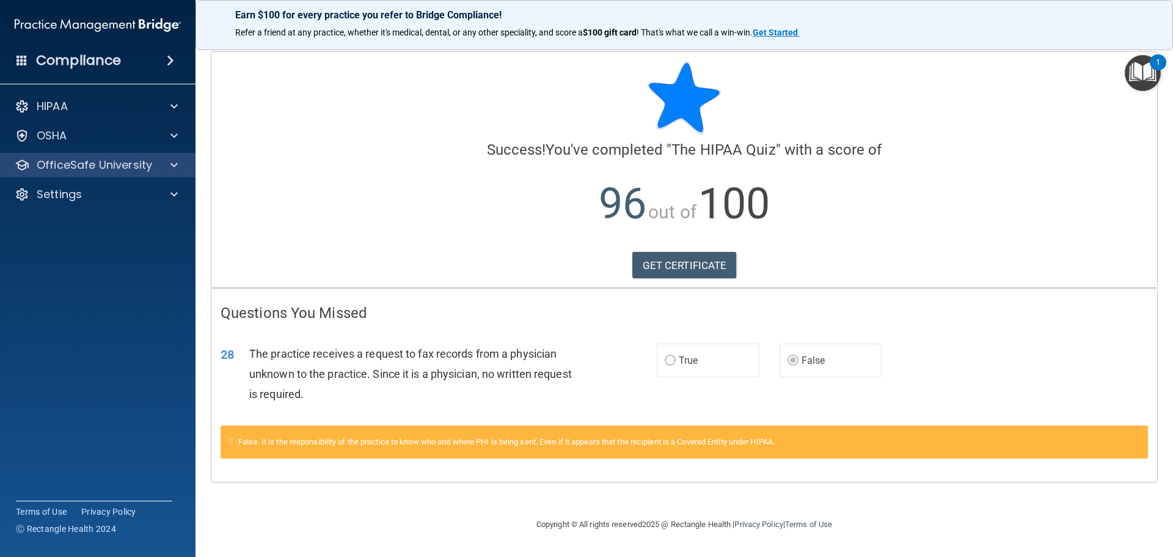
click at [155, 155] on div "OfficeSafe University" at bounding box center [98, 165] width 196 height 24
click at [181, 164] on div at bounding box center [172, 165] width 31 height 15
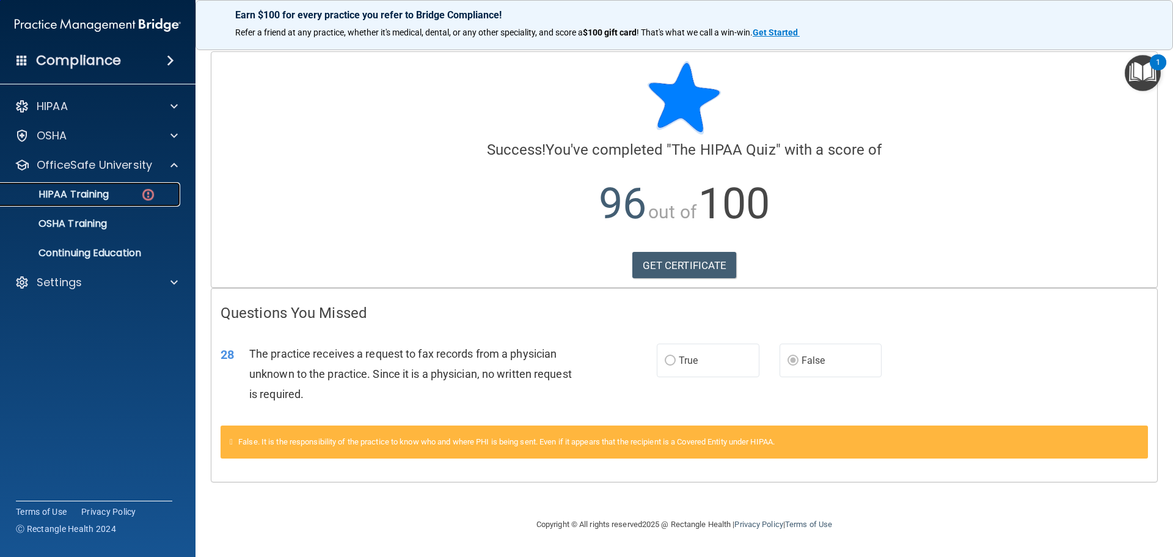
click at [137, 194] on div "HIPAA Training" at bounding box center [91, 194] width 167 height 12
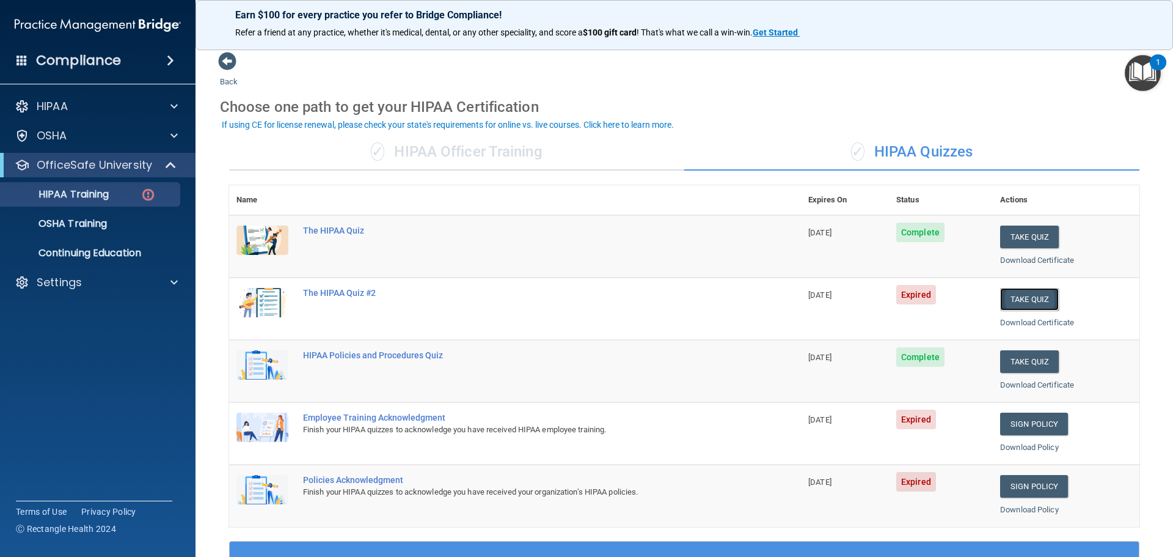
click at [1018, 297] on button "Take Quiz" at bounding box center [1029, 299] width 59 height 23
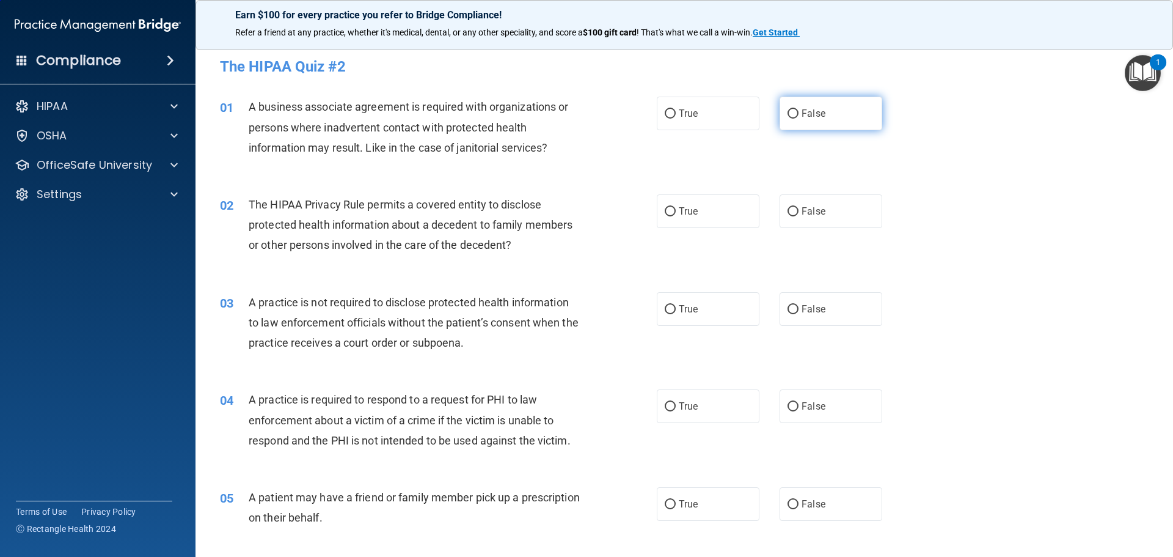
click at [841, 115] on label "False" at bounding box center [831, 114] width 103 height 34
click at [799, 115] on input "False" at bounding box center [793, 113] width 11 height 9
radio input "true"
click at [706, 208] on label "True" at bounding box center [708, 211] width 103 height 34
click at [676, 208] on input "True" at bounding box center [670, 211] width 11 height 9
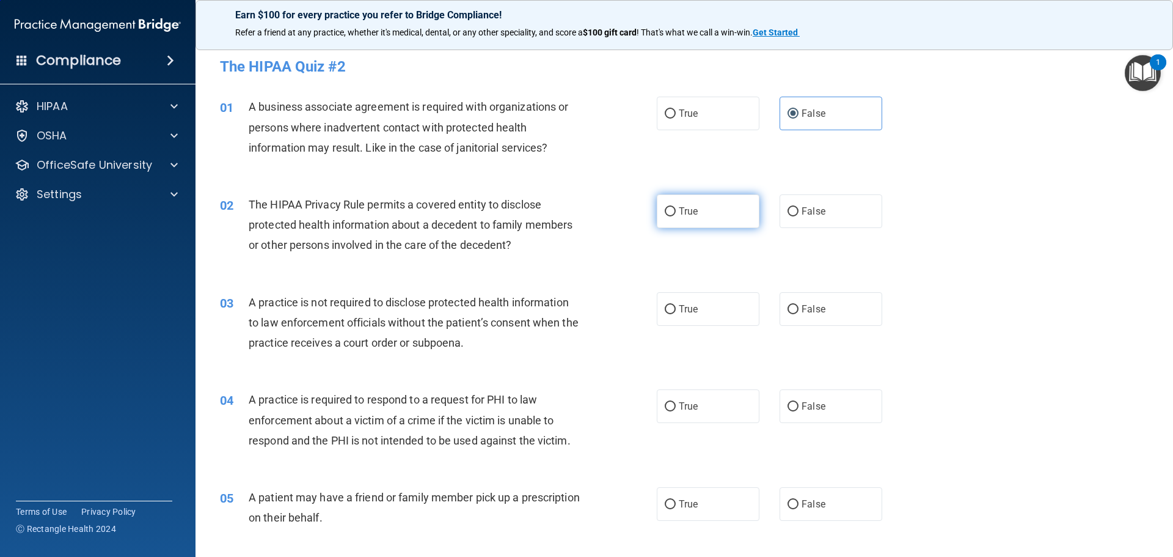
radio input "true"
click at [811, 309] on span "False" at bounding box center [814, 309] width 24 height 12
click at [799, 309] on input "False" at bounding box center [793, 309] width 11 height 9
radio input "true"
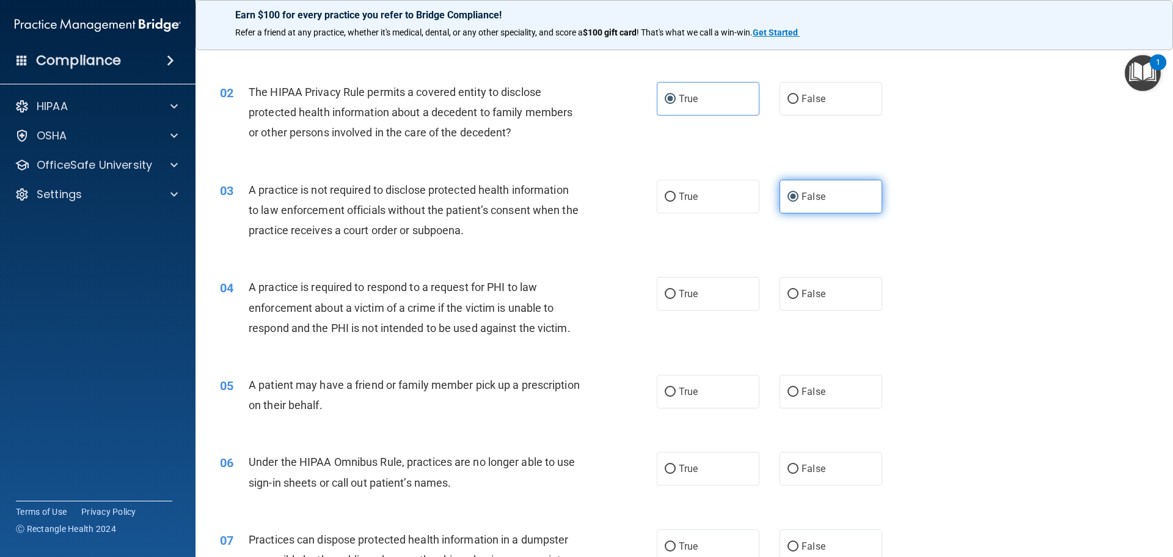
scroll to position [122, 0]
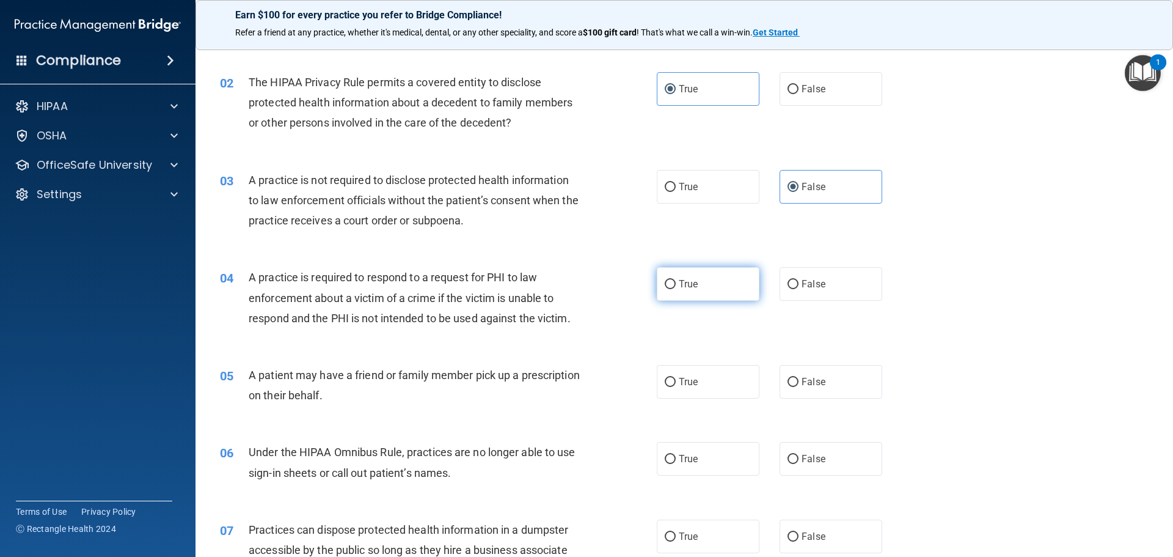
click at [699, 291] on label "True" at bounding box center [708, 284] width 103 height 34
click at [676, 289] on input "True" at bounding box center [670, 284] width 11 height 9
radio input "true"
click at [689, 370] on label "True" at bounding box center [708, 382] width 103 height 34
click at [676, 378] on input "True" at bounding box center [670, 382] width 11 height 9
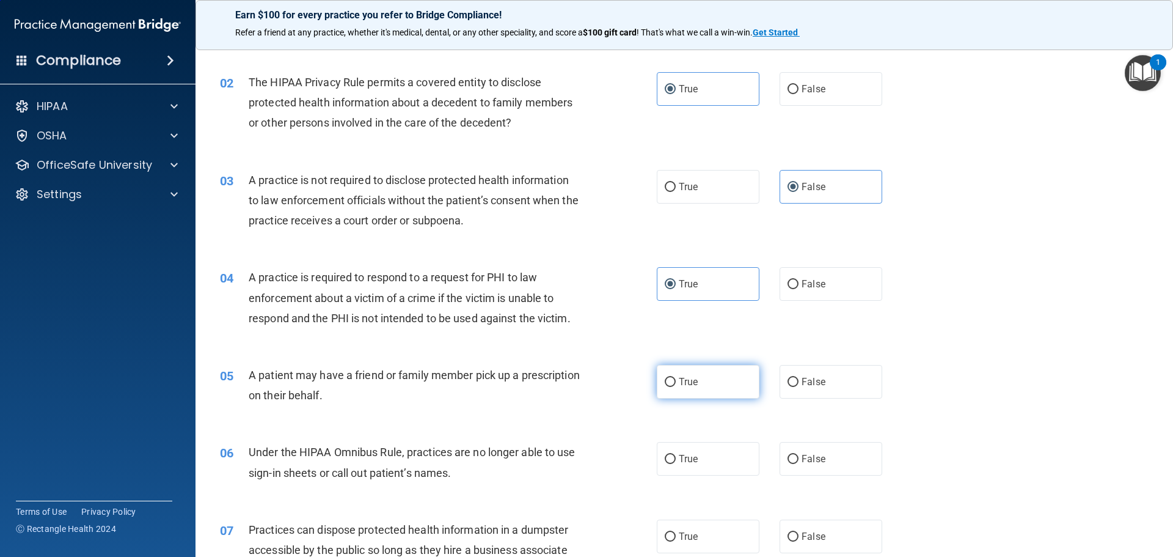
radio input "true"
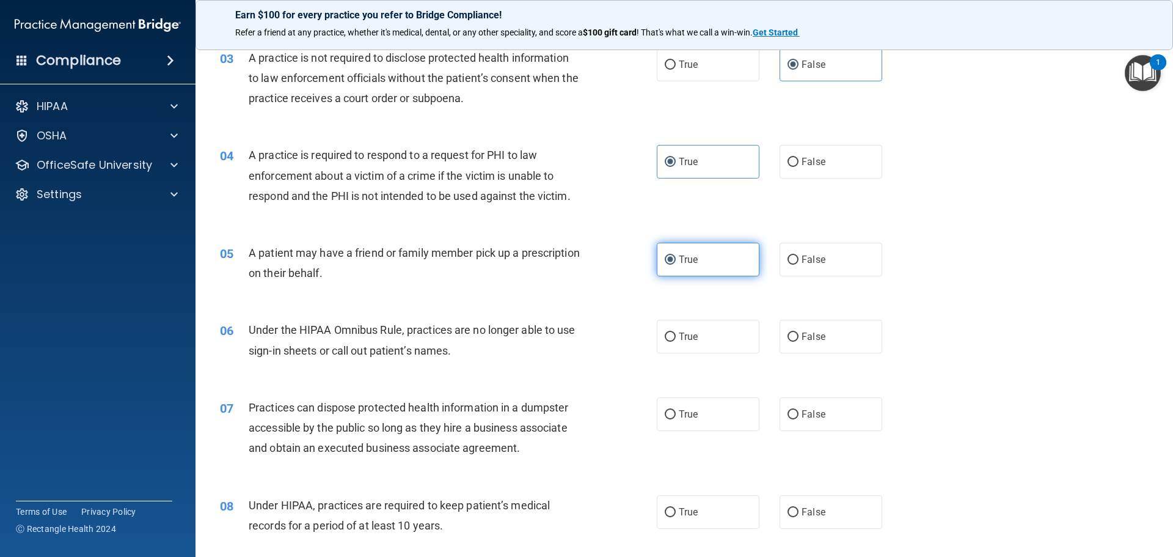
scroll to position [305, 0]
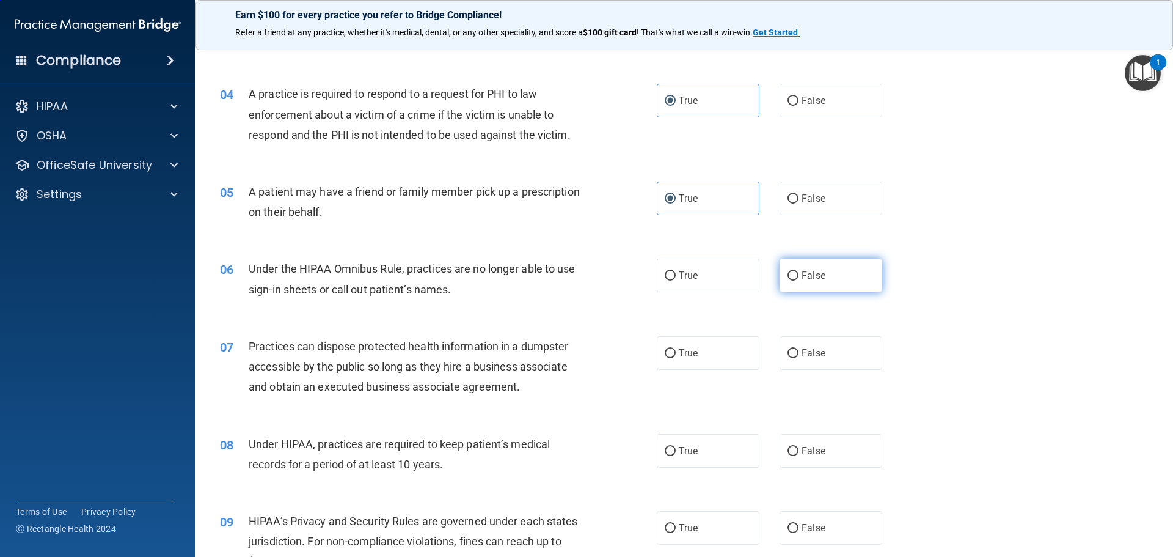
click at [805, 278] on span "False" at bounding box center [814, 275] width 24 height 12
click at [799, 278] on input "False" at bounding box center [793, 275] width 11 height 9
radio input "true"
click at [813, 360] on label "False" at bounding box center [831, 353] width 103 height 34
click at [799, 358] on input "False" at bounding box center [793, 353] width 11 height 9
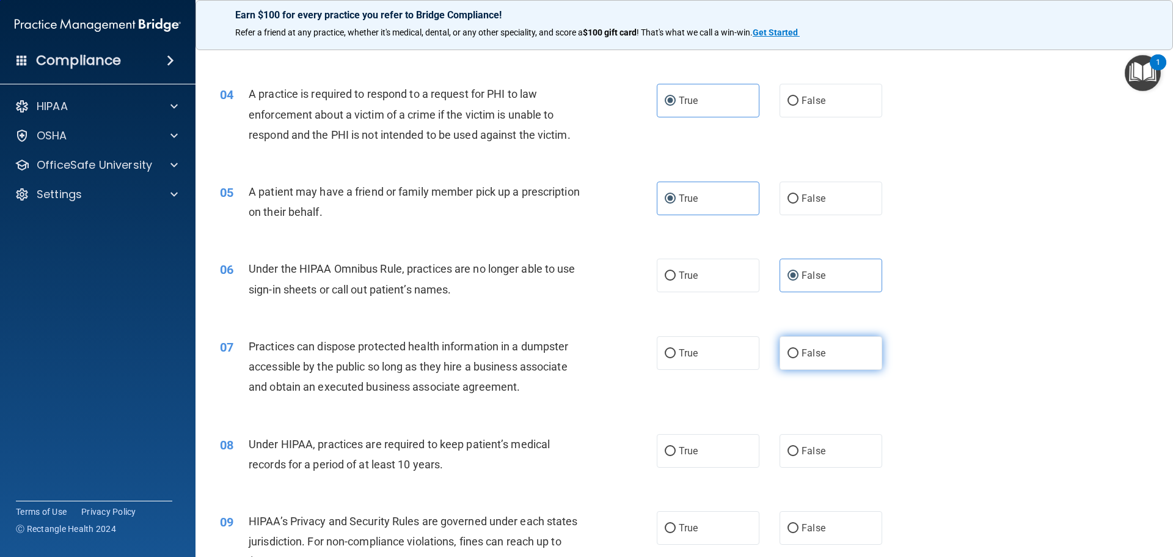
radio input "true"
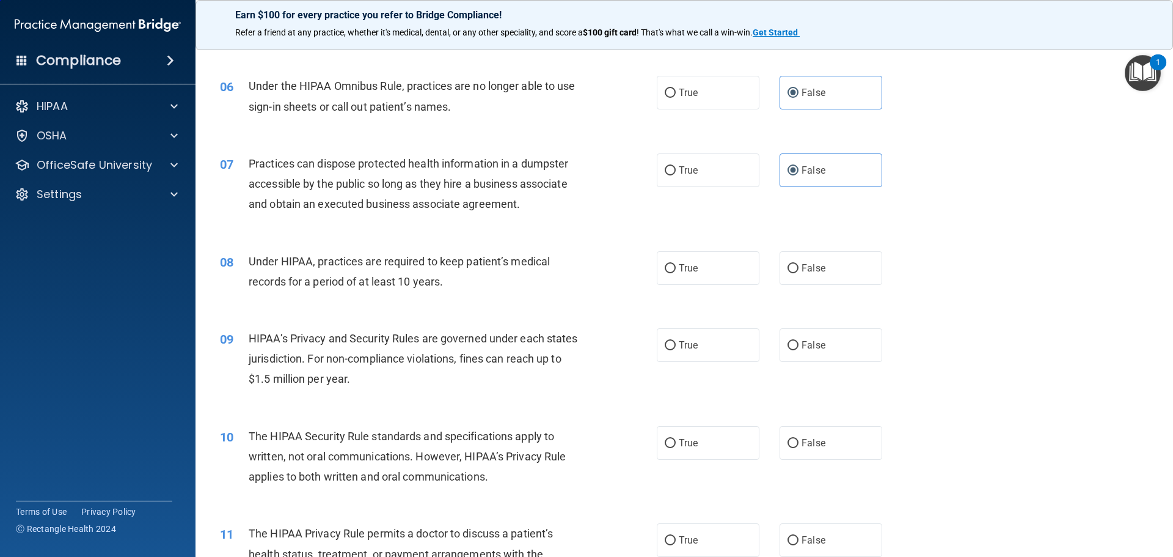
scroll to position [489, 0]
click at [811, 276] on label "False" at bounding box center [831, 268] width 103 height 34
click at [799, 272] on input "False" at bounding box center [793, 267] width 11 height 9
radio input "true"
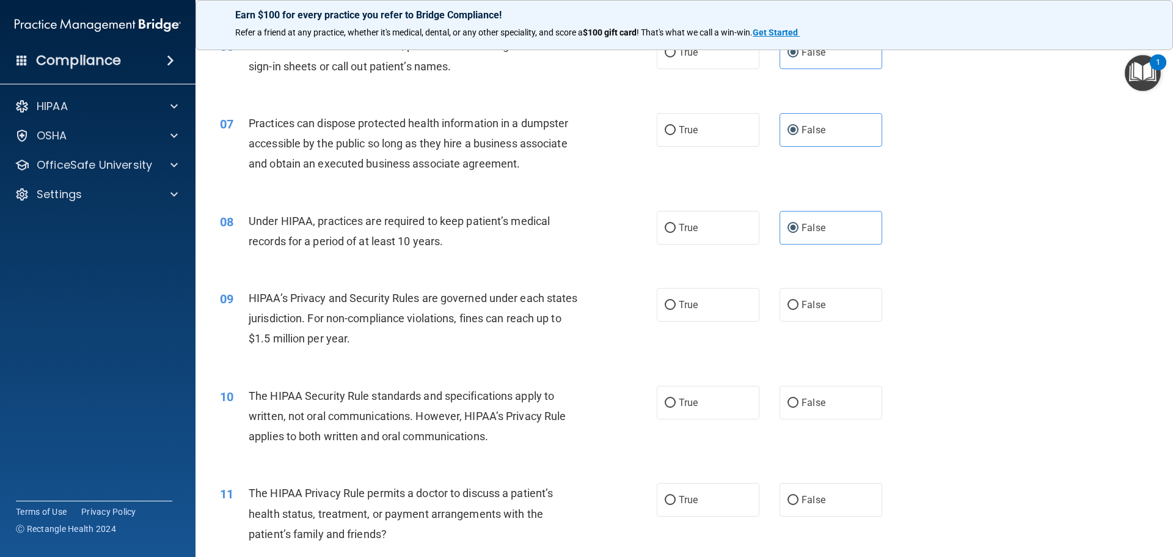
scroll to position [550, 0]
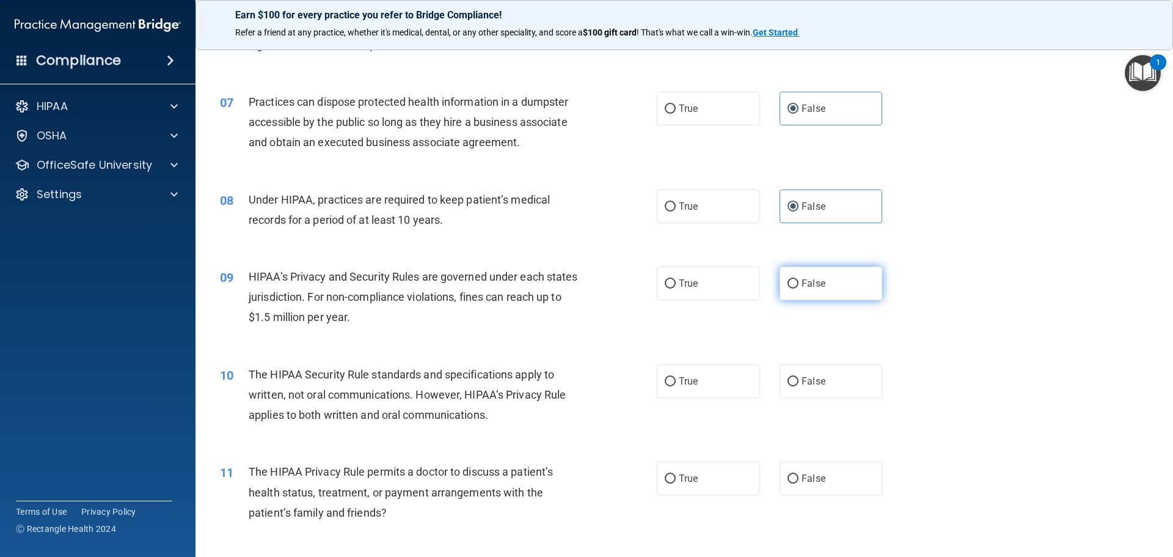
click at [838, 289] on label "False" at bounding box center [831, 283] width 103 height 34
click at [799, 288] on input "False" at bounding box center [793, 283] width 11 height 9
radio input "true"
click at [714, 384] on label "True" at bounding box center [708, 381] width 103 height 34
click at [676, 384] on input "True" at bounding box center [670, 381] width 11 height 9
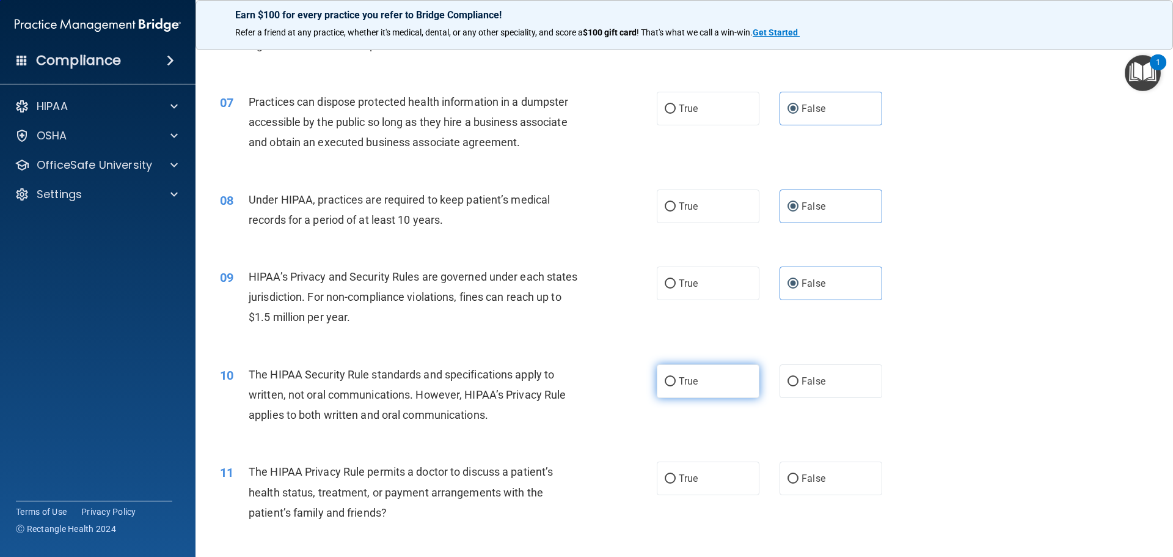
radio input "true"
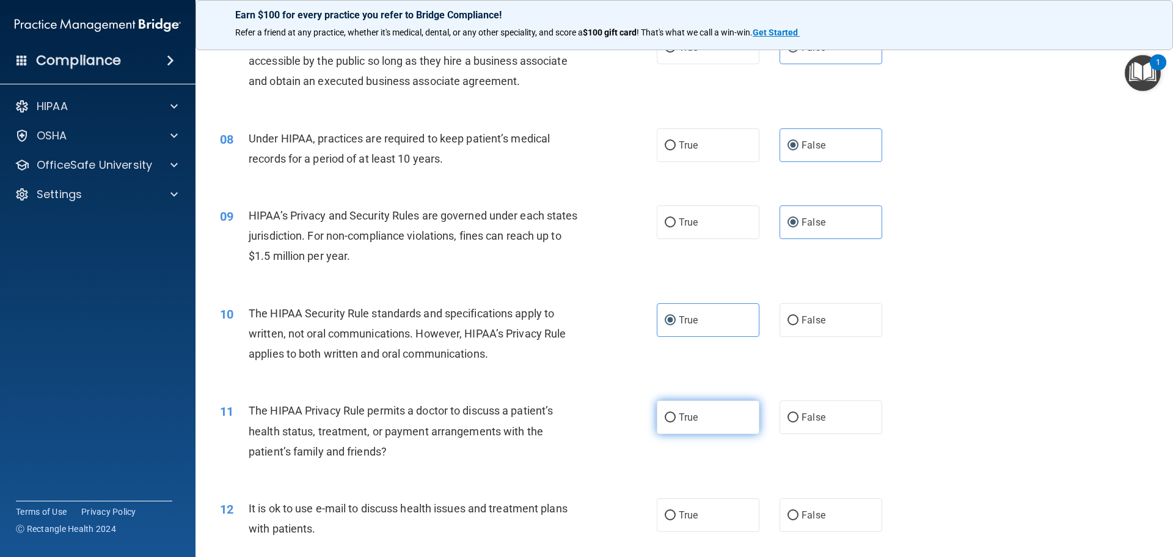
click at [727, 401] on label "True" at bounding box center [708, 417] width 103 height 34
click at [676, 413] on input "True" at bounding box center [670, 417] width 11 height 9
radio input "true"
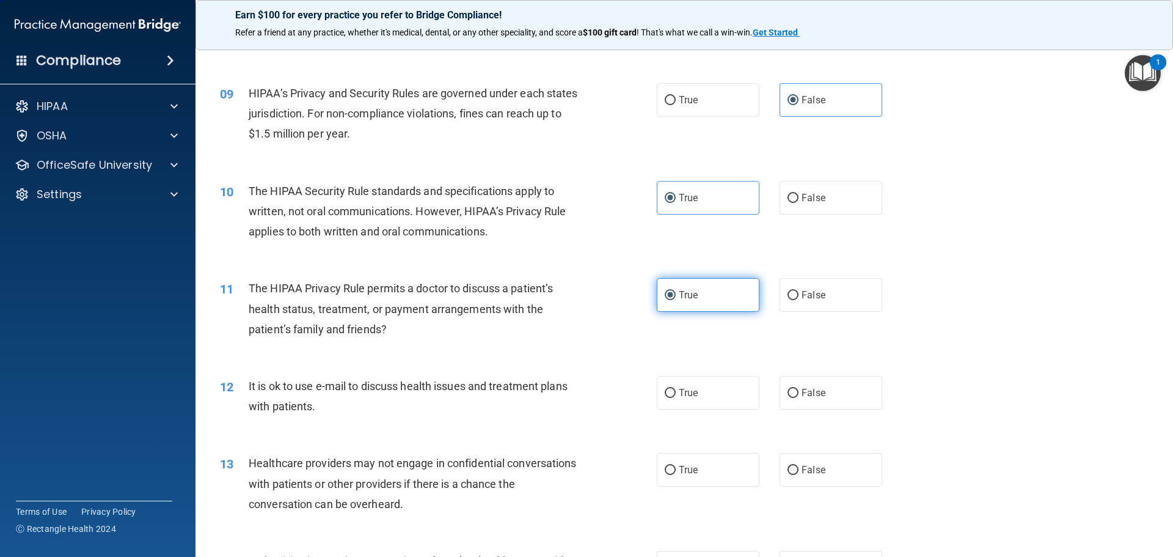
scroll to position [794, 0]
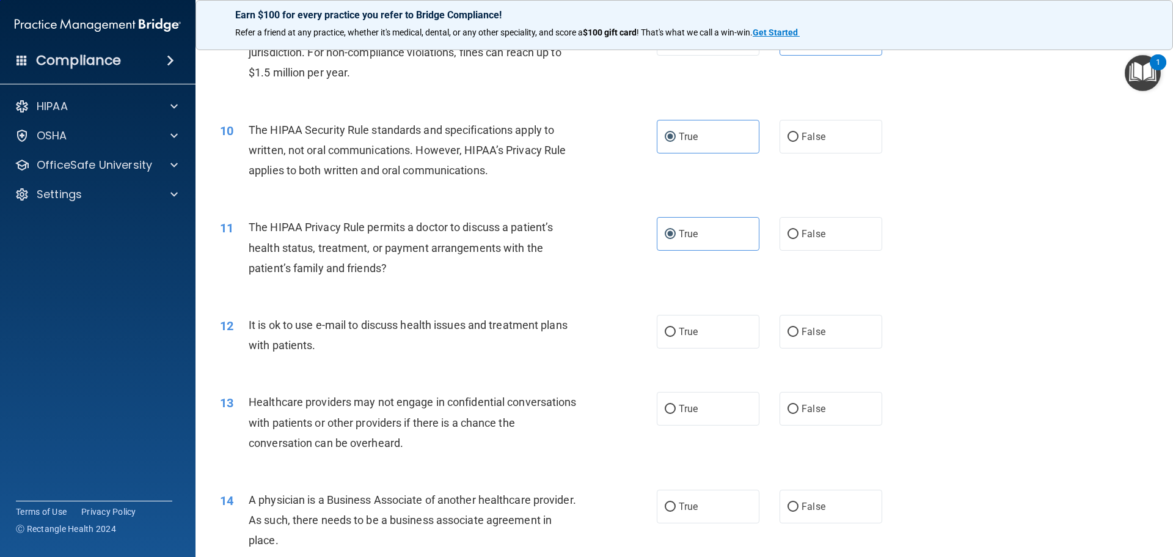
click at [717, 350] on div "12 It is ok to use e-mail to discuss health issues and treatment plans with pat…" at bounding box center [684, 337] width 947 height 77
click at [713, 333] on label "True" at bounding box center [708, 332] width 103 height 34
click at [676, 333] on input "True" at bounding box center [670, 331] width 11 height 9
radio input "true"
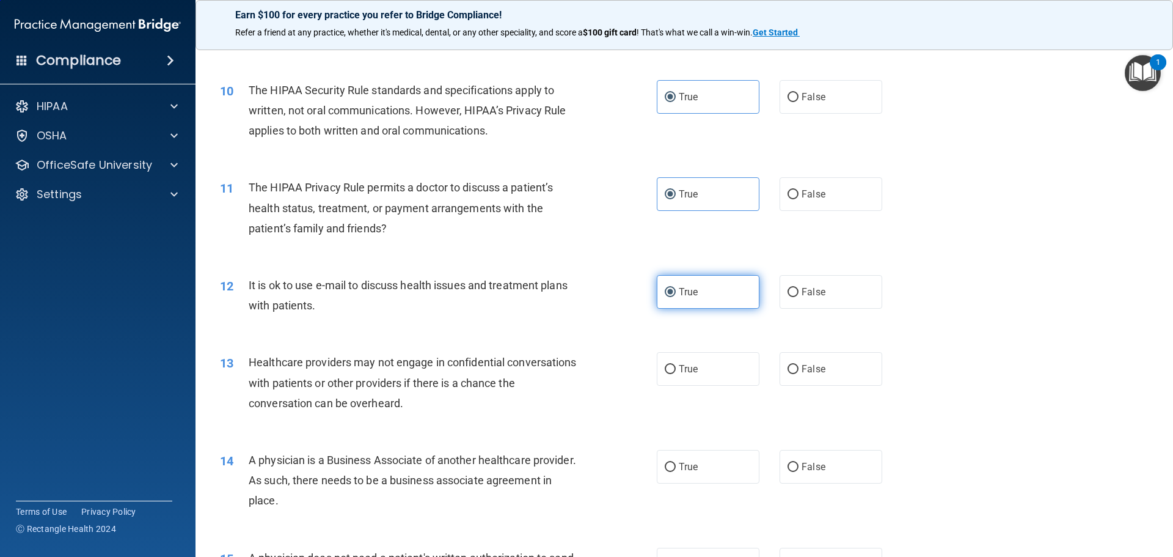
scroll to position [855, 0]
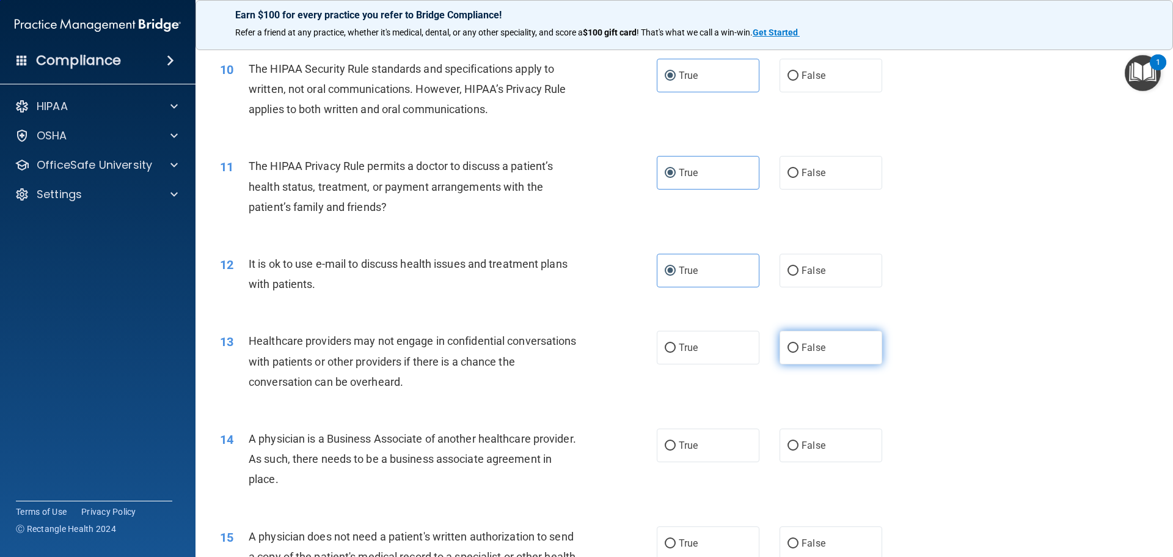
click at [780, 349] on label "False" at bounding box center [831, 348] width 103 height 34
click at [788, 349] on input "False" at bounding box center [793, 347] width 11 height 9
radio input "true"
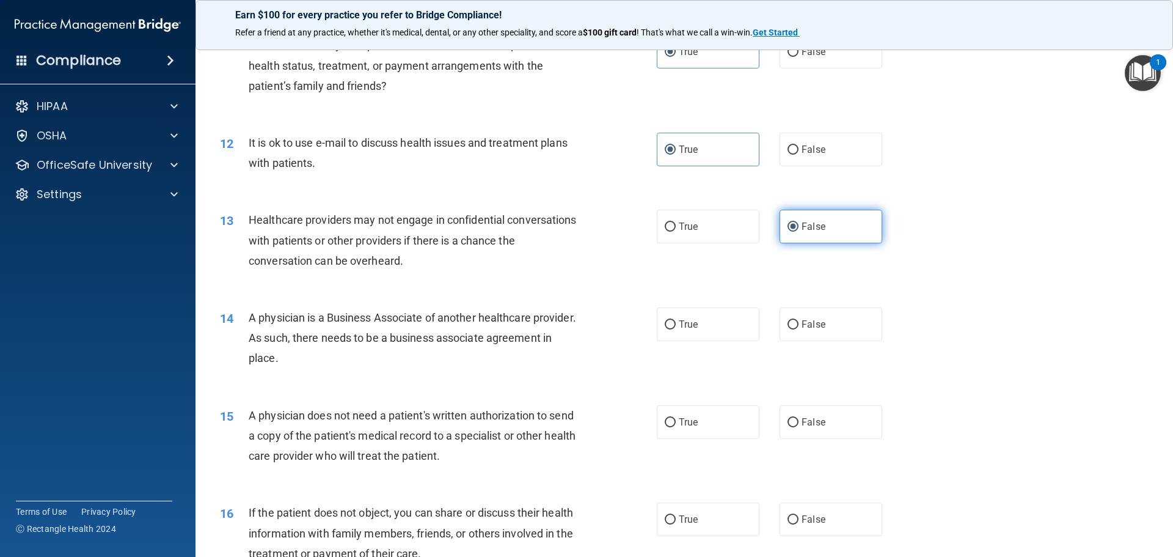
scroll to position [978, 0]
click at [798, 336] on label "False" at bounding box center [831, 323] width 103 height 34
click at [798, 328] on input "False" at bounding box center [793, 323] width 11 height 9
radio input "true"
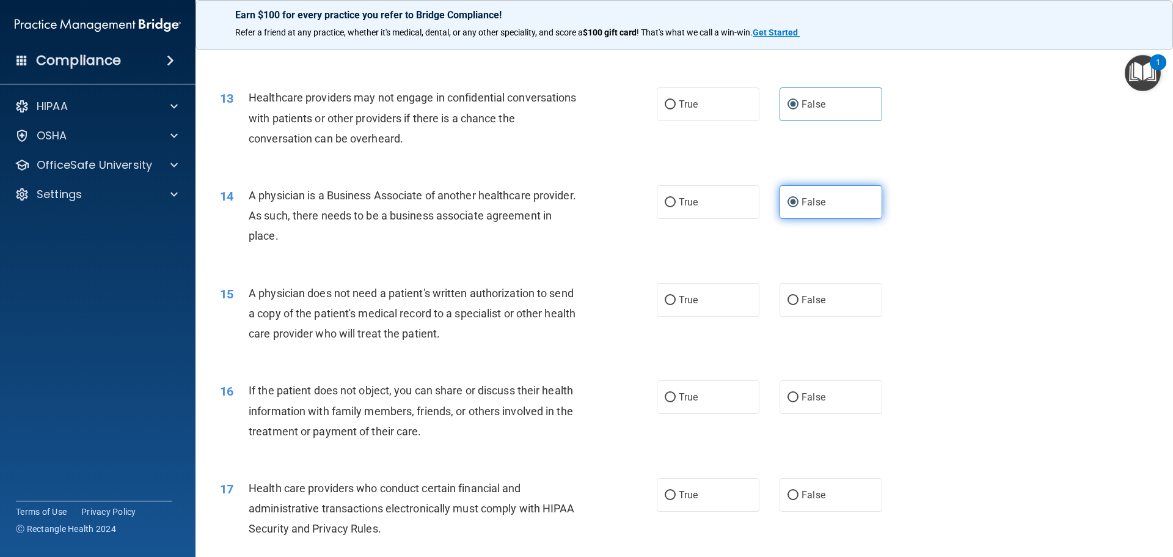
scroll to position [1100, 0]
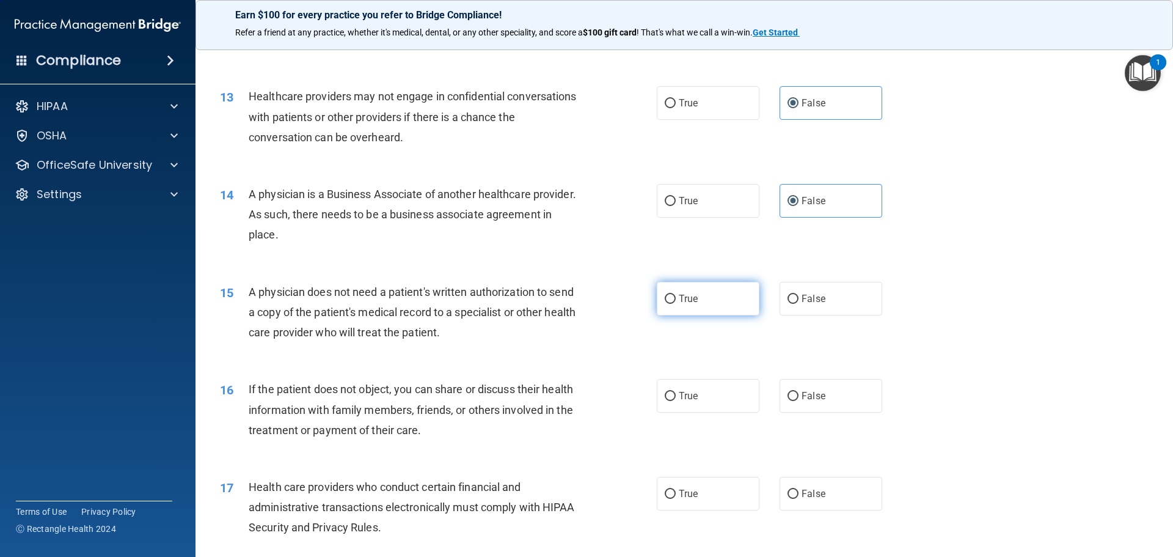
click at [679, 303] on span "True" at bounding box center [688, 299] width 19 height 12
click at [676, 303] on input "True" at bounding box center [670, 298] width 11 height 9
radio input "true"
click at [695, 382] on label "True" at bounding box center [708, 396] width 103 height 34
click at [676, 392] on input "True" at bounding box center [670, 396] width 11 height 9
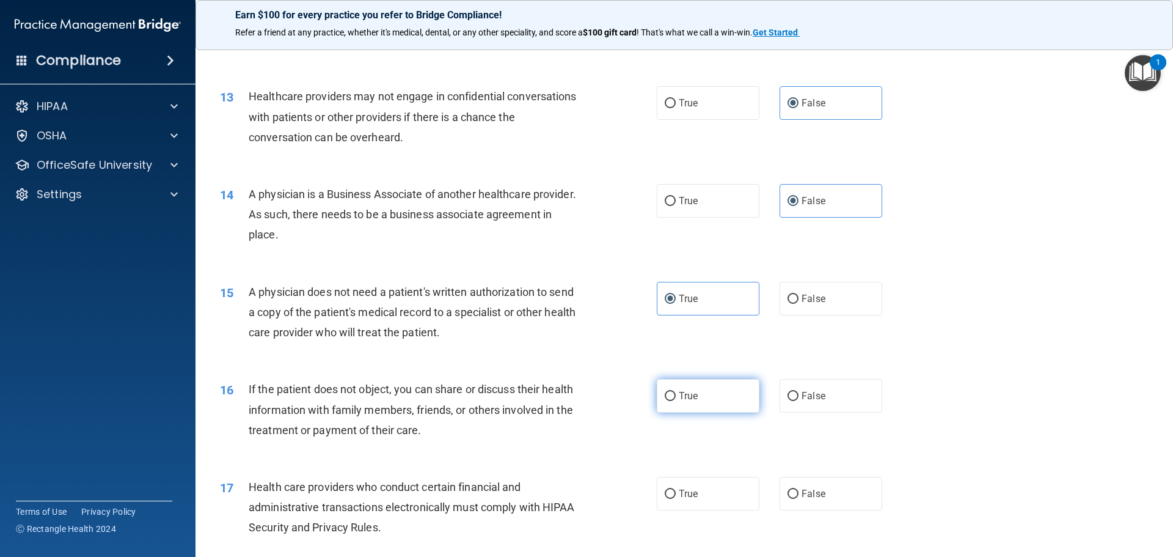
radio input "true"
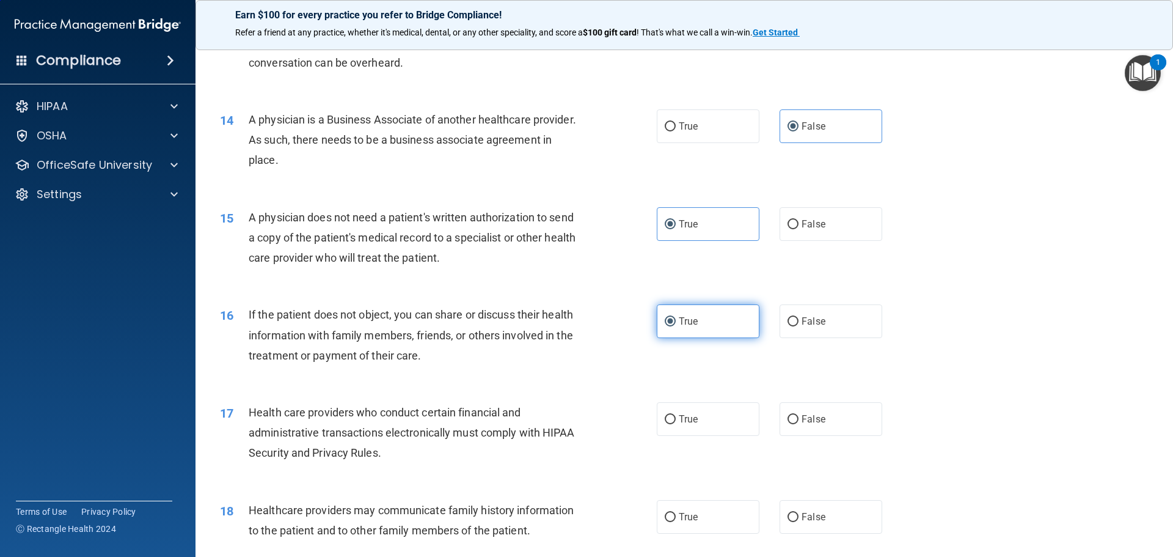
scroll to position [1283, 0]
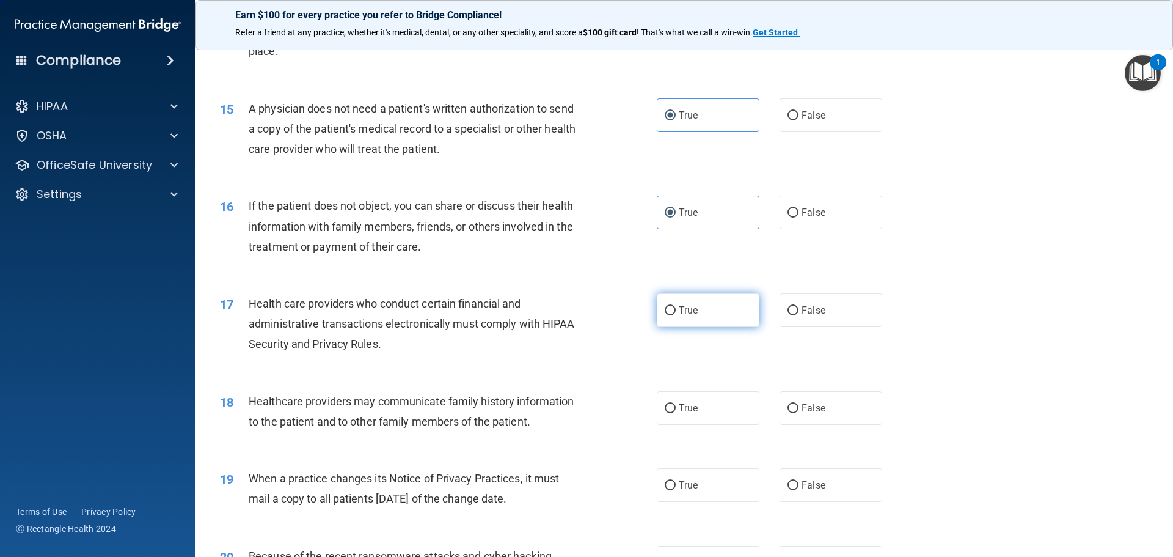
click at [691, 297] on label "True" at bounding box center [708, 310] width 103 height 34
click at [676, 306] on input "True" at bounding box center [670, 310] width 11 height 9
radio input "true"
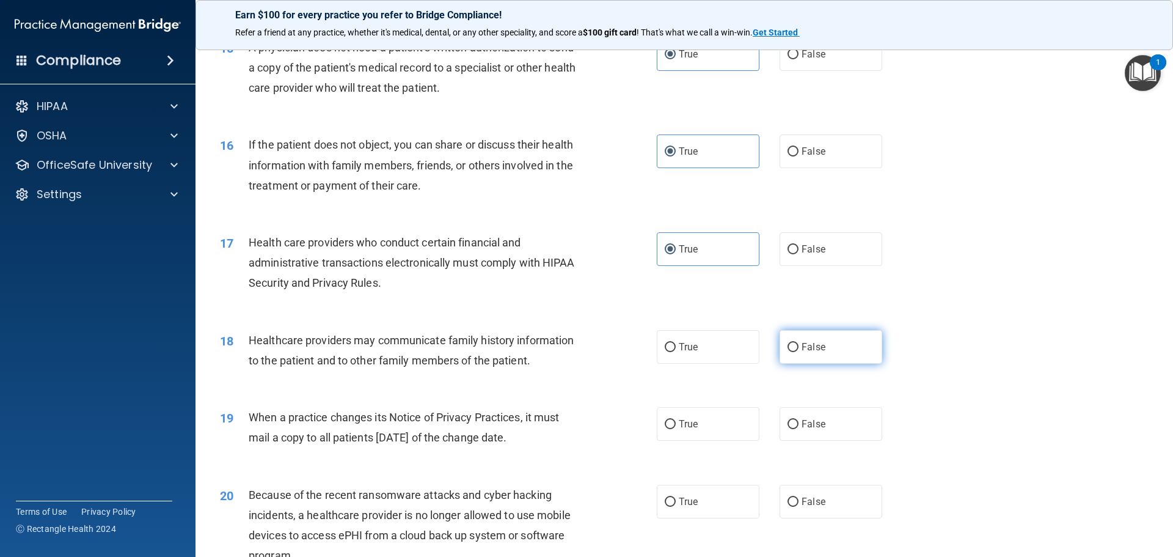
click at [811, 346] on span "False" at bounding box center [814, 347] width 24 height 12
click at [799, 346] on input "False" at bounding box center [793, 347] width 11 height 9
radio input "true"
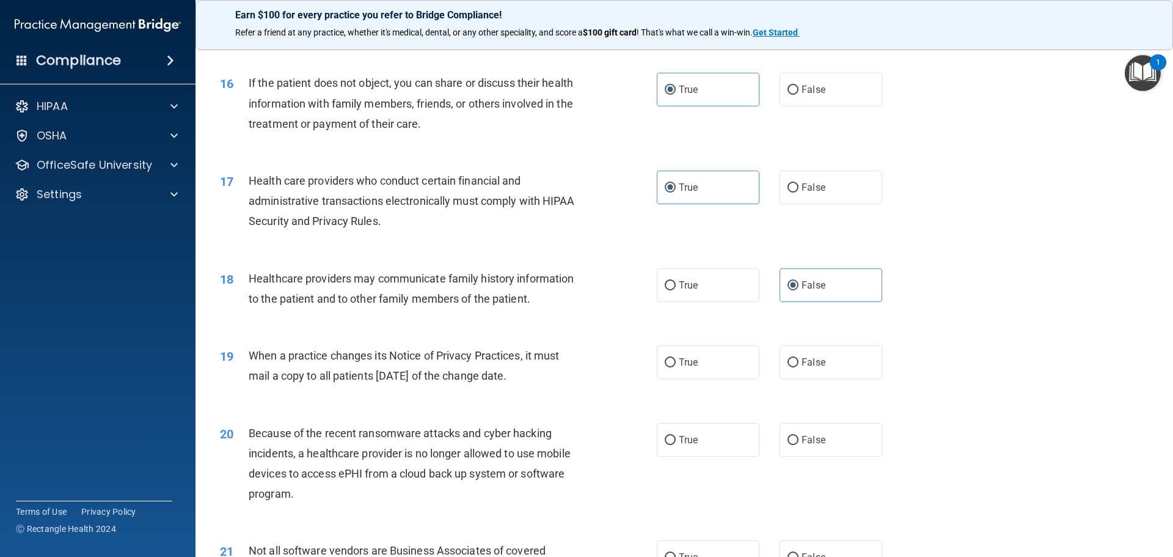
scroll to position [1466, 0]
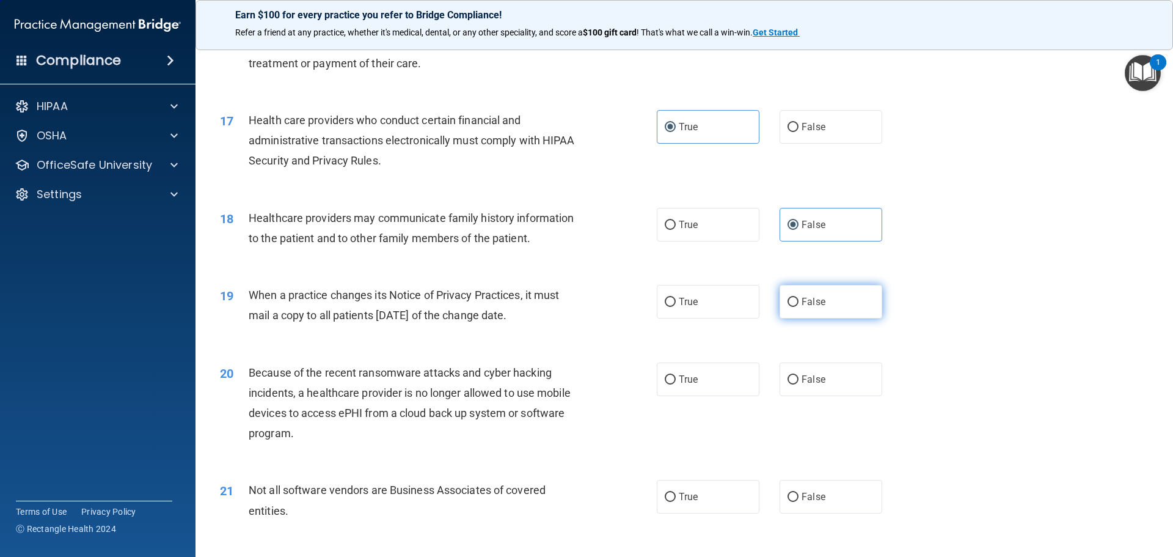
click at [811, 312] on label "False" at bounding box center [831, 302] width 103 height 34
click at [799, 307] on input "False" at bounding box center [793, 302] width 11 height 9
radio input "true"
click at [821, 376] on label "False" at bounding box center [831, 379] width 103 height 34
click at [799, 376] on input "False" at bounding box center [793, 379] width 11 height 9
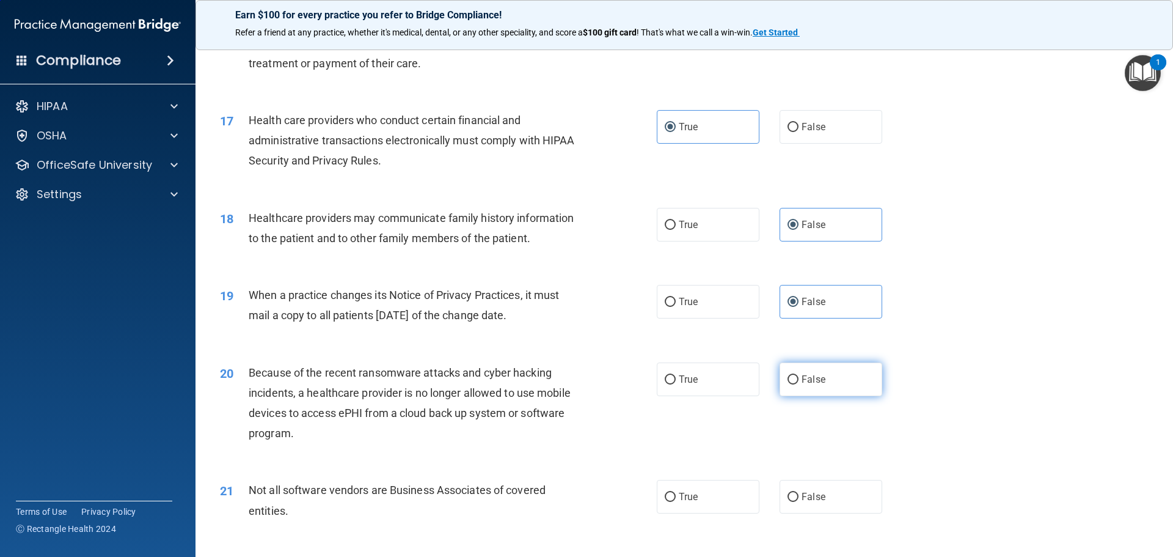
radio input "true"
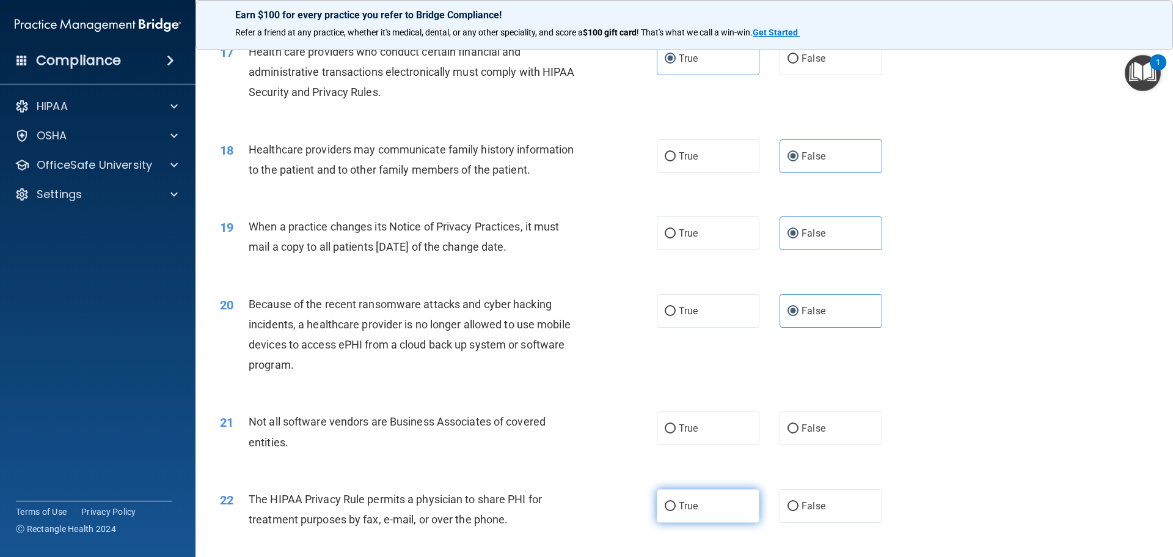
scroll to position [1650, 0]
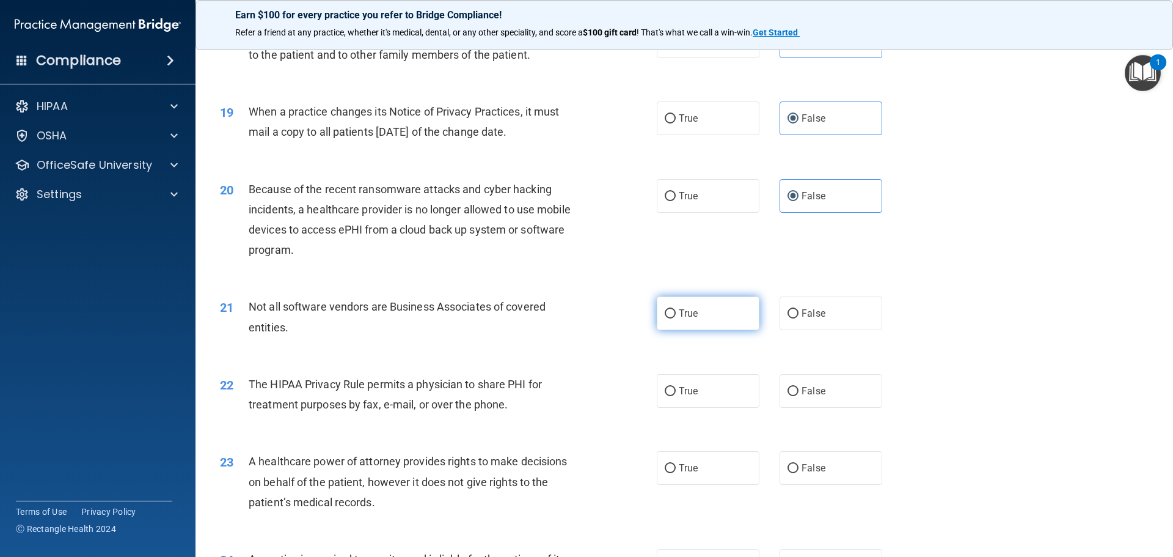
click at [706, 320] on label "True" at bounding box center [708, 313] width 103 height 34
click at [676, 318] on input "True" at bounding box center [670, 313] width 11 height 9
radio input "true"
click at [687, 395] on span "True" at bounding box center [688, 391] width 19 height 12
click at [676, 395] on input "True" at bounding box center [670, 391] width 11 height 9
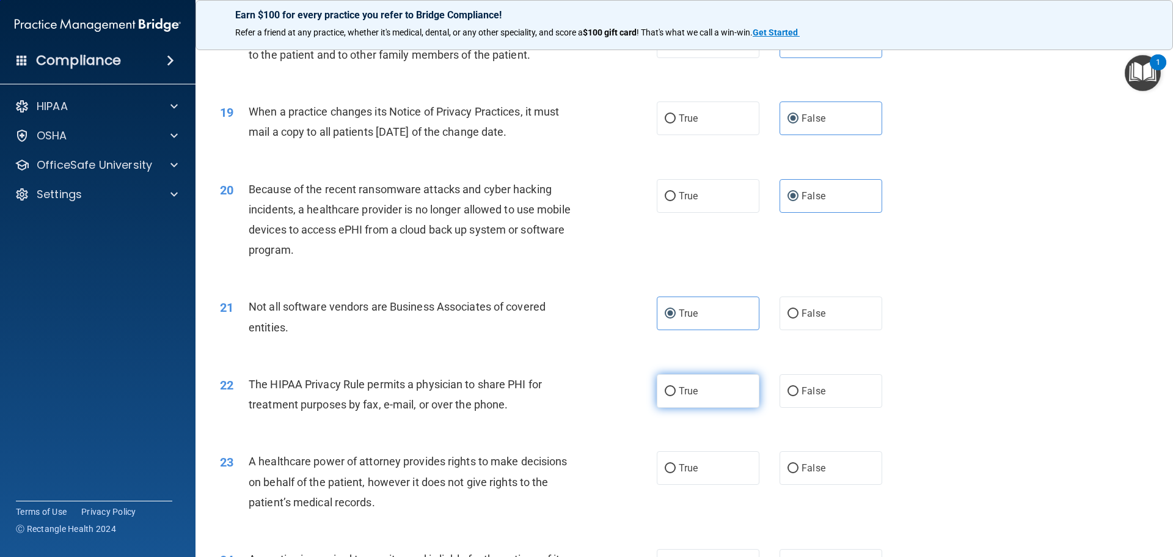
radio input "true"
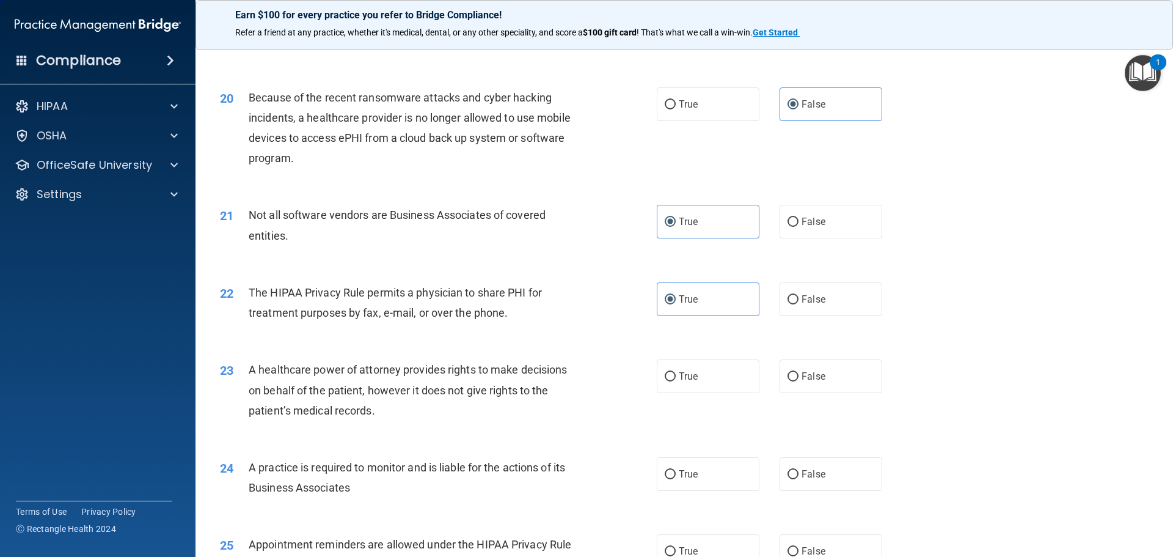
scroll to position [1772, 0]
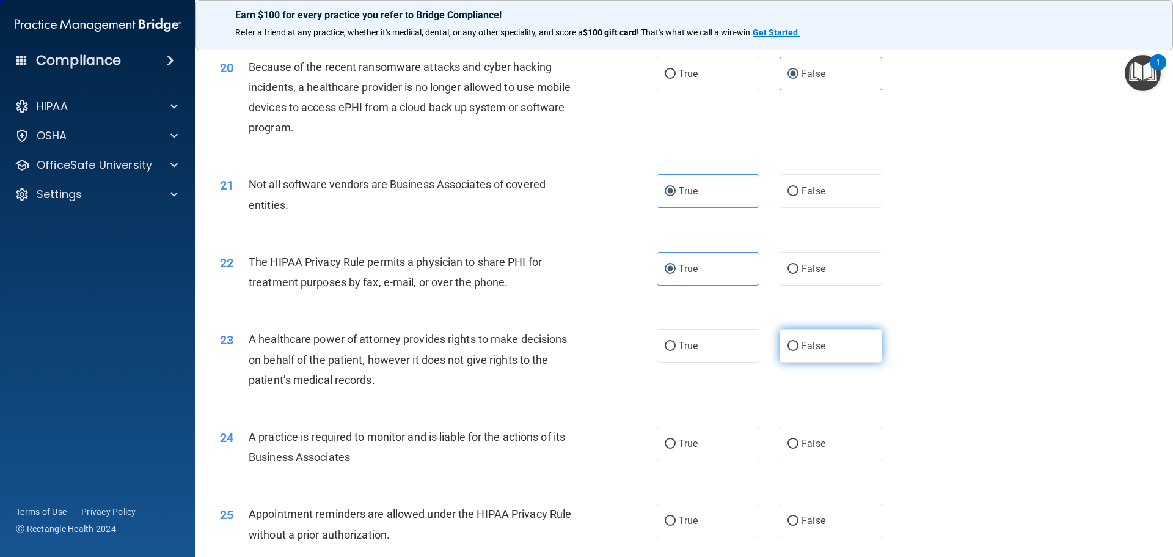
click at [822, 348] on label "False" at bounding box center [831, 346] width 103 height 34
click at [799, 348] on input "False" at bounding box center [793, 346] width 11 height 9
radio input "true"
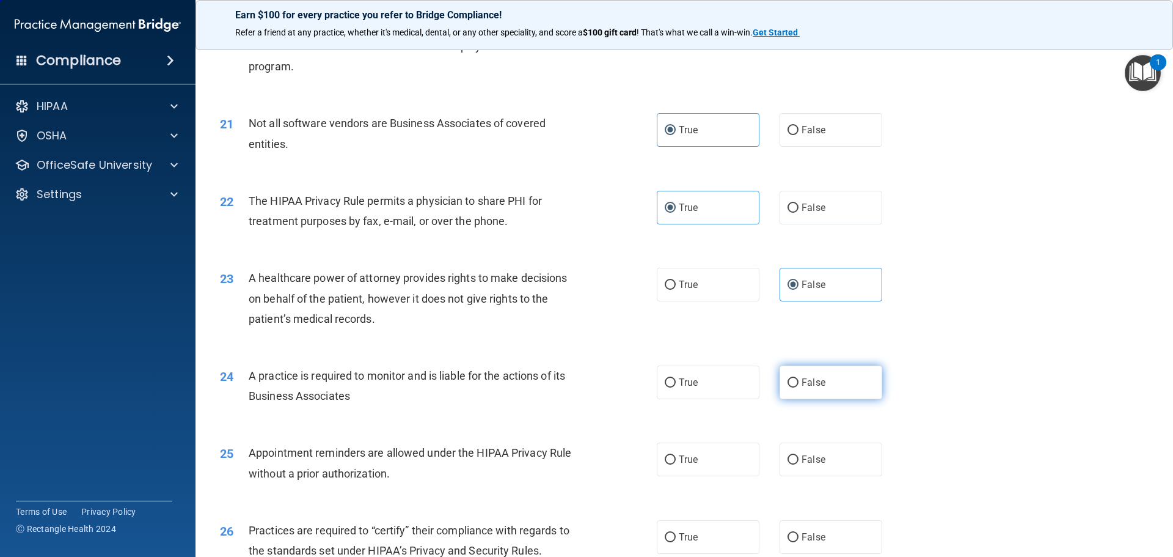
click at [824, 382] on label "False" at bounding box center [831, 382] width 103 height 34
click at [799, 382] on input "False" at bounding box center [793, 382] width 11 height 9
radio input "true"
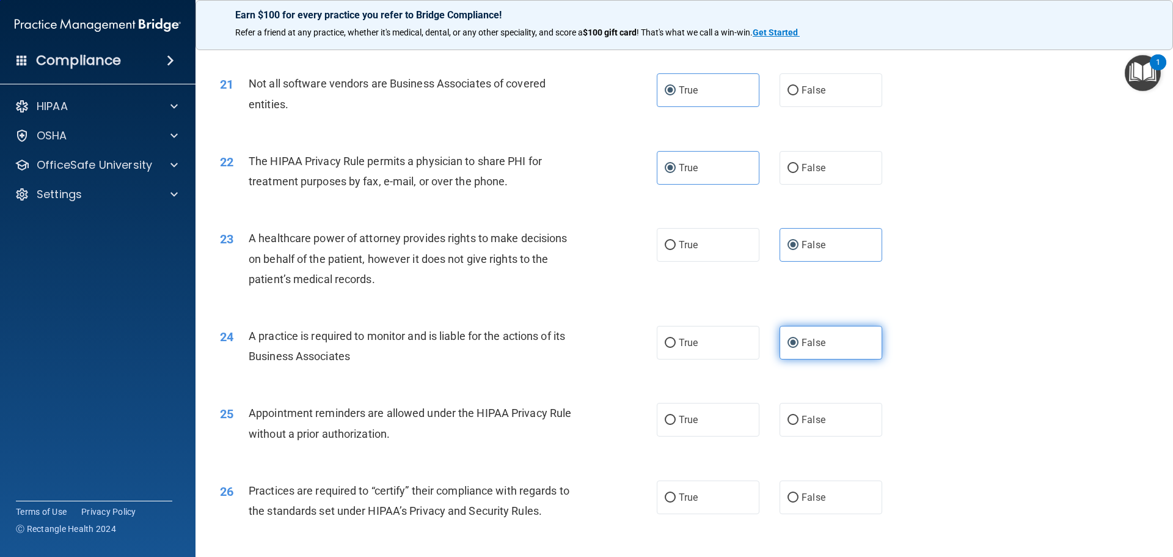
scroll to position [1894, 0]
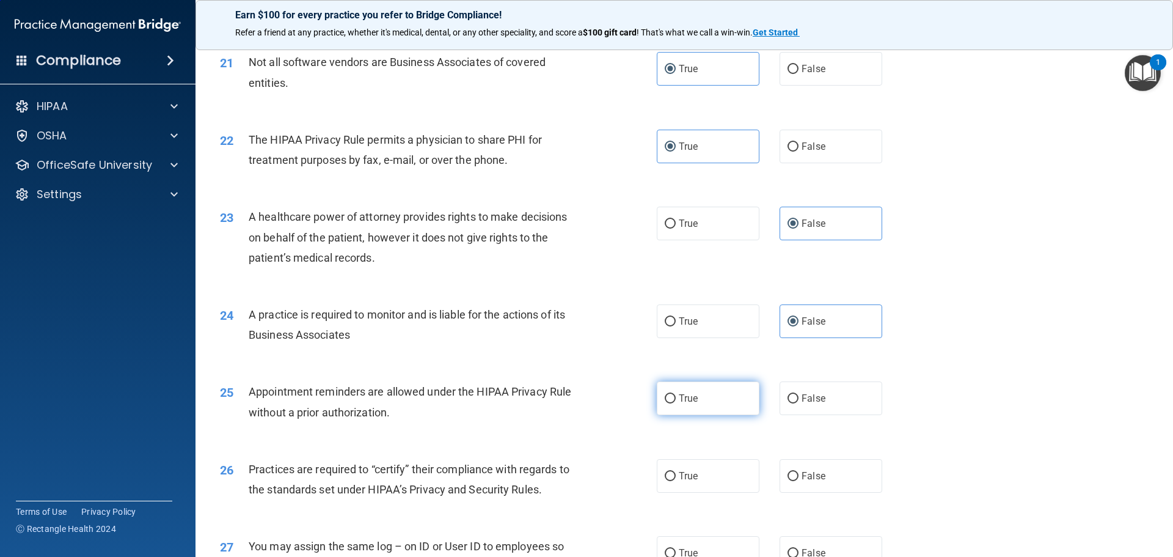
click at [724, 391] on label "True" at bounding box center [708, 398] width 103 height 34
click at [676, 394] on input "True" at bounding box center [670, 398] width 11 height 9
radio input "true"
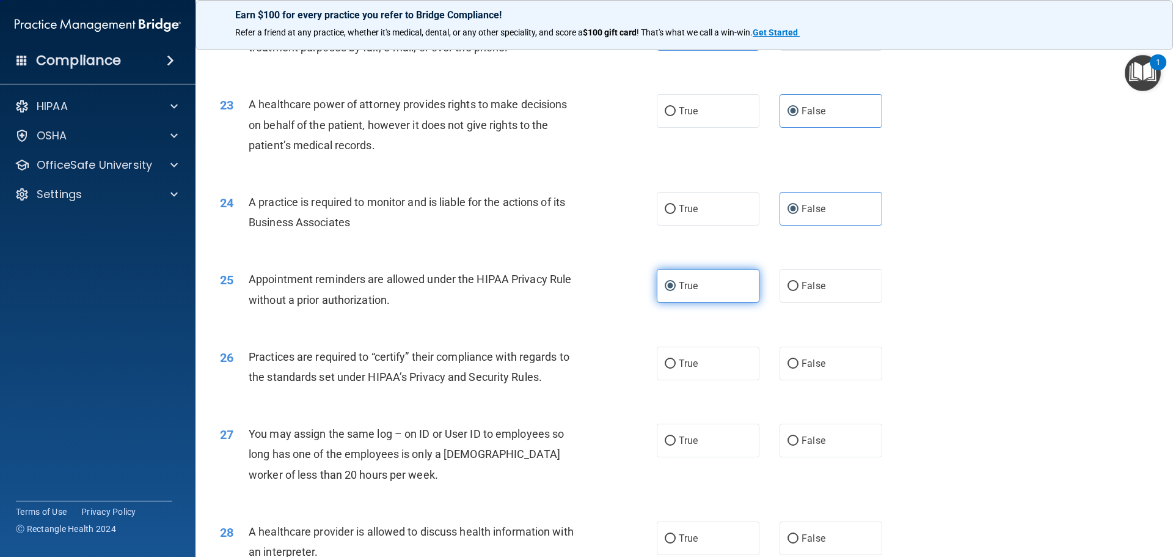
scroll to position [2016, 0]
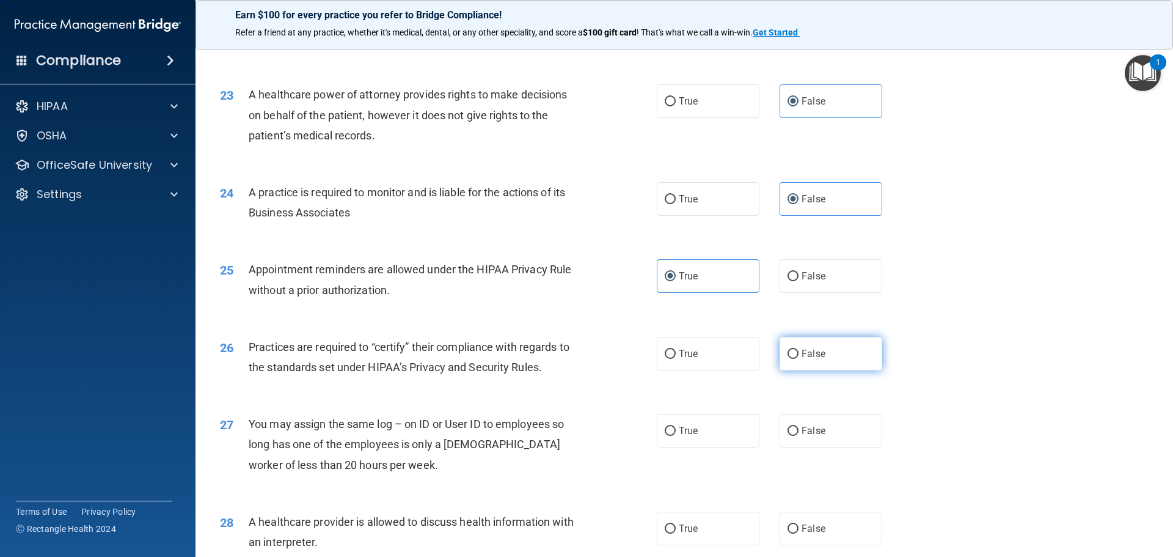
click at [824, 360] on label "False" at bounding box center [831, 354] width 103 height 34
click at [799, 359] on input "False" at bounding box center [793, 353] width 11 height 9
radio input "true"
click at [838, 431] on label "False" at bounding box center [831, 431] width 103 height 34
click at [799, 431] on input "False" at bounding box center [793, 430] width 11 height 9
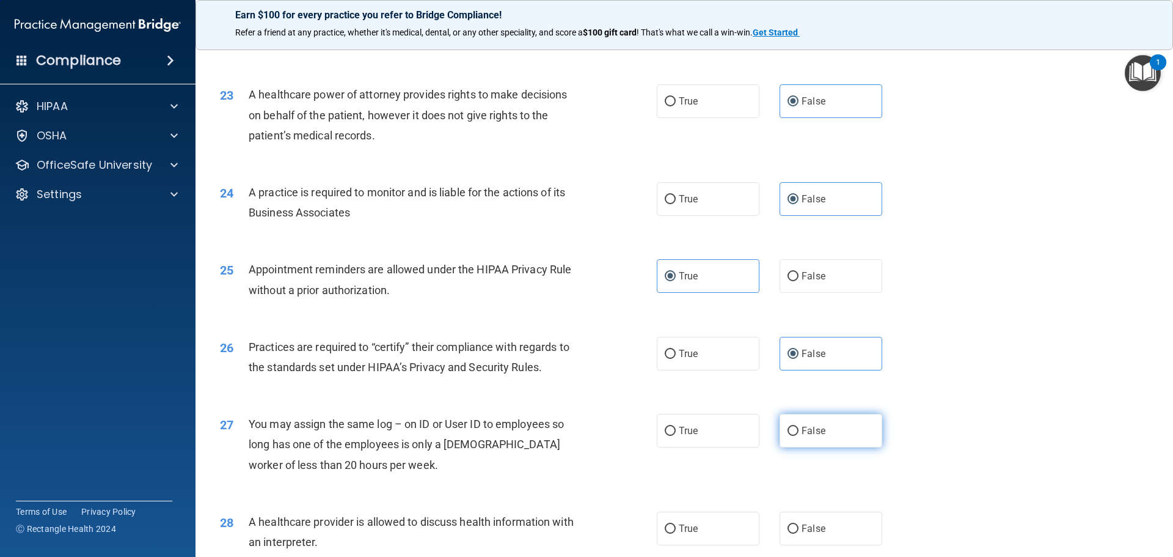
radio input "true"
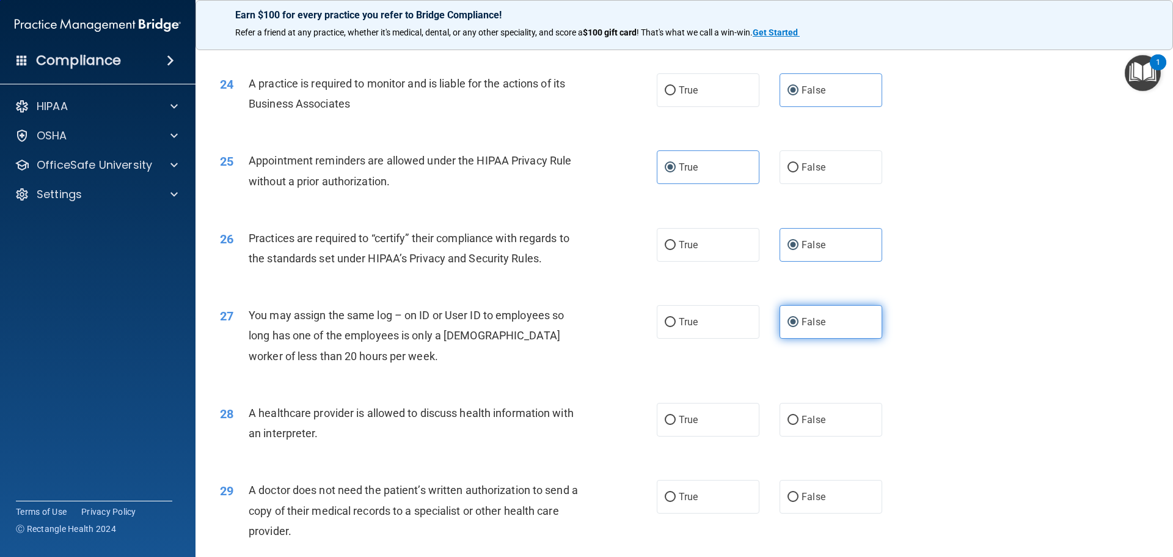
scroll to position [2138, 0]
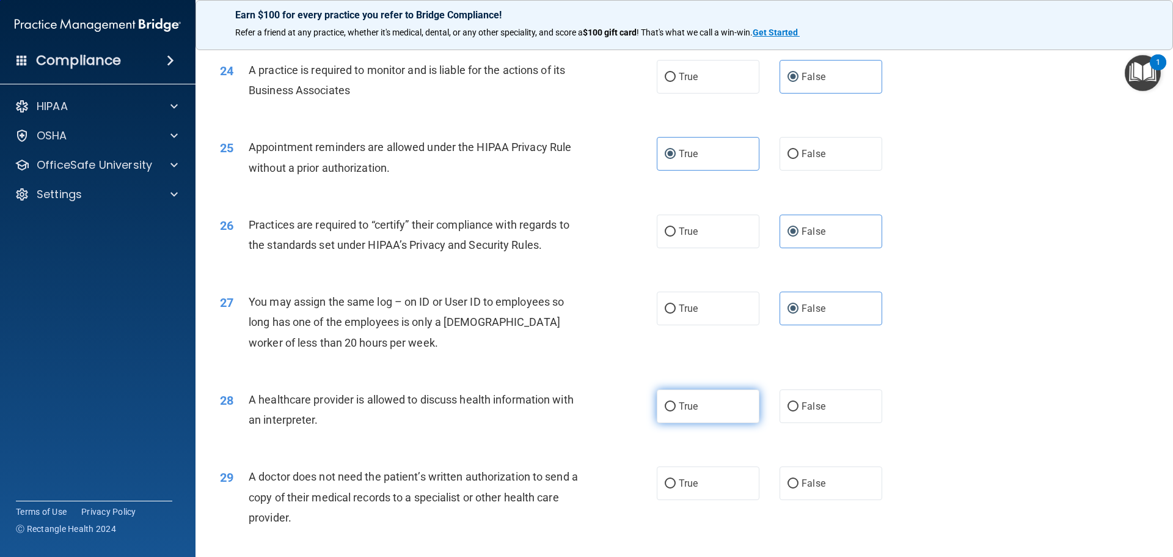
click at [679, 411] on span "True" at bounding box center [688, 406] width 19 height 12
click at [676, 411] on input "True" at bounding box center [670, 406] width 11 height 9
radio input "true"
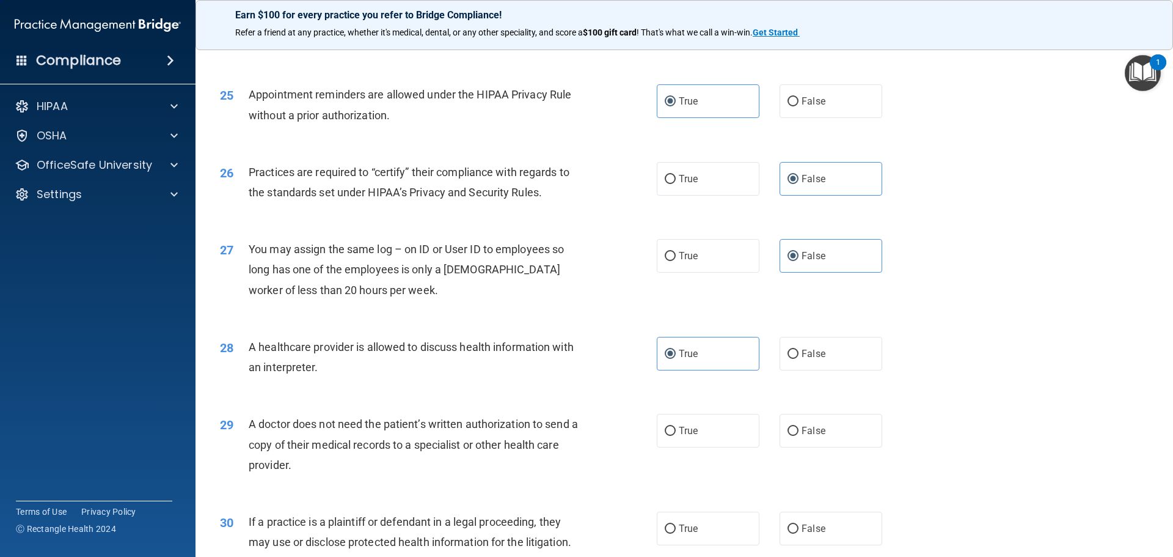
scroll to position [2288, 0]
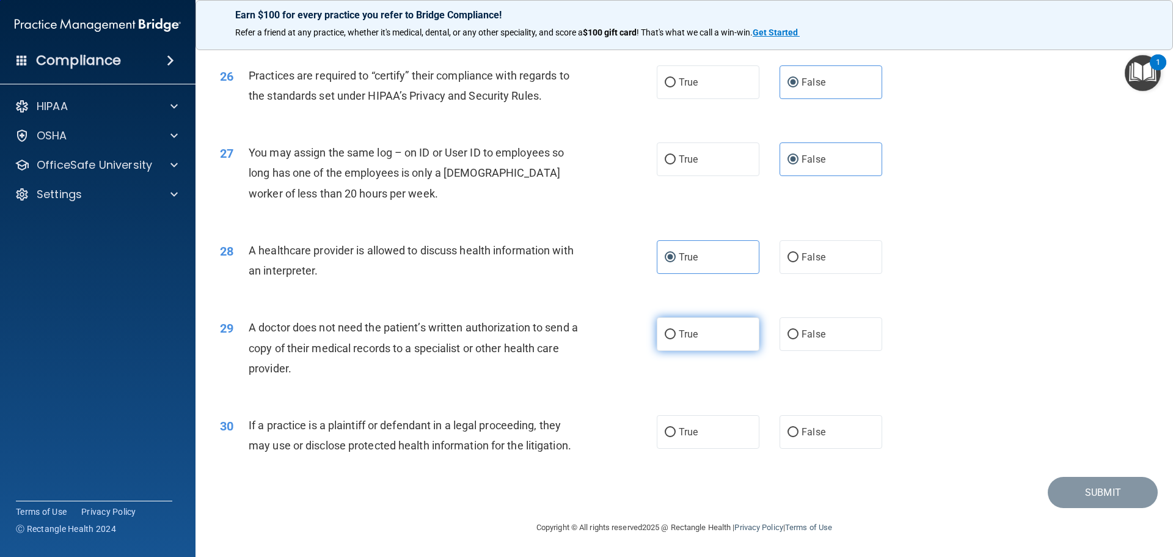
click at [679, 335] on span "True" at bounding box center [688, 334] width 19 height 12
click at [676, 335] on input "True" at bounding box center [670, 334] width 11 height 9
radio input "true"
click at [701, 438] on label "True" at bounding box center [708, 432] width 103 height 34
click at [676, 437] on input "True" at bounding box center [670, 432] width 11 height 9
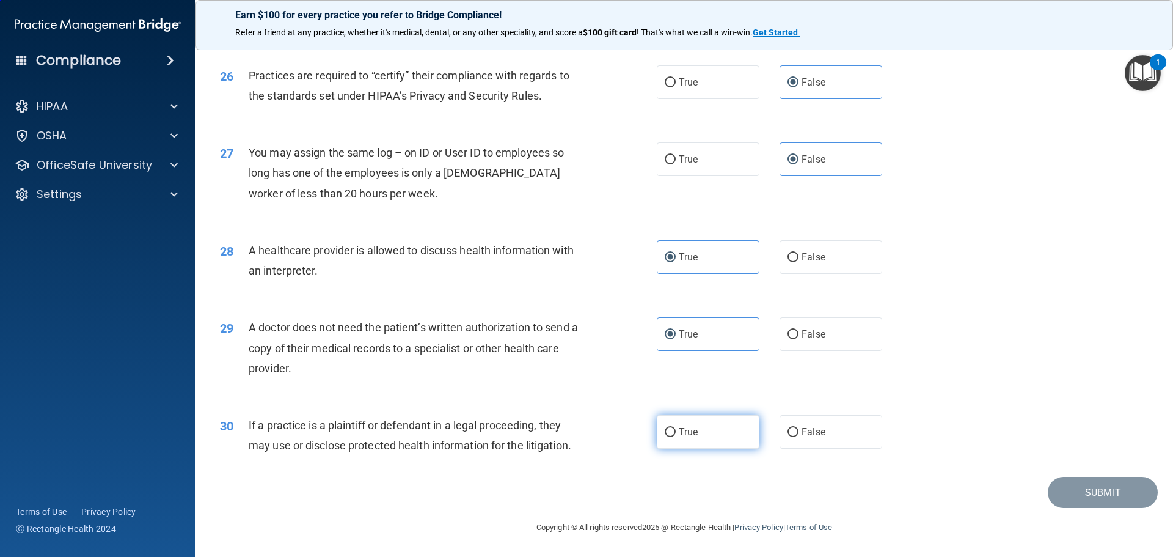
radio input "true"
click at [1086, 489] on button "Submit" at bounding box center [1103, 492] width 110 height 31
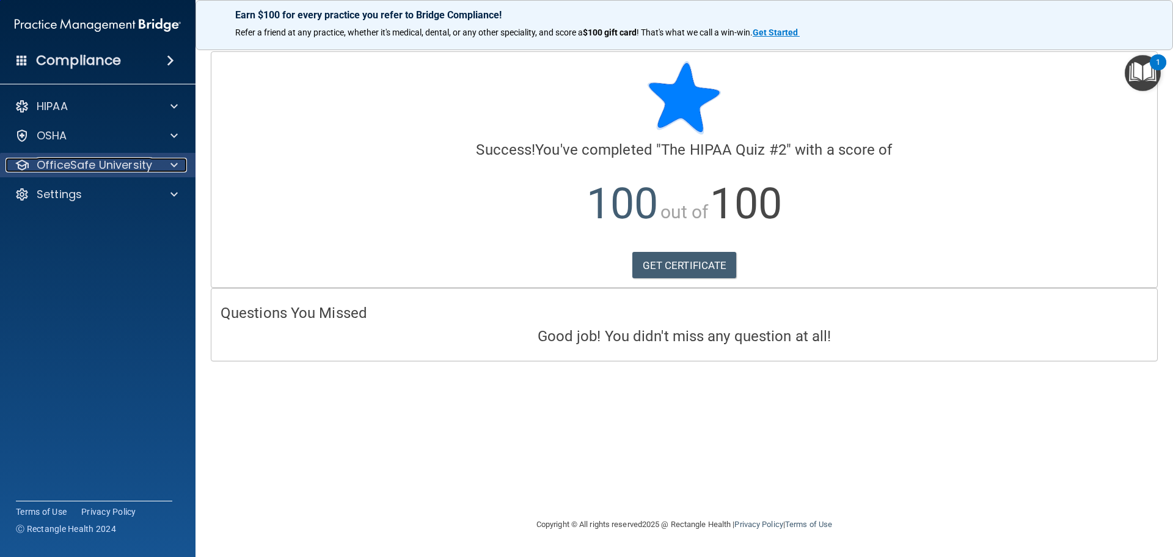
click at [172, 163] on span at bounding box center [173, 165] width 7 height 15
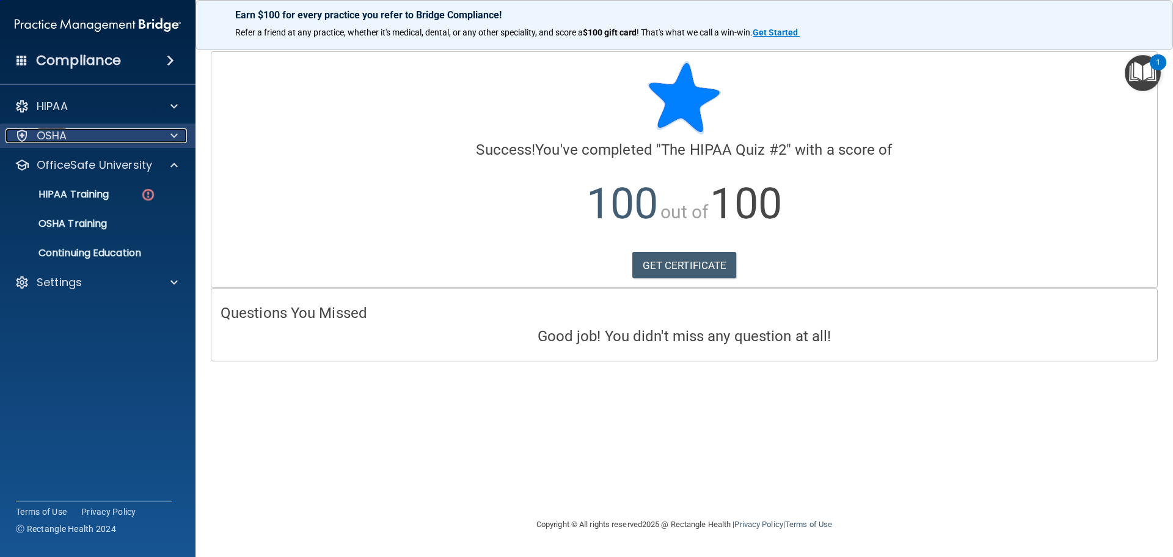
click at [173, 141] on span at bounding box center [173, 135] width 7 height 15
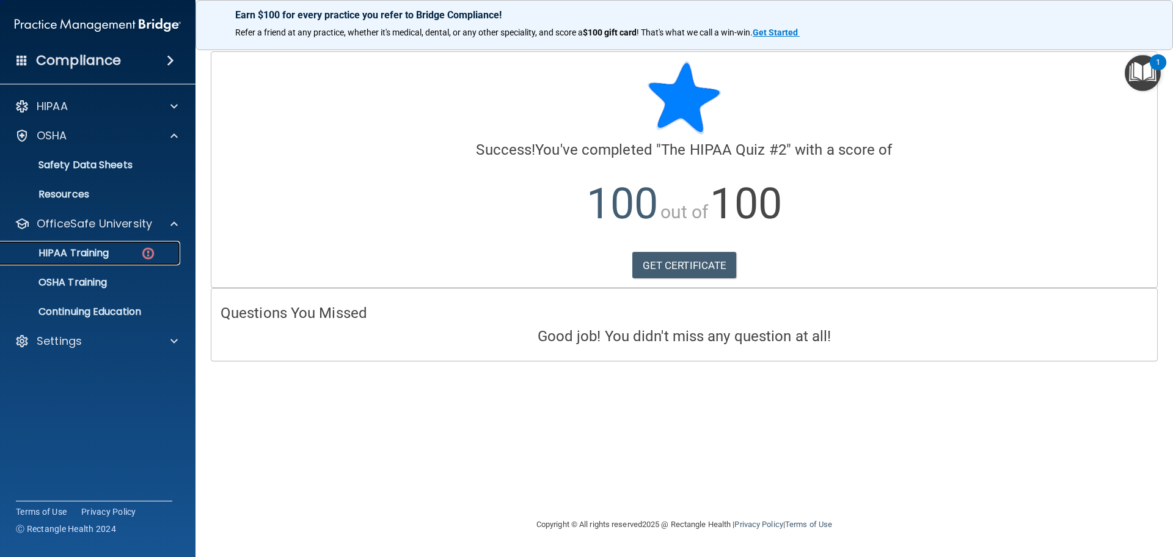
click at [122, 263] on link "HIPAA Training" at bounding box center [84, 253] width 192 height 24
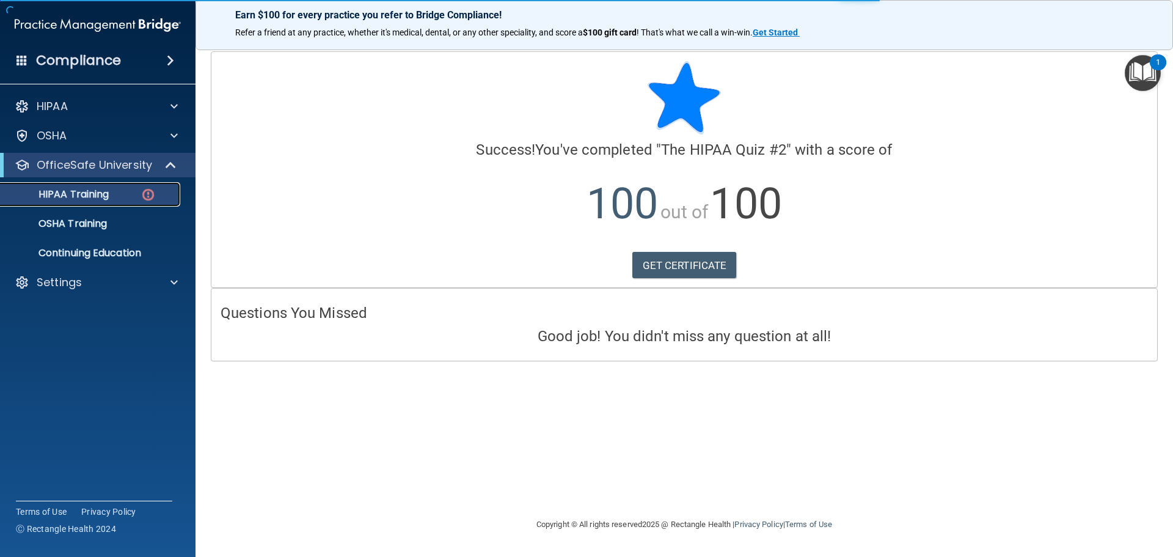
click at [111, 196] on div "HIPAA Training" at bounding box center [91, 194] width 167 height 12
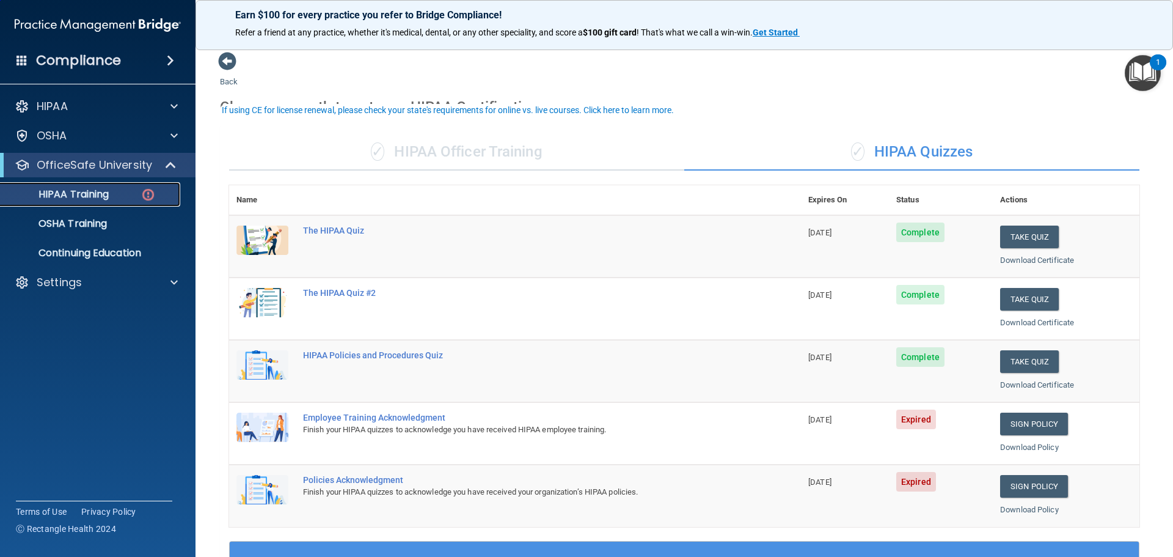
scroll to position [61, 0]
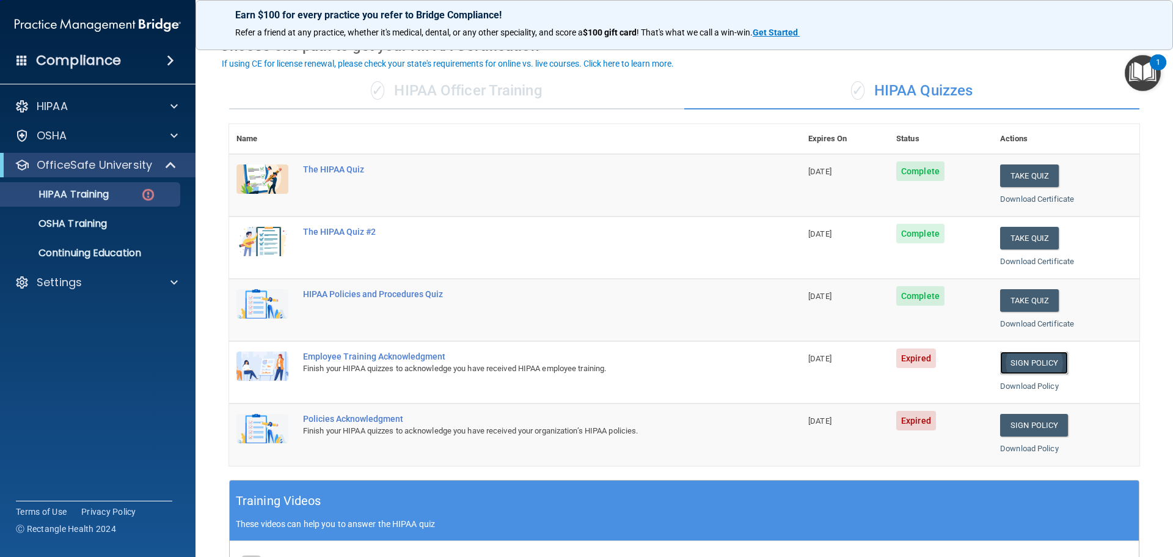
click at [1020, 360] on link "Sign Policy" at bounding box center [1034, 362] width 68 height 23
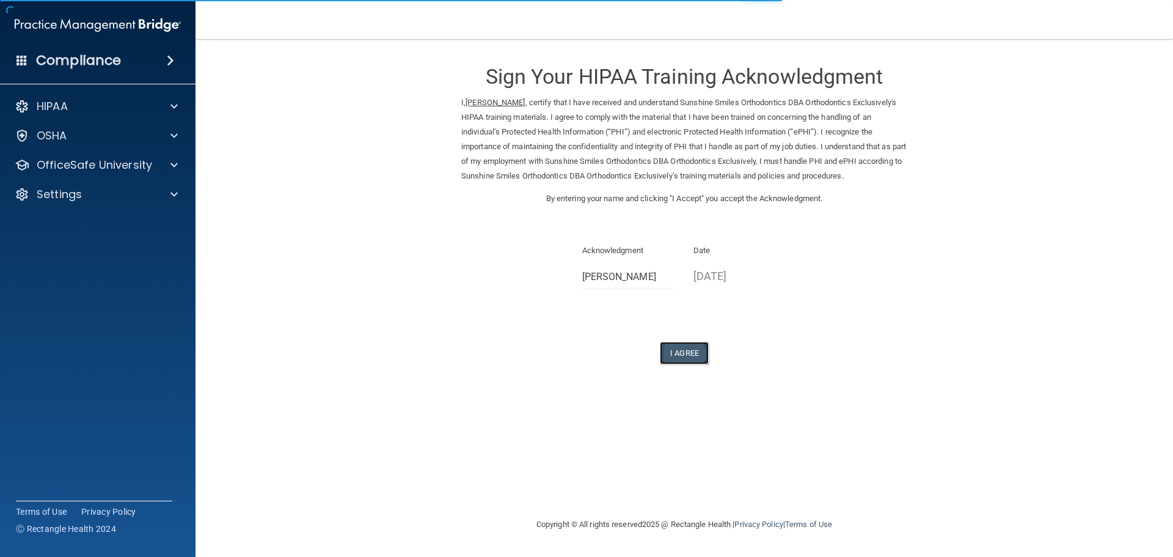
click at [691, 351] on button "I Agree" at bounding box center [684, 353] width 49 height 23
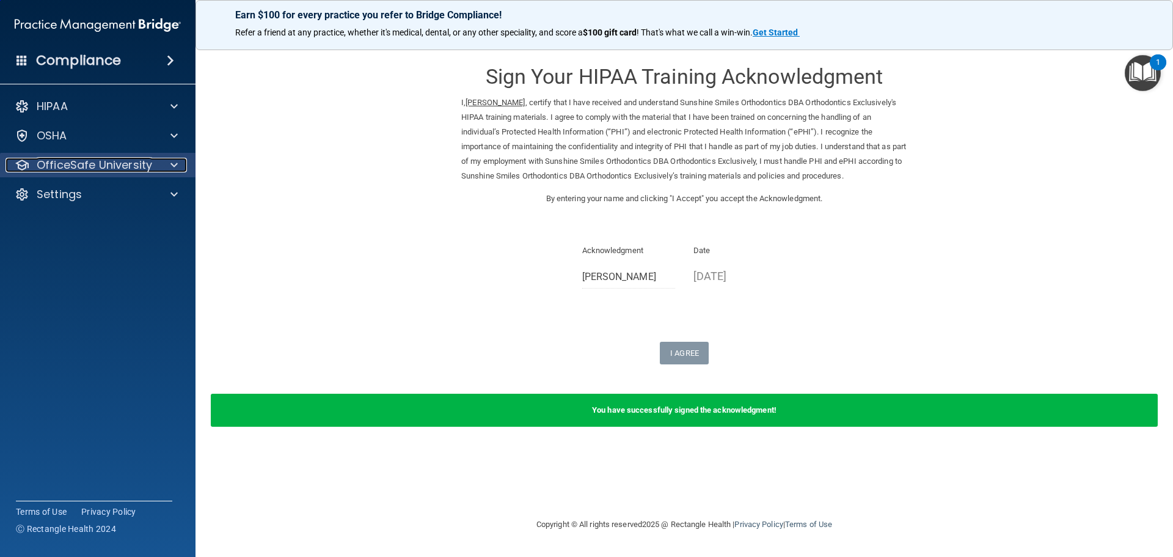
click at [153, 170] on div "OfficeSafe University" at bounding box center [81, 165] width 152 height 15
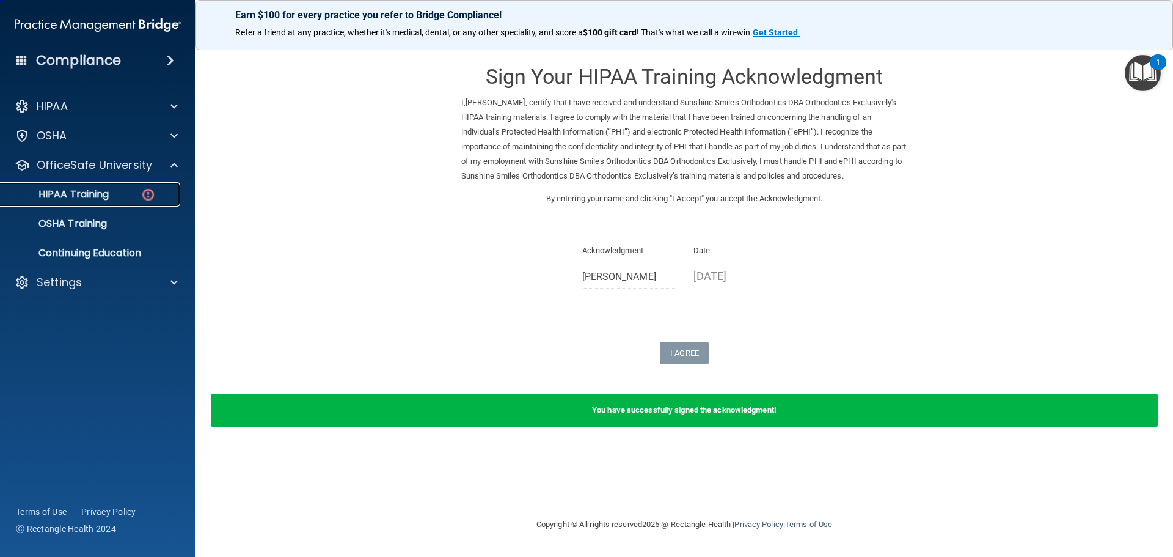
click at [126, 196] on div "HIPAA Training" at bounding box center [91, 194] width 167 height 12
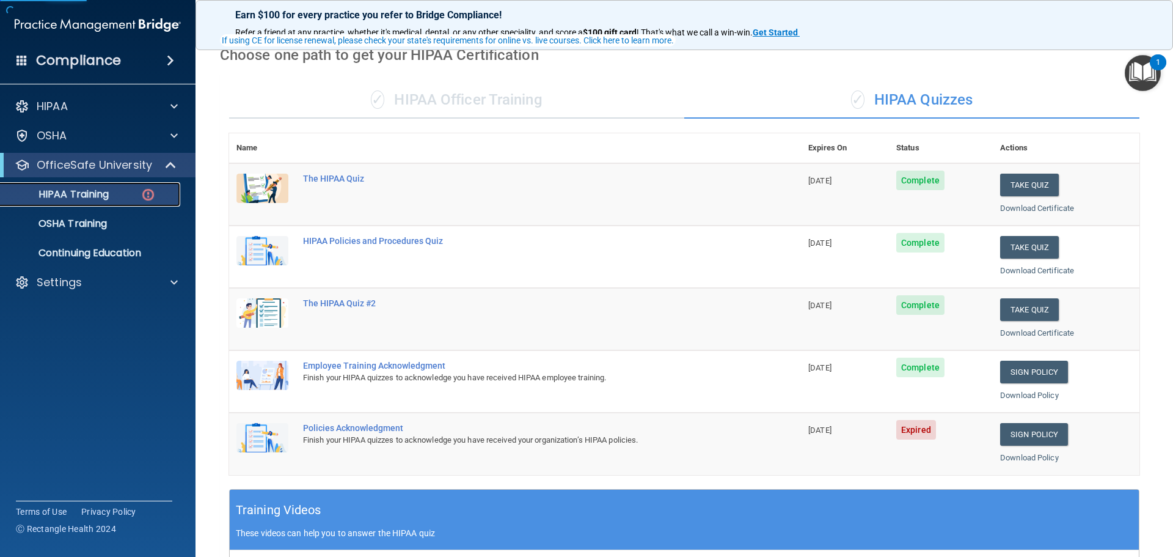
scroll to position [122, 0]
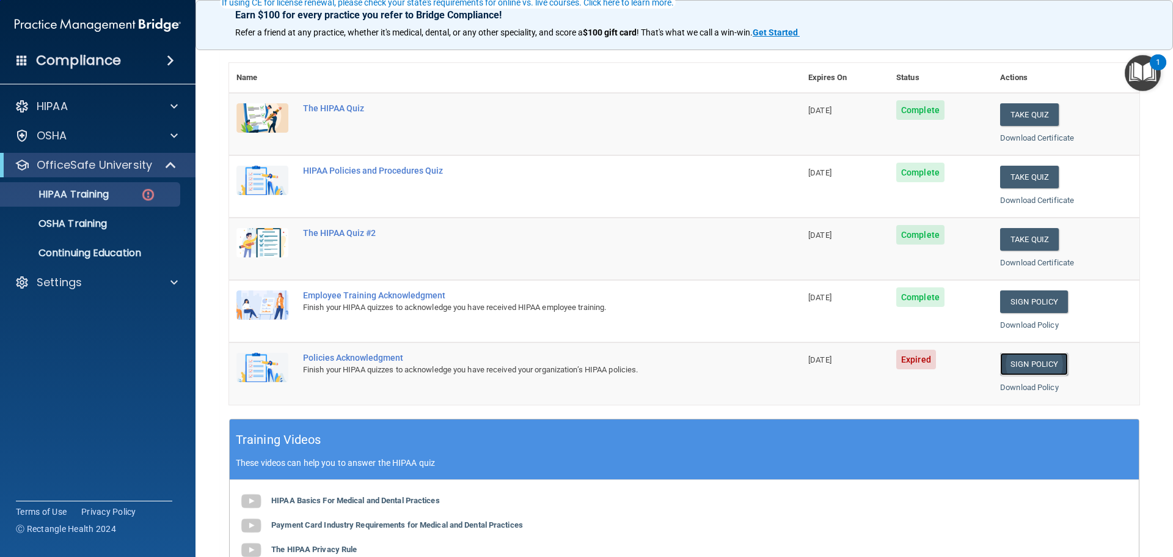
click at [1031, 367] on link "Sign Policy" at bounding box center [1034, 364] width 68 height 23
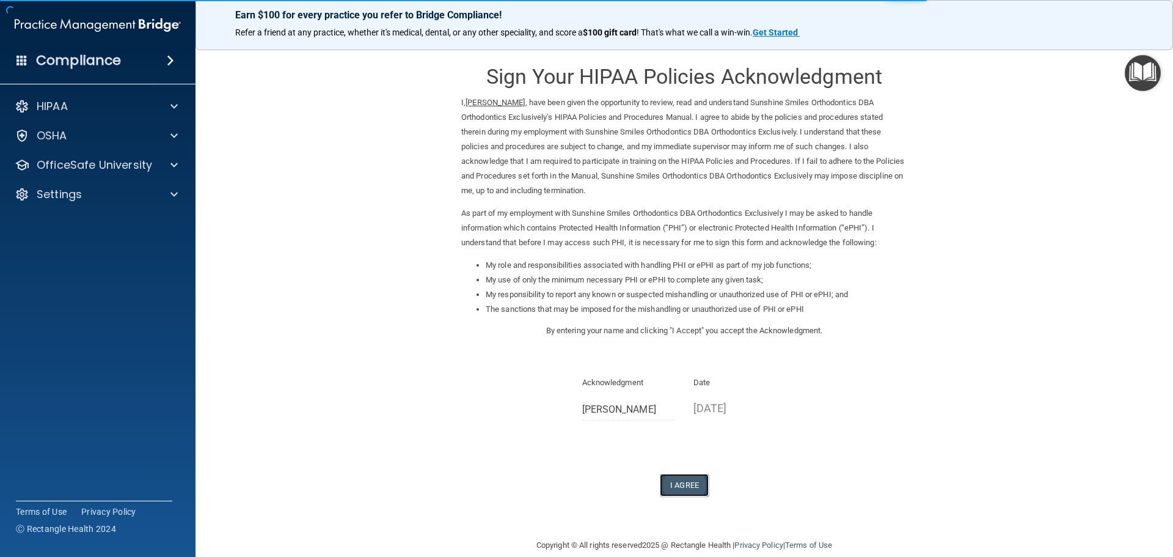
click at [674, 479] on button "I Agree" at bounding box center [684, 485] width 49 height 23
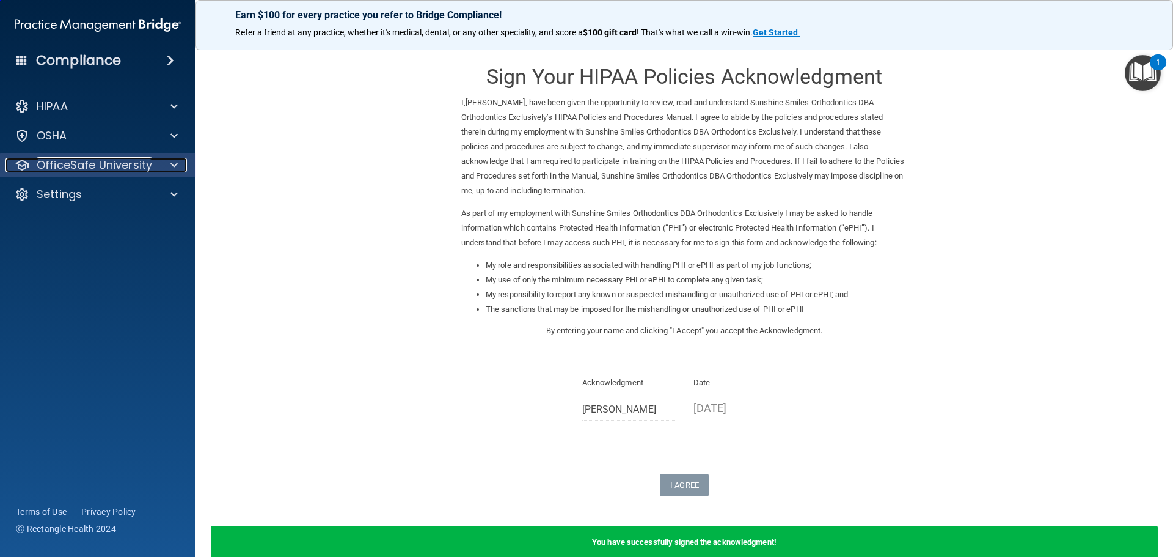
click at [127, 159] on p "OfficeSafe University" at bounding box center [94, 165] width 115 height 15
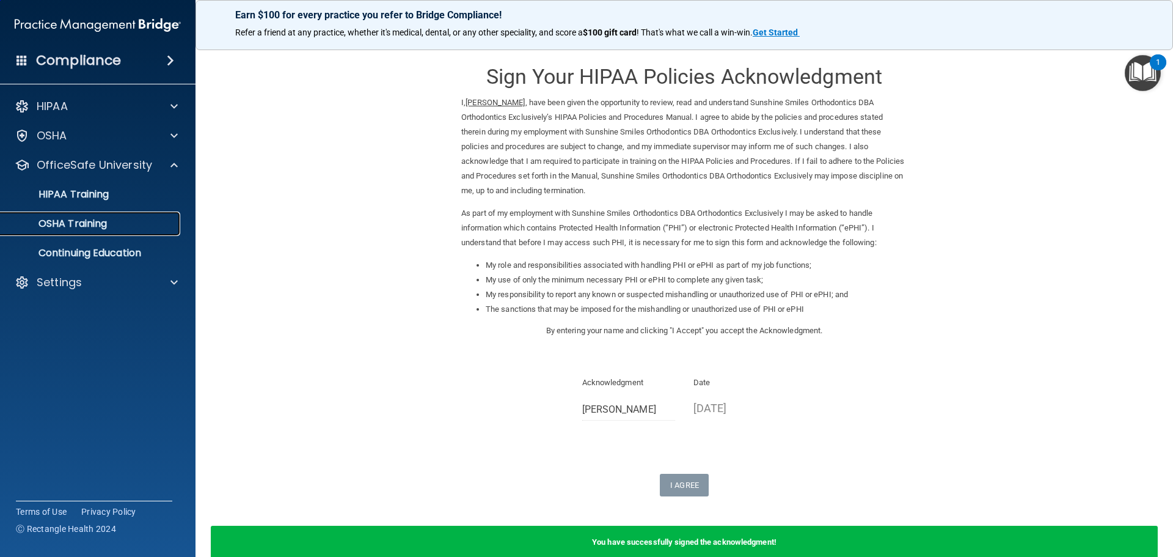
click at [119, 218] on div "OSHA Training" at bounding box center [91, 224] width 167 height 12
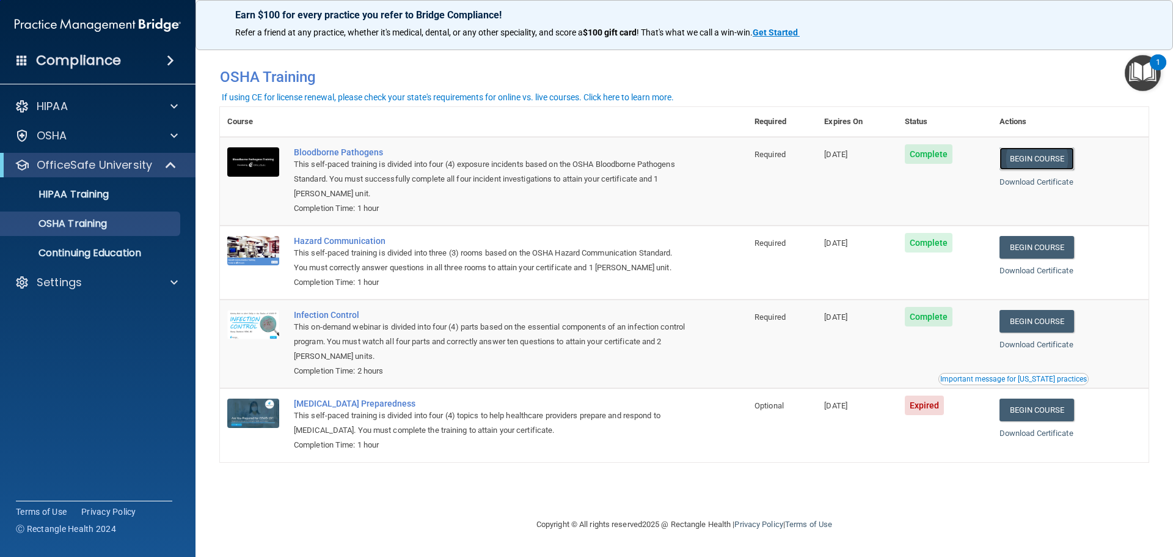
click at [1011, 160] on link "Begin Course" at bounding box center [1037, 158] width 75 height 23
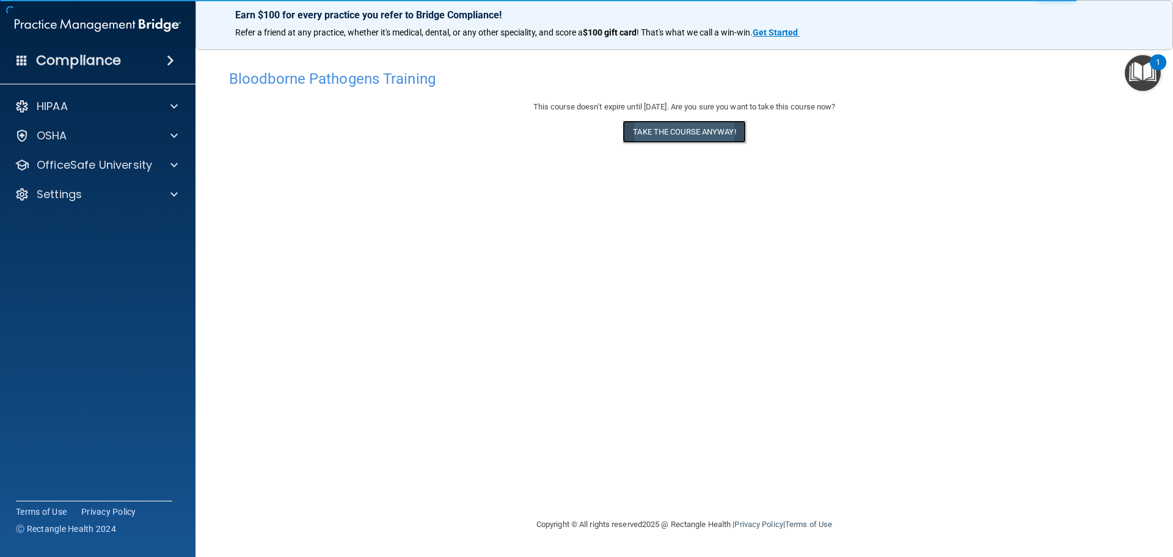
click at [691, 133] on button "Take the course anyway!" at bounding box center [684, 131] width 123 height 23
